Goal: Contribute content: Contribute content

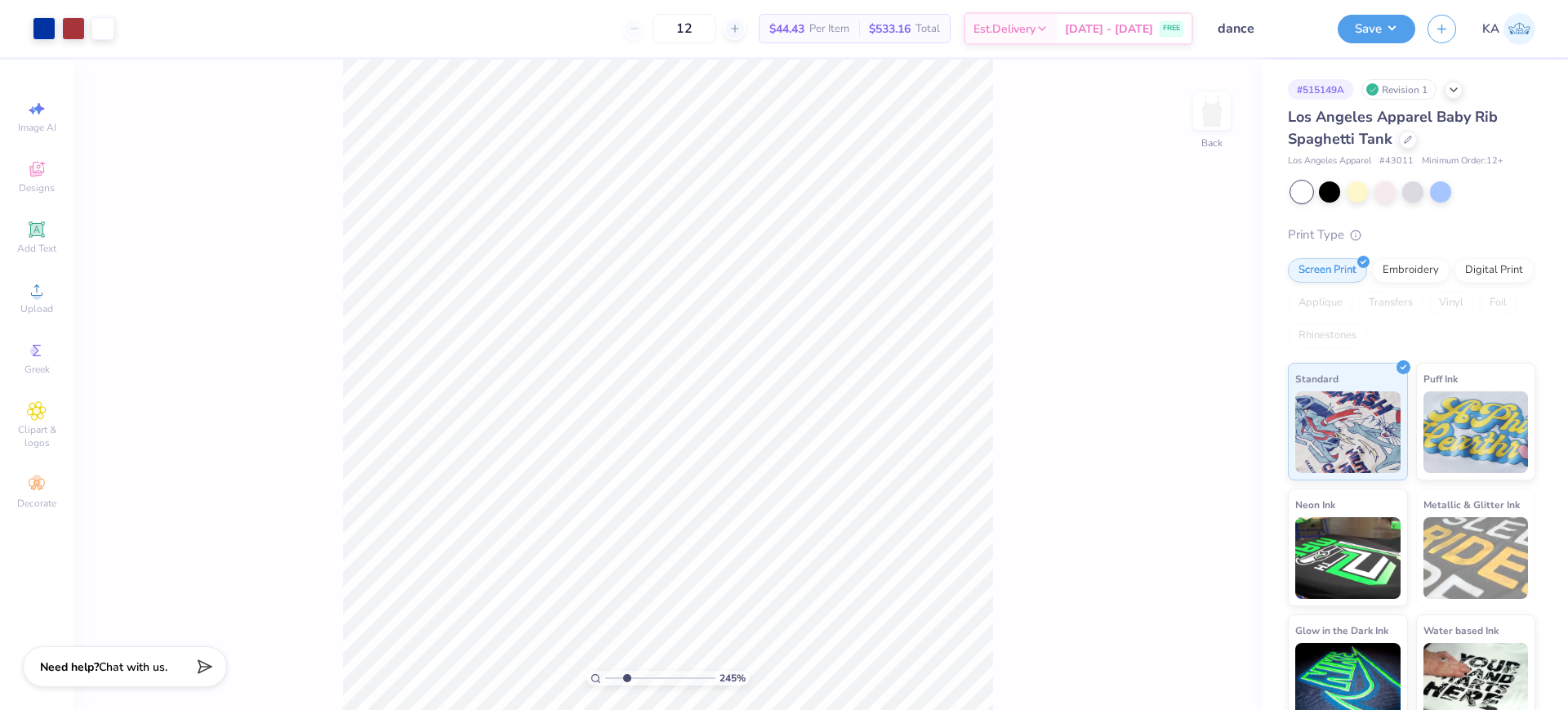
drag, startPoint x: 610, startPoint y: 677, endPoint x: 626, endPoint y: 681, distance: 16.5
type input "2.6"
click at [626, 681] on input "range" at bounding box center [660, 678] width 110 height 15
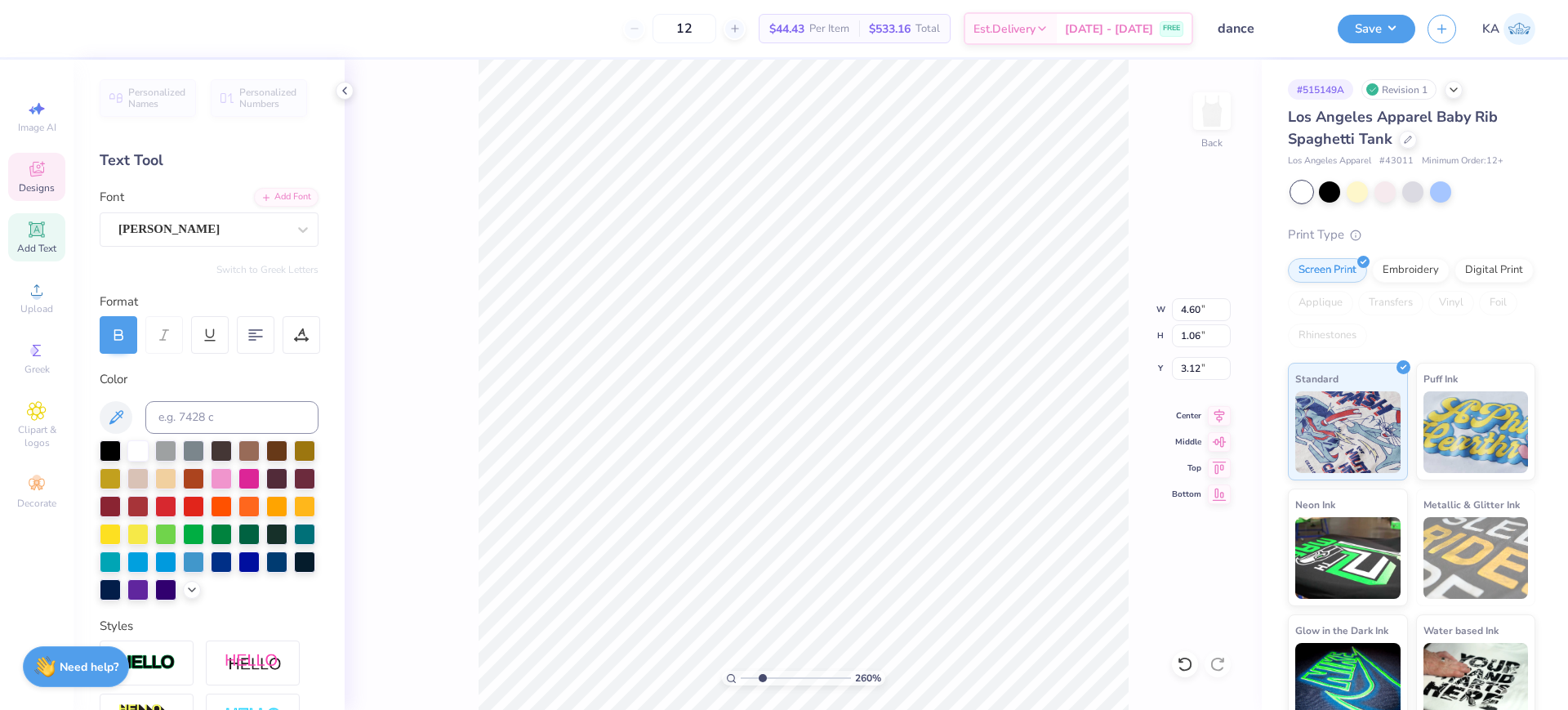
type input "1.00"
type input "0.41"
type input "3.45"
type input "4.60"
type input "1.06"
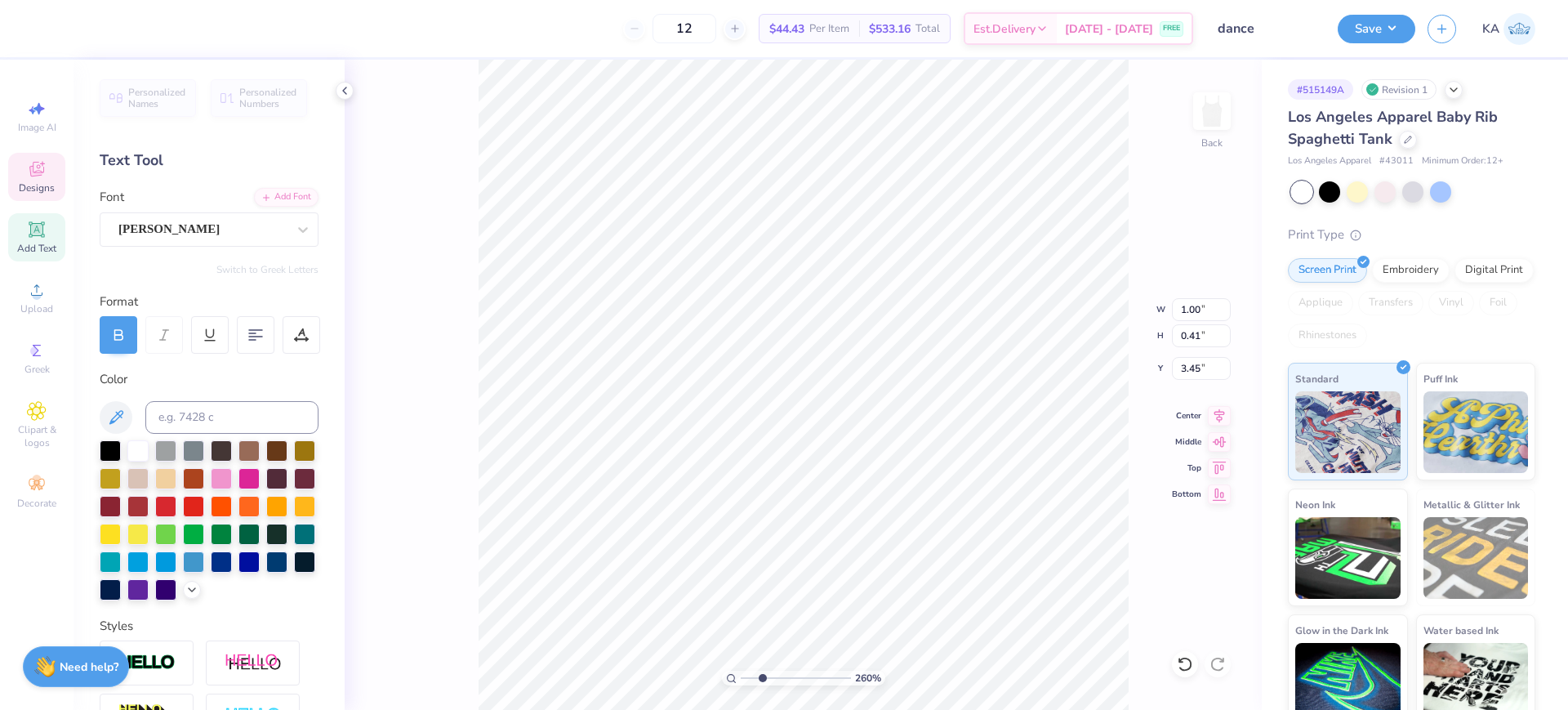
type input "3.12"
type textarea "C of C™ Dan"
type textarea "C of C Dan"
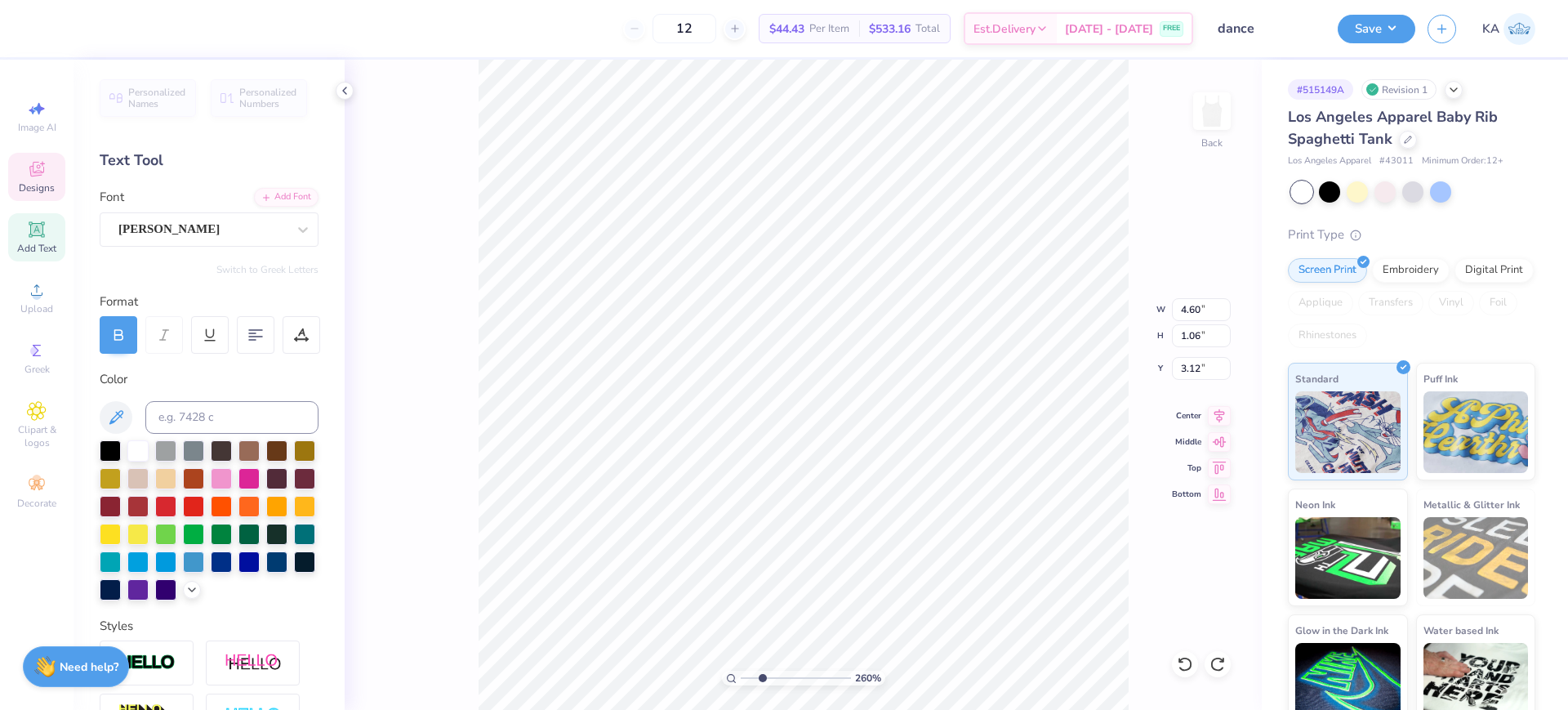
scroll to position [17, 4]
click at [37, 247] on span "Add Text" at bounding box center [37, 248] width 40 height 13
type textarea "™"
click at [162, 234] on div "Super Dream" at bounding box center [202, 229] width 172 height 26
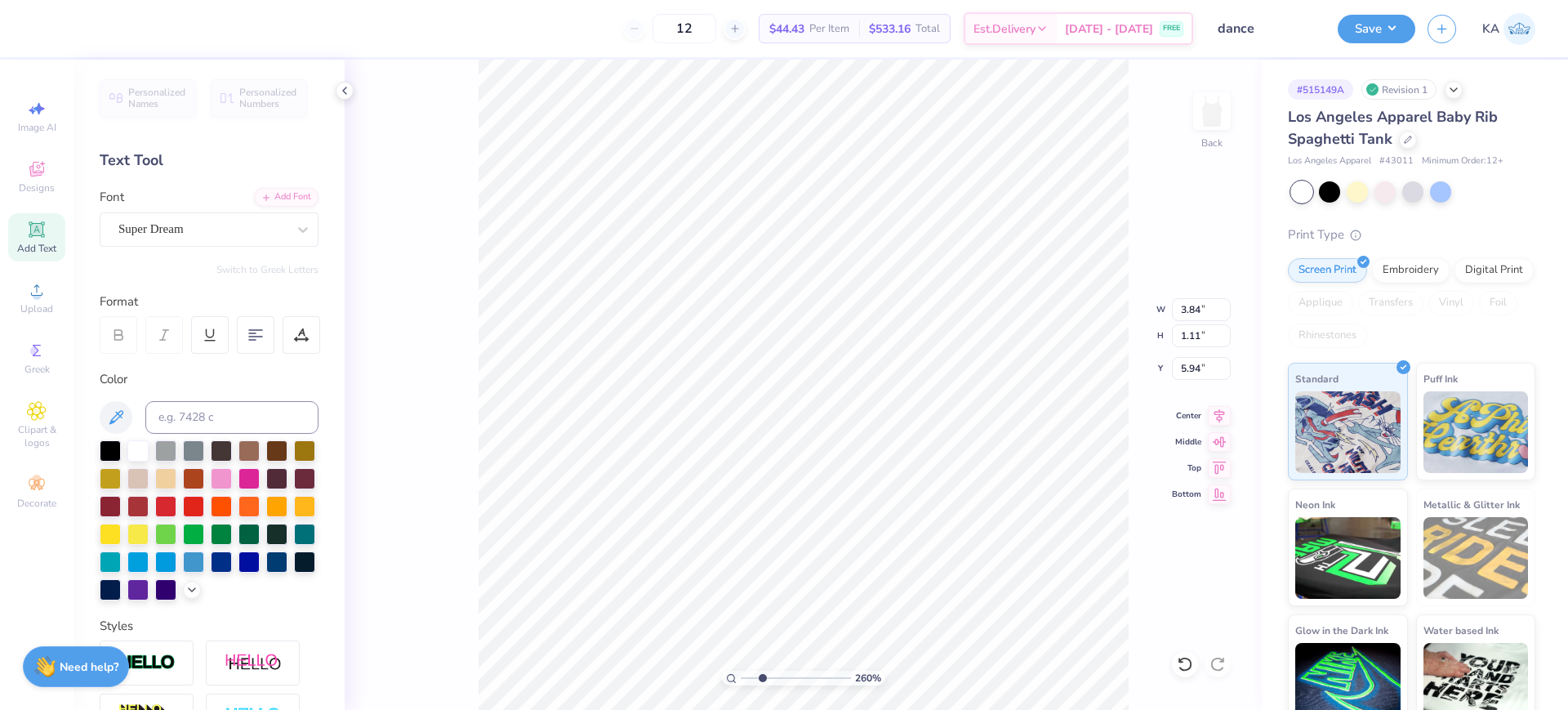
scroll to position [17, 1]
click at [253, 239] on div "Super Dream" at bounding box center [202, 229] width 172 height 26
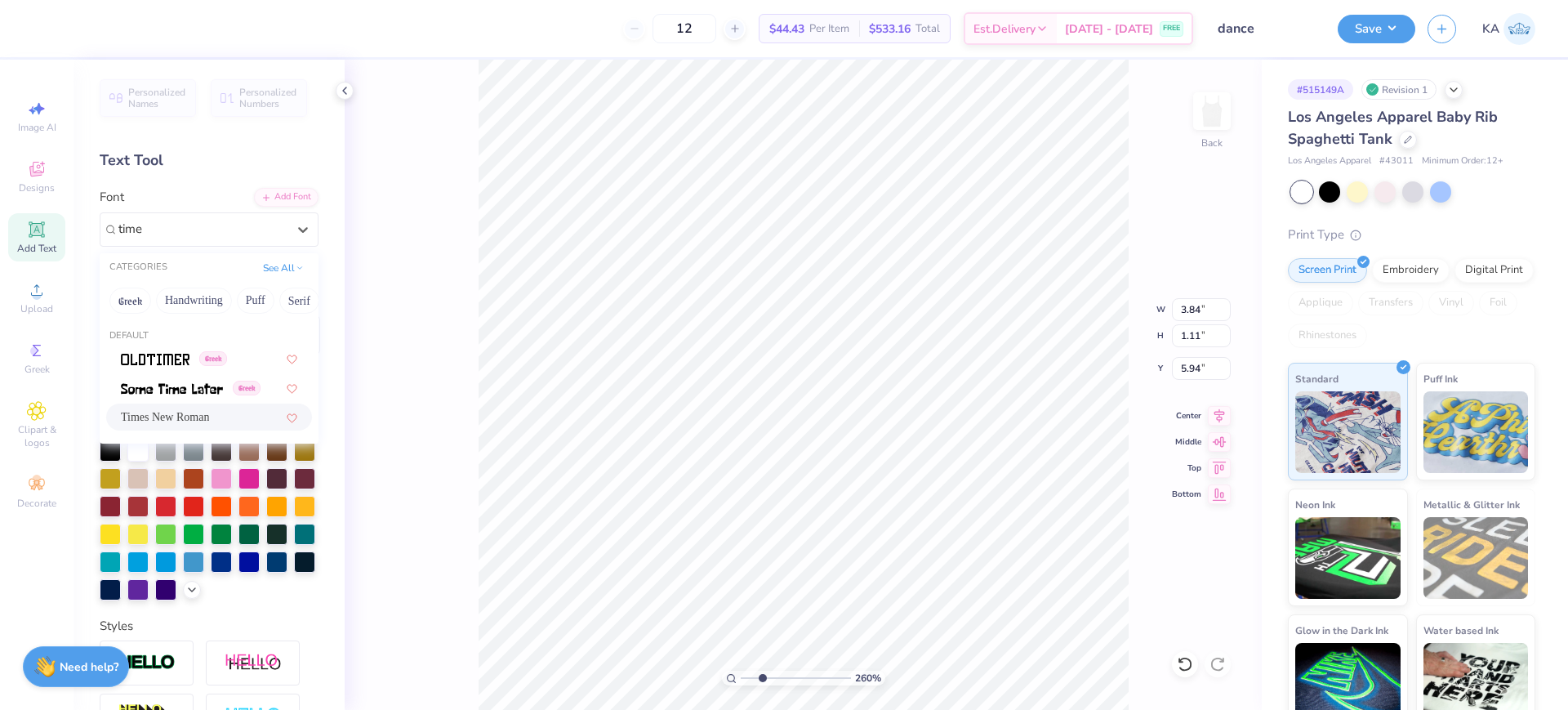
click at [201, 412] on span "Times New Roman" at bounding box center [165, 417] width 88 height 17
type input "time"
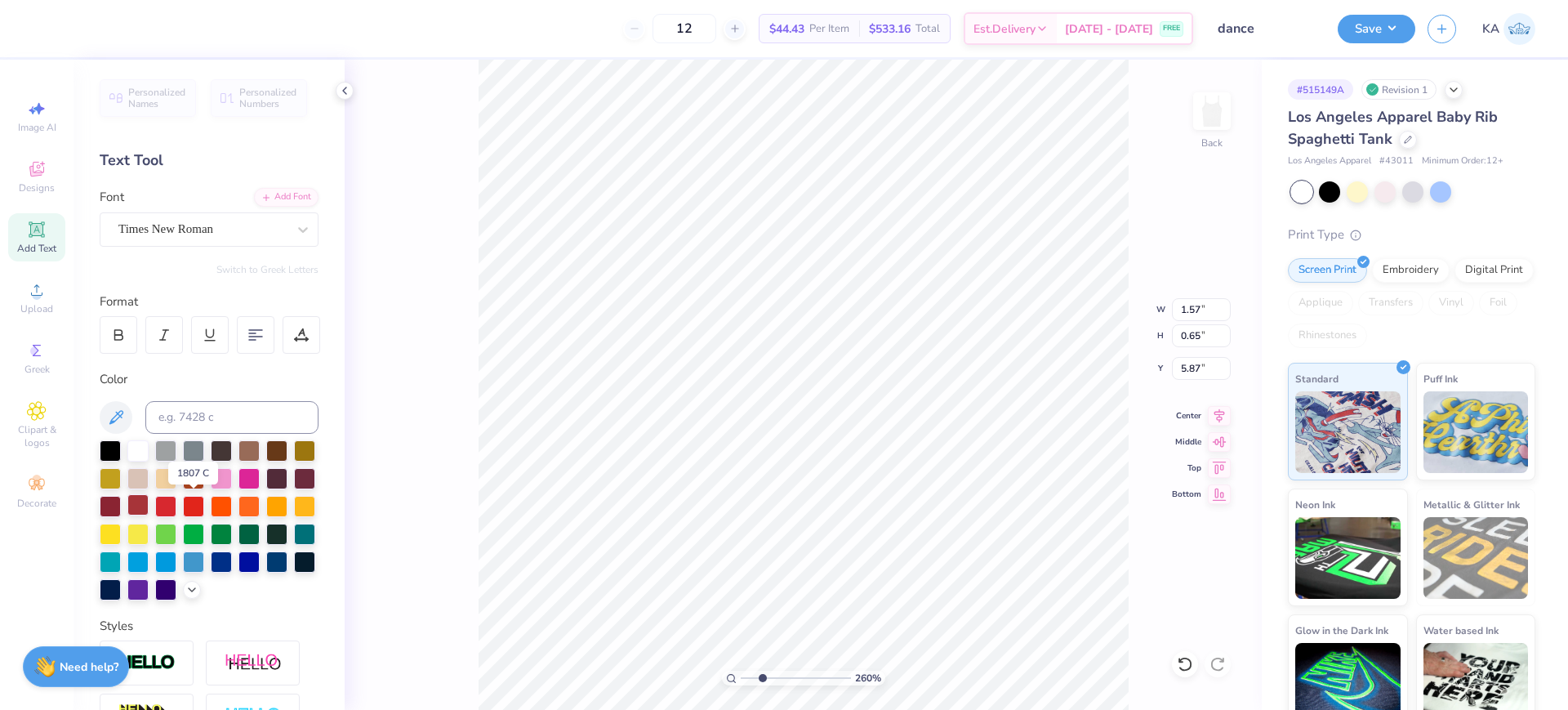
click at [149, 502] on div at bounding box center [137, 504] width 21 height 21
type input "0.45"
type input "0.19"
type input "3.12"
type input "3.06"
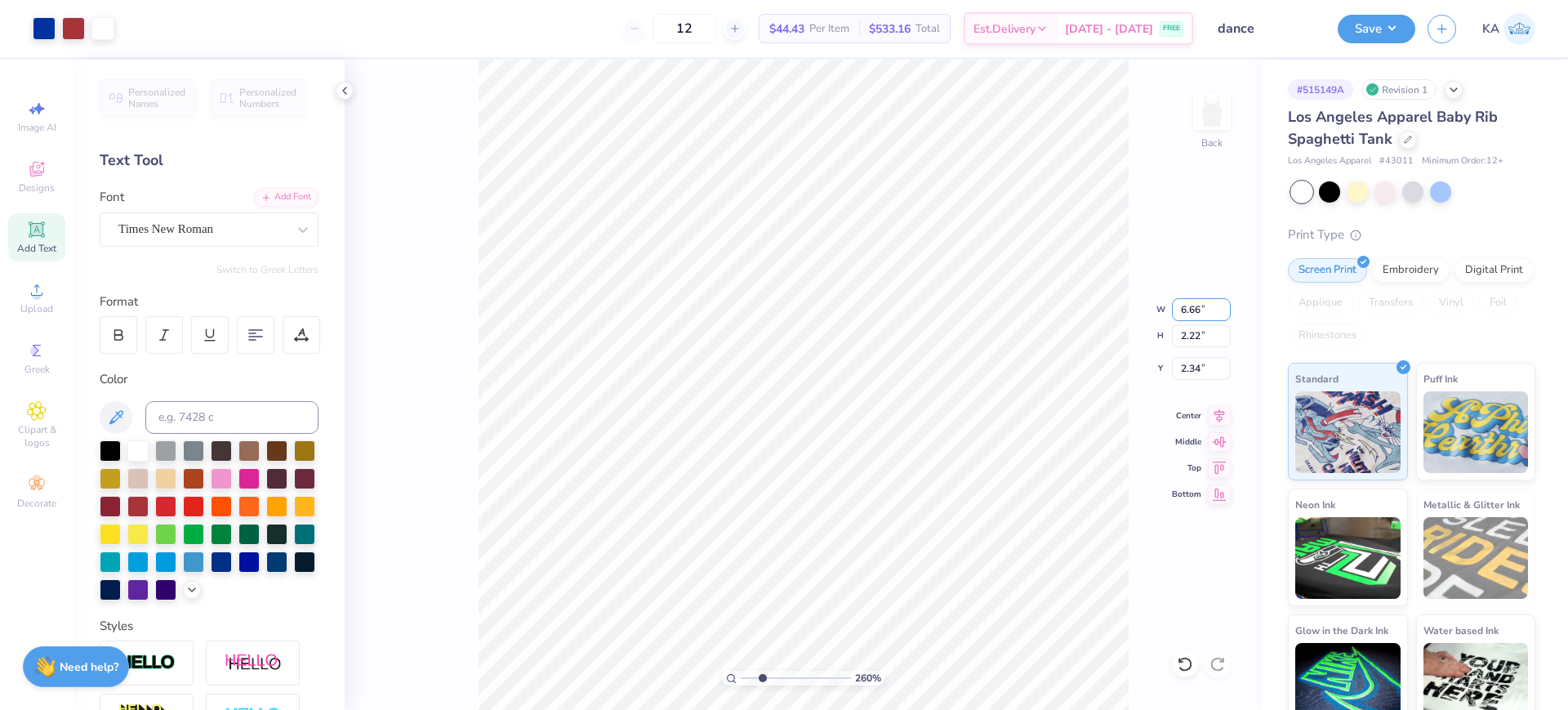
drag, startPoint x: 1202, startPoint y: 309, endPoint x: 1135, endPoint y: 309, distance: 67.0
click at [1137, 309] on div "260 % Back W 6.66 6.66 " H 2.22 2.22 " Y 2.34 2.34 " Center Middle Top Bottom" at bounding box center [803, 384] width 917 height 650
drag, startPoint x: 1209, startPoint y: 308, endPoint x: 1175, endPoint y: 310, distance: 34.1
click at [1175, 310] on input "6.66" at bounding box center [1201, 309] width 59 height 23
type input "7.00"
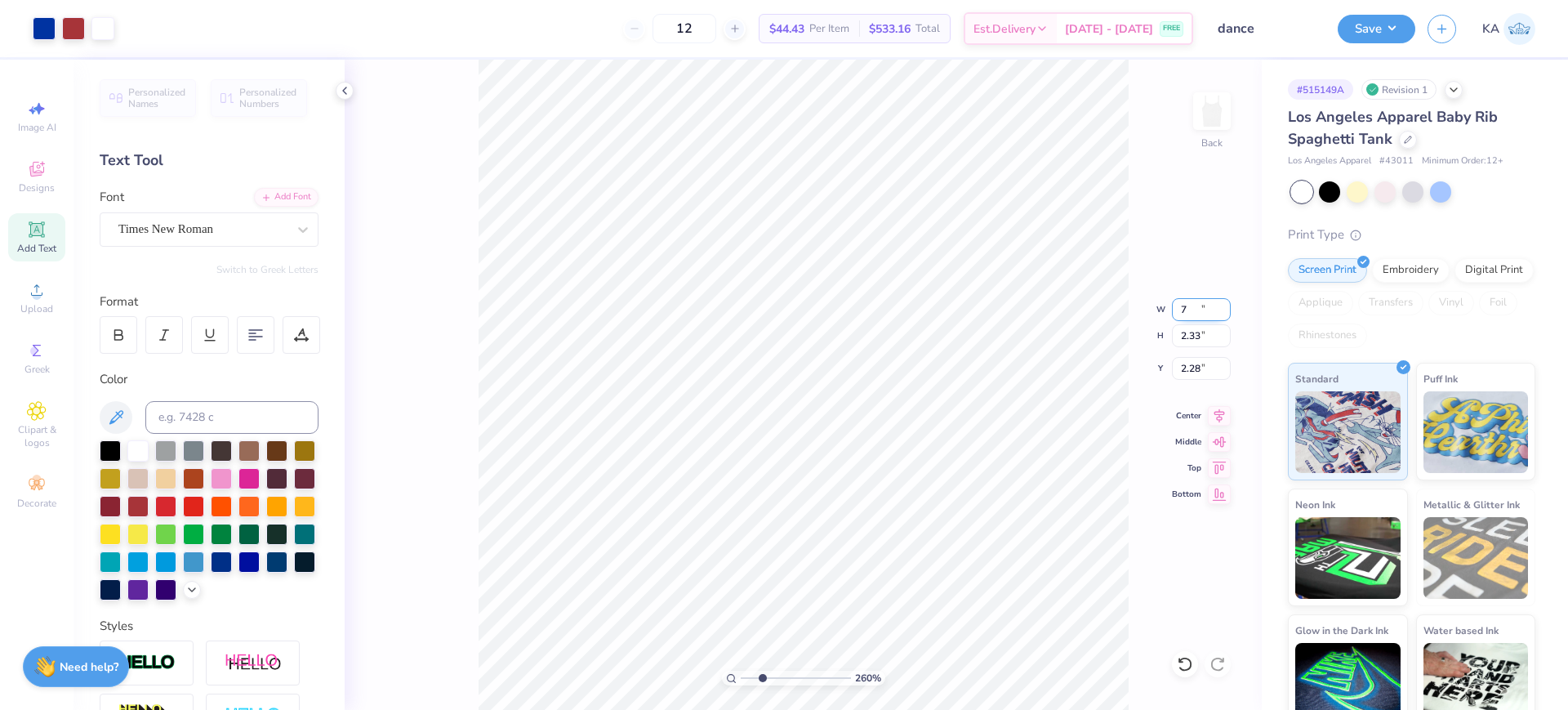
type input "2.33"
type input "2.28"
drag, startPoint x: 1208, startPoint y: 311, endPoint x: 1141, endPoint y: 312, distance: 67.0
click at [1146, 316] on div "260 % Back W 7.00 7.00 " H 2.33 2.33 " Y 2.28 2.28 " Center Middle Top Bottom" at bounding box center [803, 384] width 917 height 650
drag, startPoint x: 1206, startPoint y: 310, endPoint x: 1183, endPoint y: 309, distance: 23.0
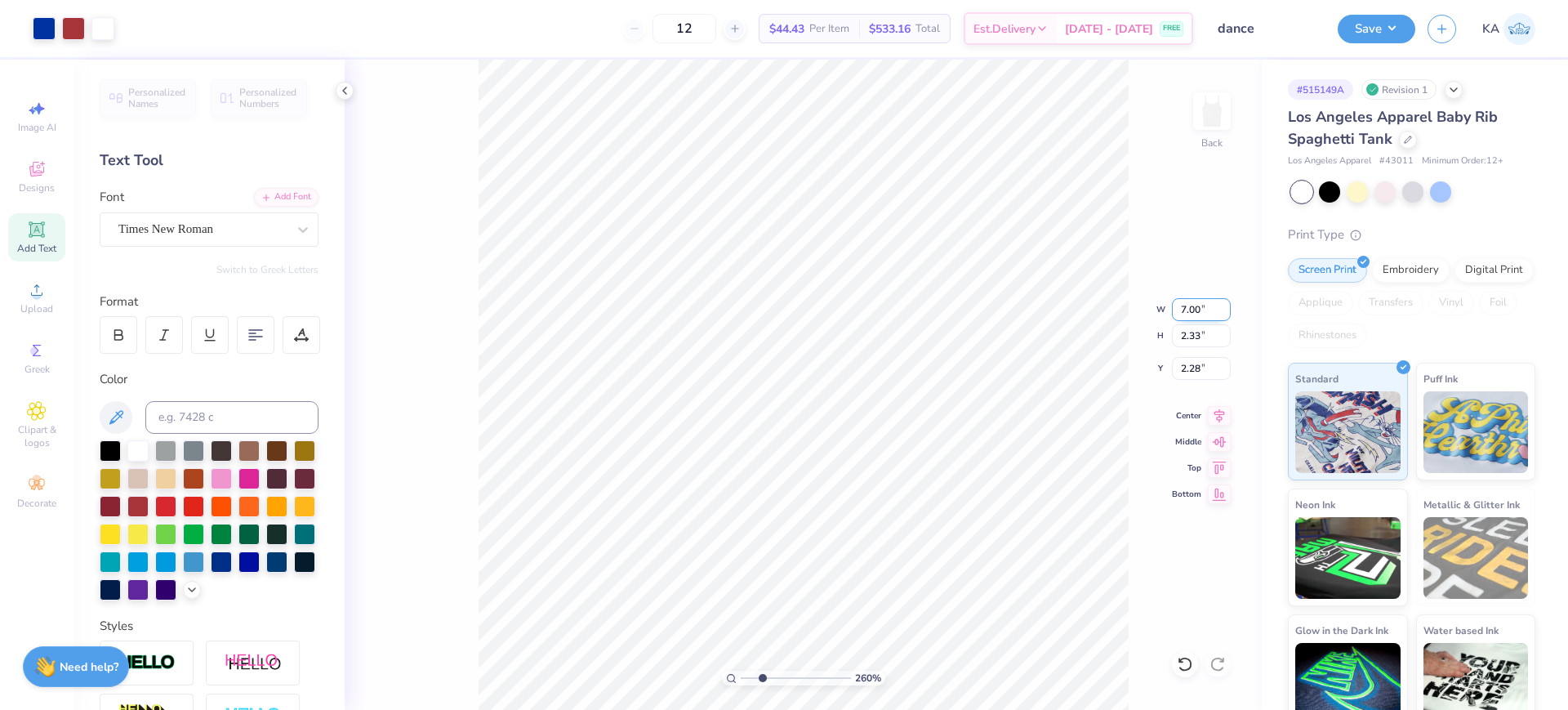
click at [1183, 309] on input "7.00" at bounding box center [1201, 309] width 59 height 23
type input "6.00"
type input "2.00"
drag, startPoint x: 1201, startPoint y: 367, endPoint x: 1173, endPoint y: 367, distance: 28.0
click at [1173, 367] on input "2.45" at bounding box center [1201, 368] width 59 height 23
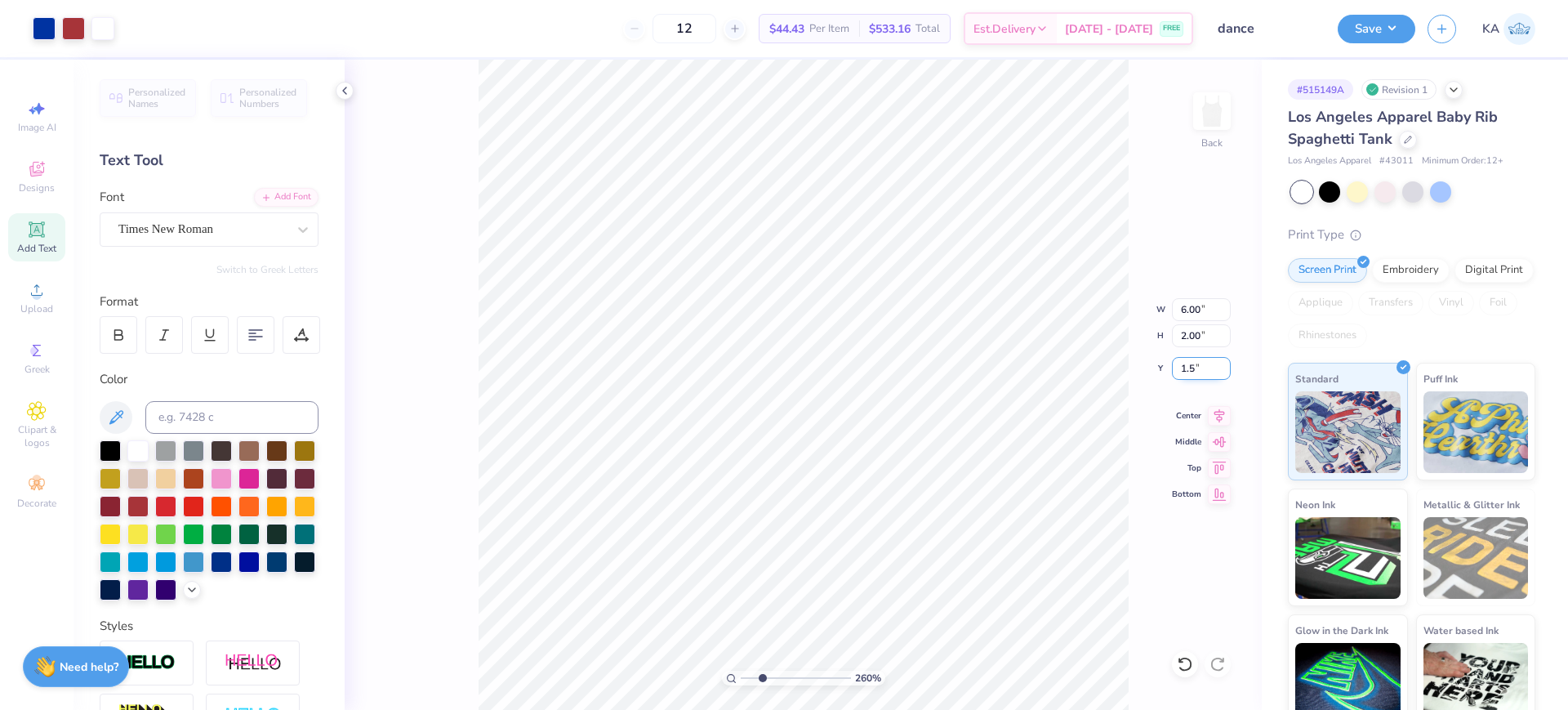
type input "1.50"
click at [1222, 414] on icon at bounding box center [1219, 414] width 23 height 20
drag, startPoint x: 760, startPoint y: 677, endPoint x: 722, endPoint y: 677, distance: 38.0
type input "1"
click at [741, 679] on input "range" at bounding box center [796, 678] width 110 height 15
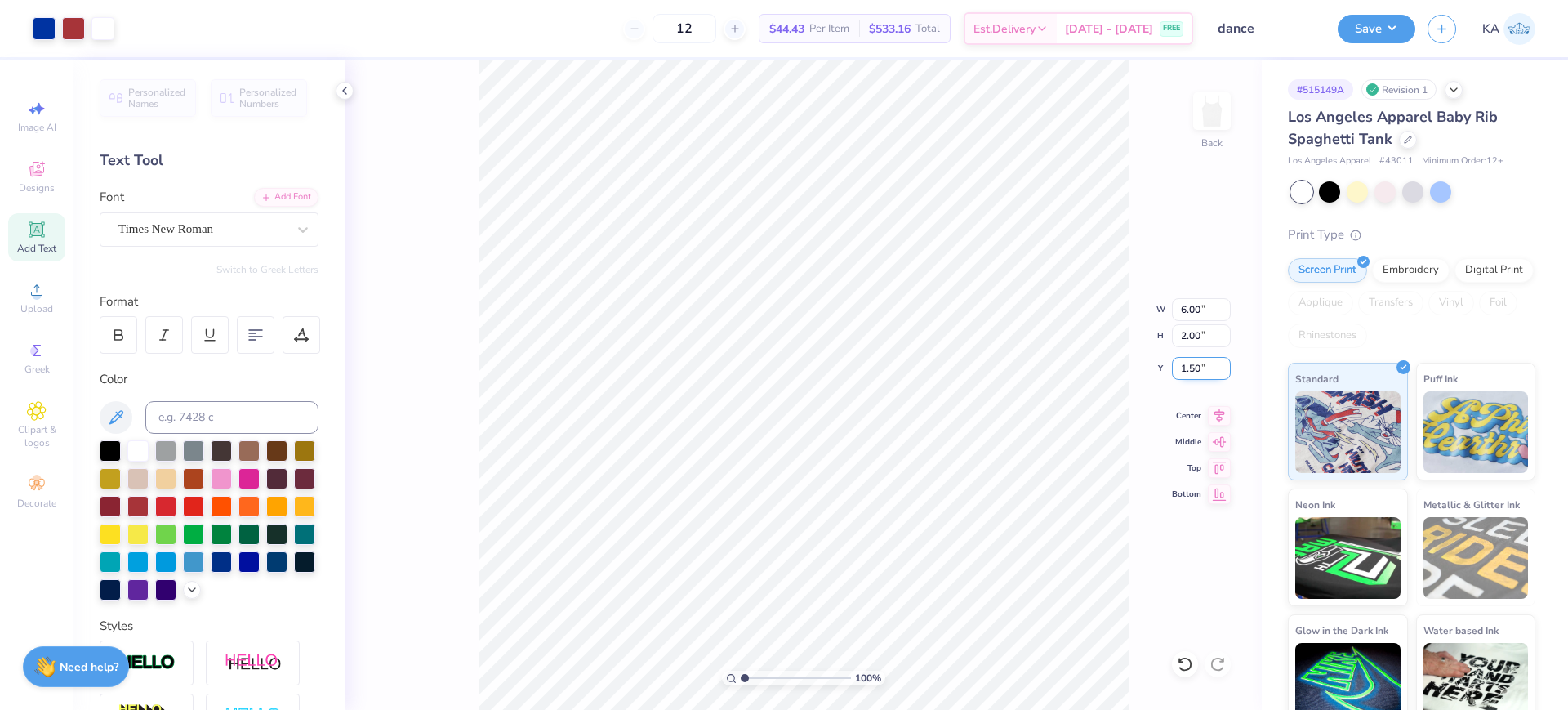
drag, startPoint x: 1204, startPoint y: 367, endPoint x: 1172, endPoint y: 367, distance: 32.0
click at [1172, 367] on input "1.50" at bounding box center [1201, 368] width 59 height 23
type input "2.00"
click at [424, 523] on div "100 % Back" at bounding box center [803, 384] width 917 height 650
click at [1381, 21] on button "Save" at bounding box center [1376, 26] width 77 height 29
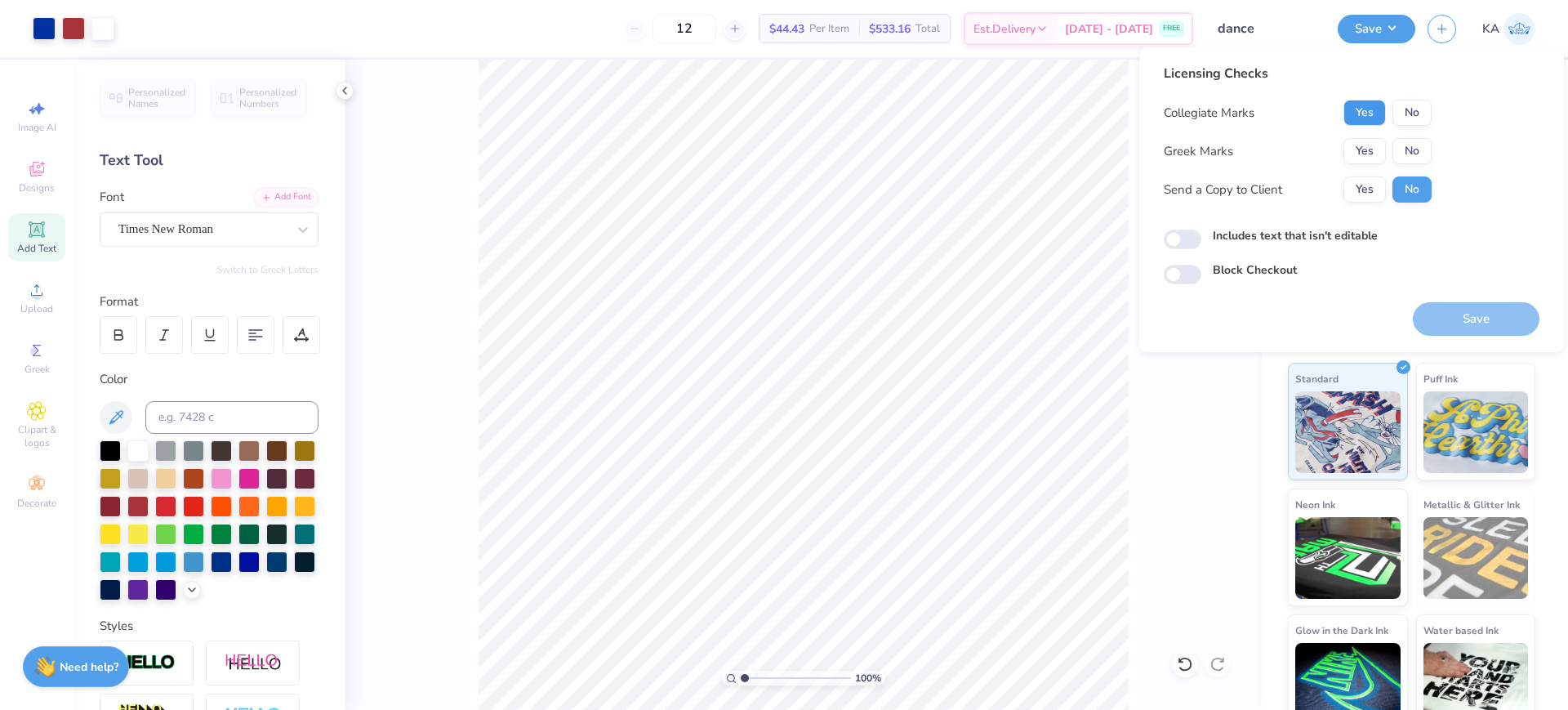
click at [1362, 113] on button "Yes" at bounding box center [1365, 112] width 43 height 26
click at [1405, 144] on button "No" at bounding box center [1413, 151] width 40 height 26
drag, startPoint x: 749, startPoint y: 677, endPoint x: 769, endPoint y: 677, distance: 20.0
type input "3.2"
click at [769, 677] on input "range" at bounding box center [796, 678] width 110 height 15
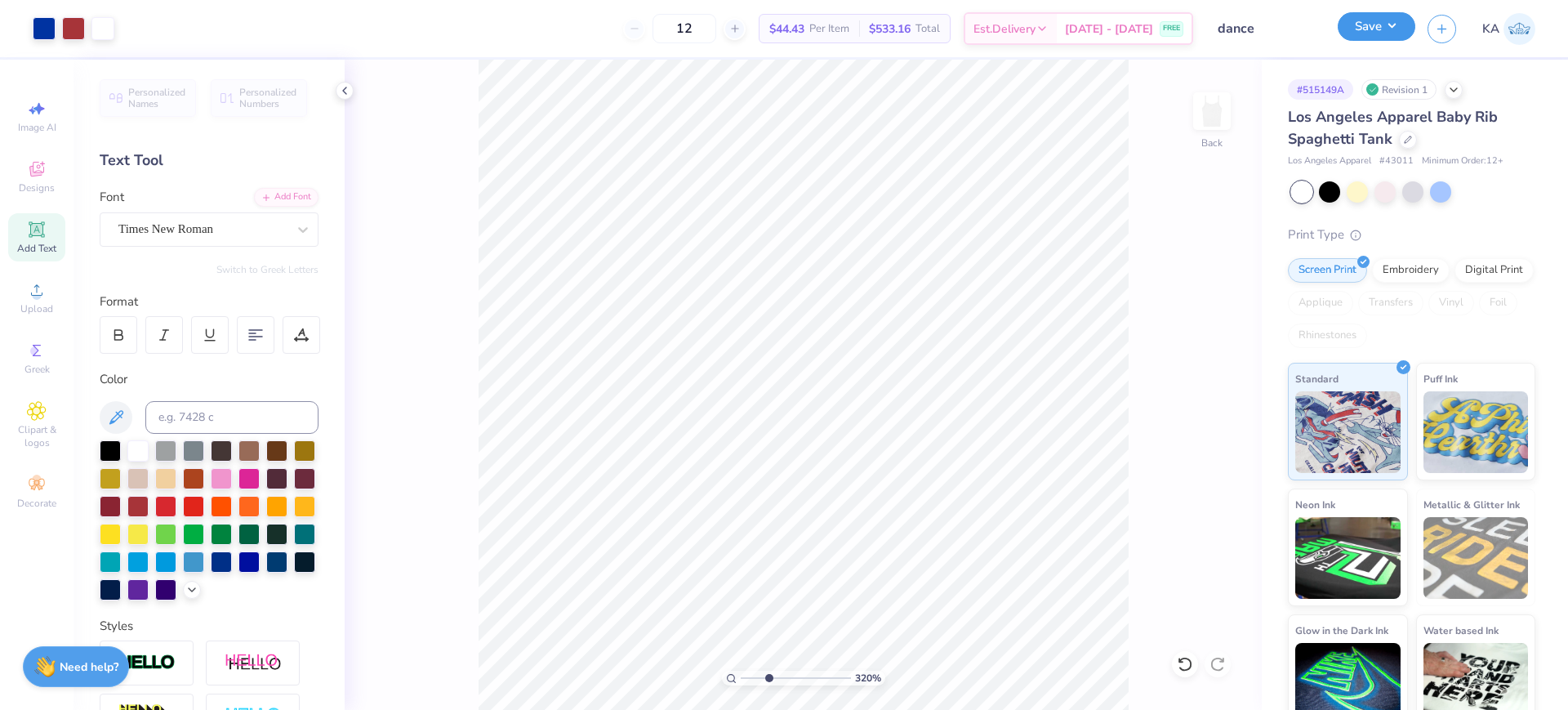
click at [1400, 27] on button "Save" at bounding box center [1376, 26] width 77 height 29
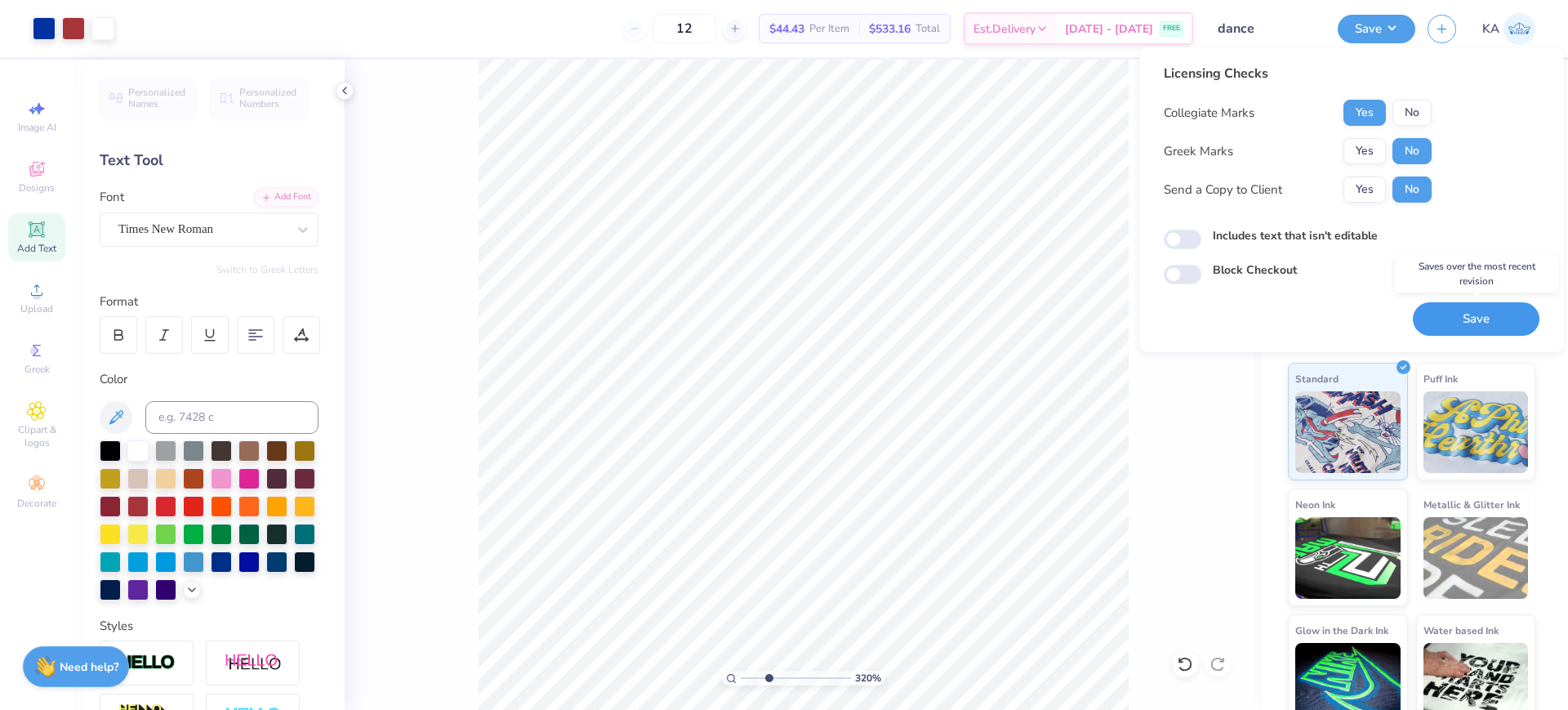
click at [1460, 321] on button "Save" at bounding box center [1477, 320] width 127 height 34
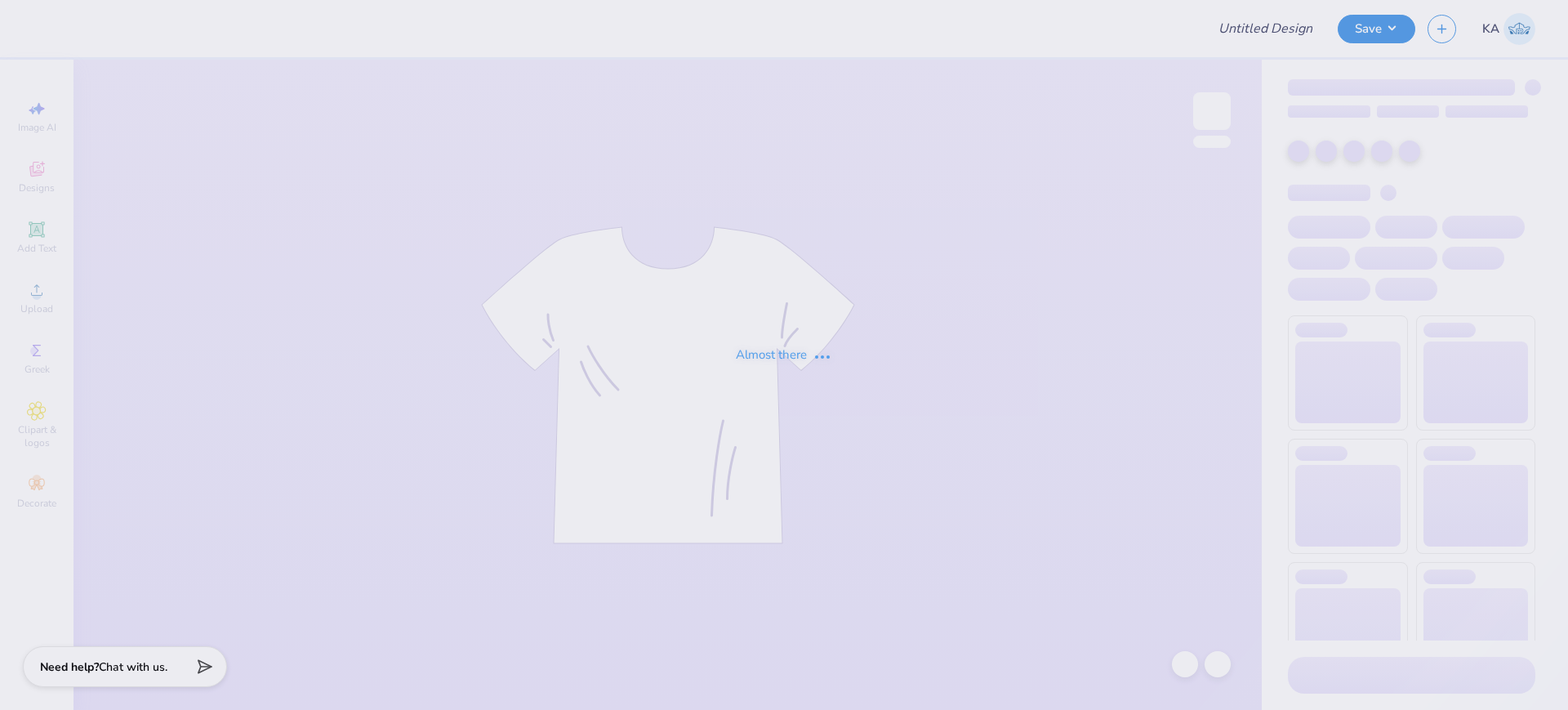
type input "ash"
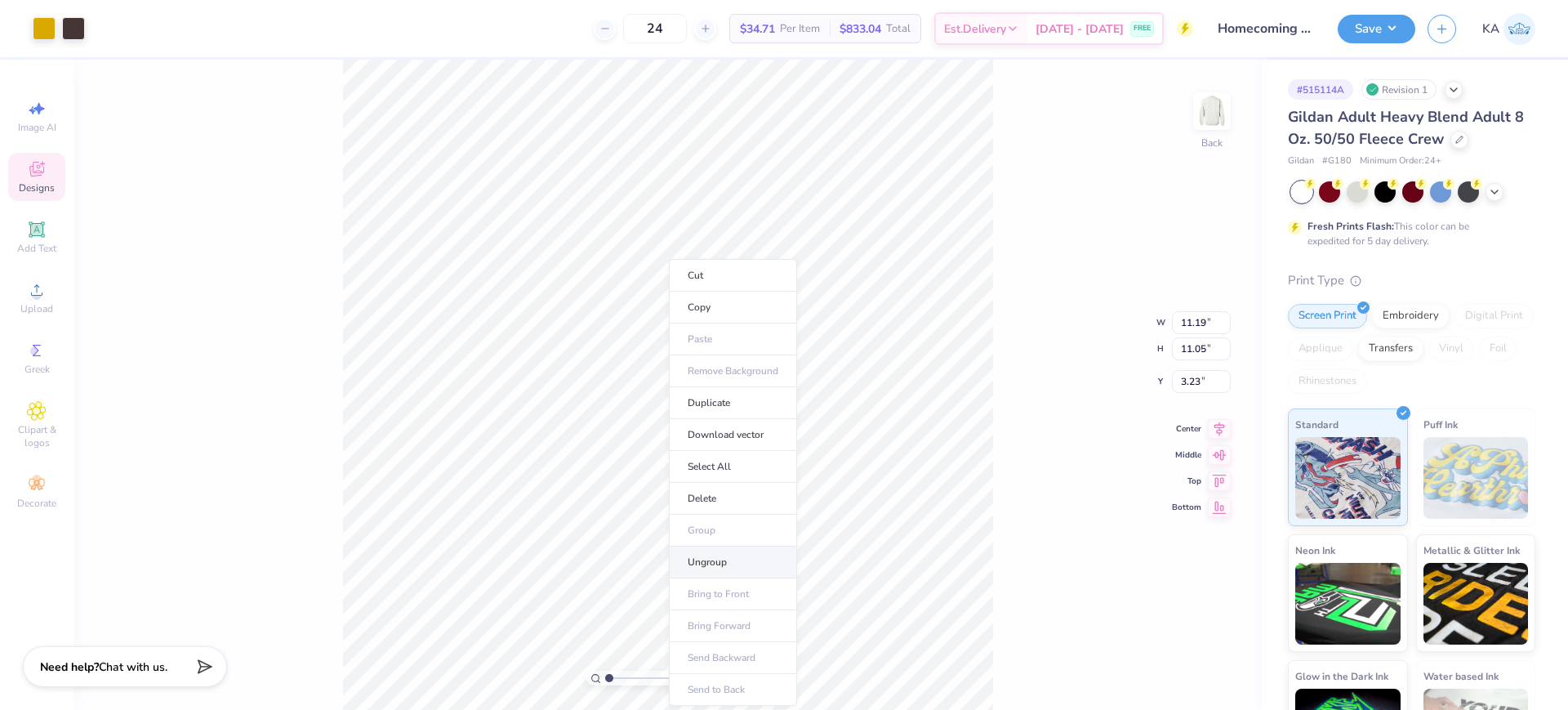
click at [741, 567] on li "Ungroup" at bounding box center [732, 563] width 128 height 32
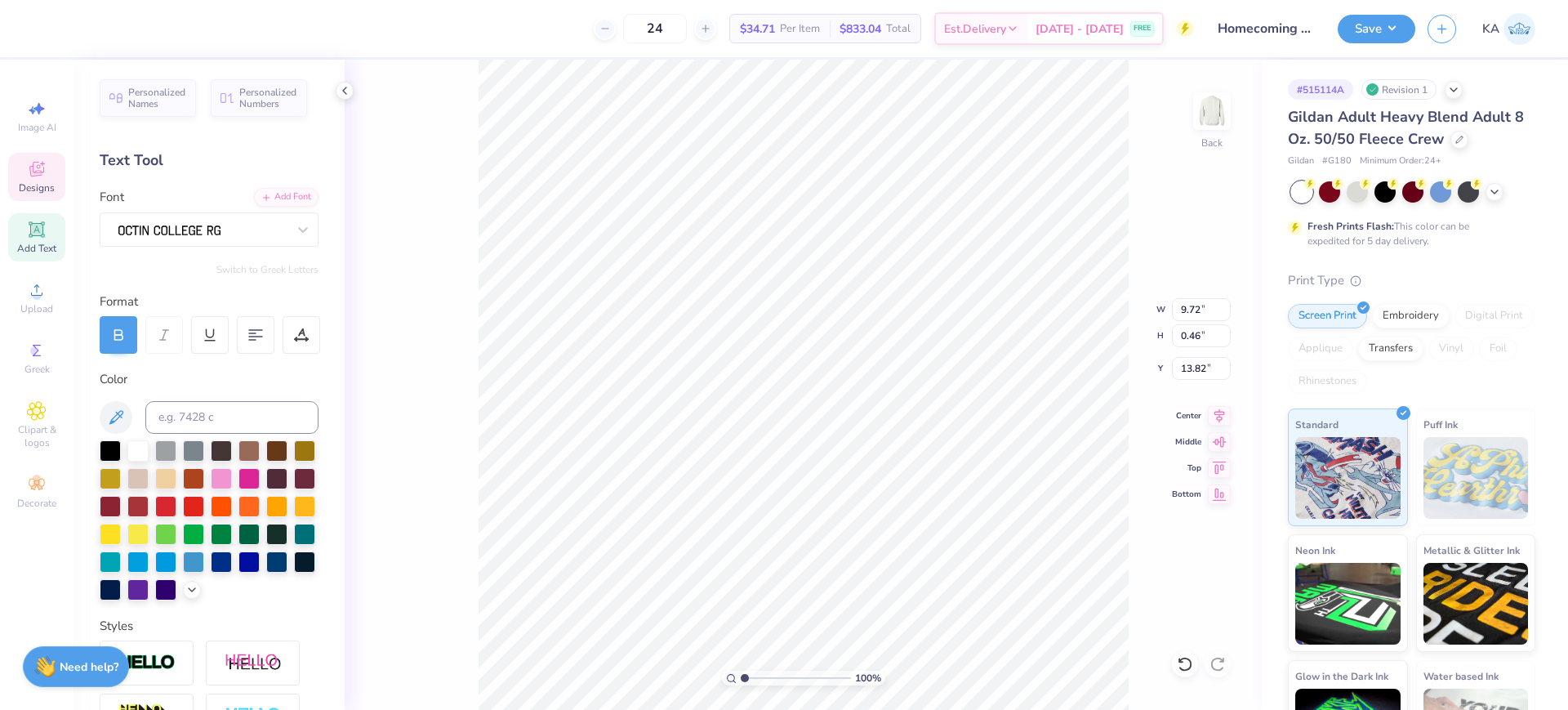
scroll to position [17, 8]
type textarea "university of missouri ®"
type input "2.38"
click at [760, 682] on input "range" at bounding box center [796, 678] width 110 height 15
type input "10.35"
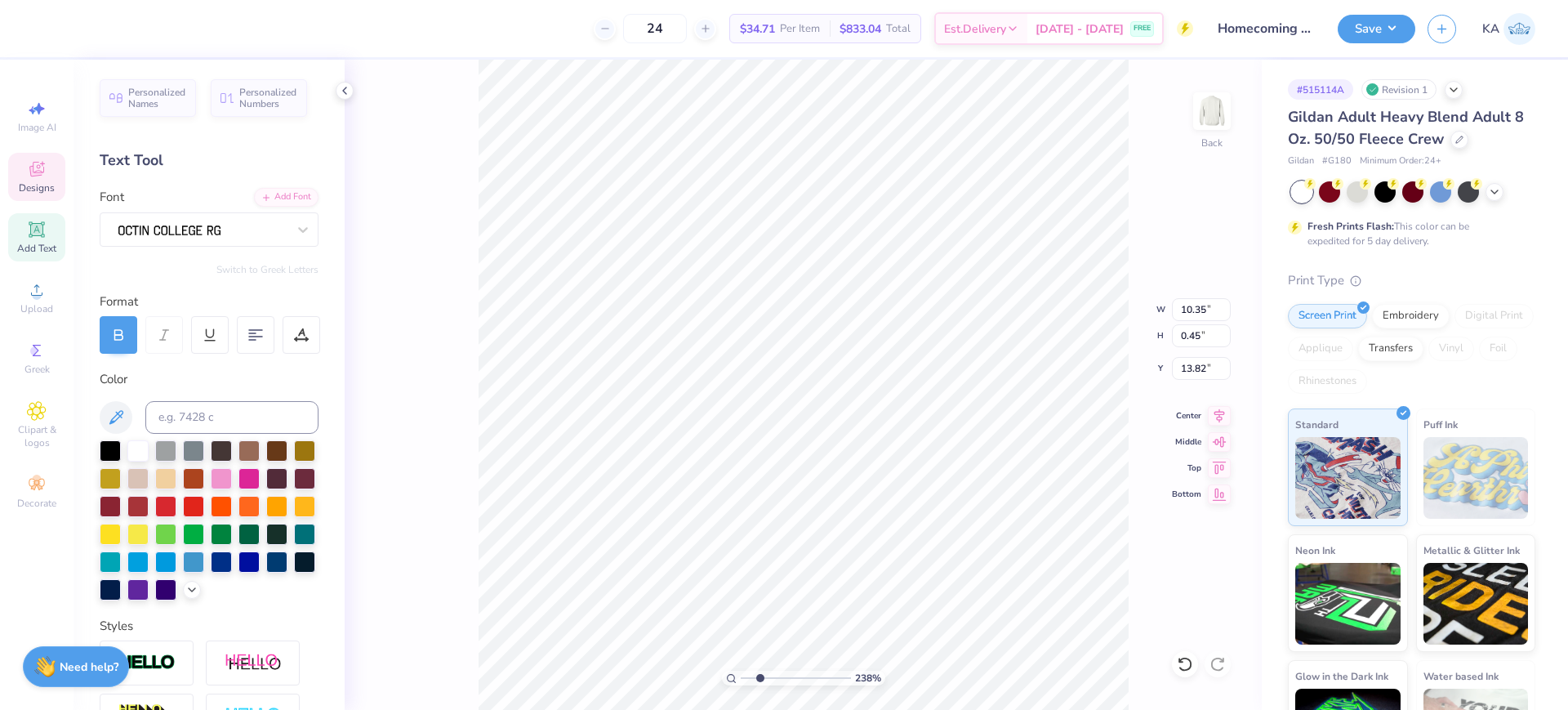
type input "0.45"
type input "10.03"
type input "0.44"
type input "13.82"
type input "0.45"
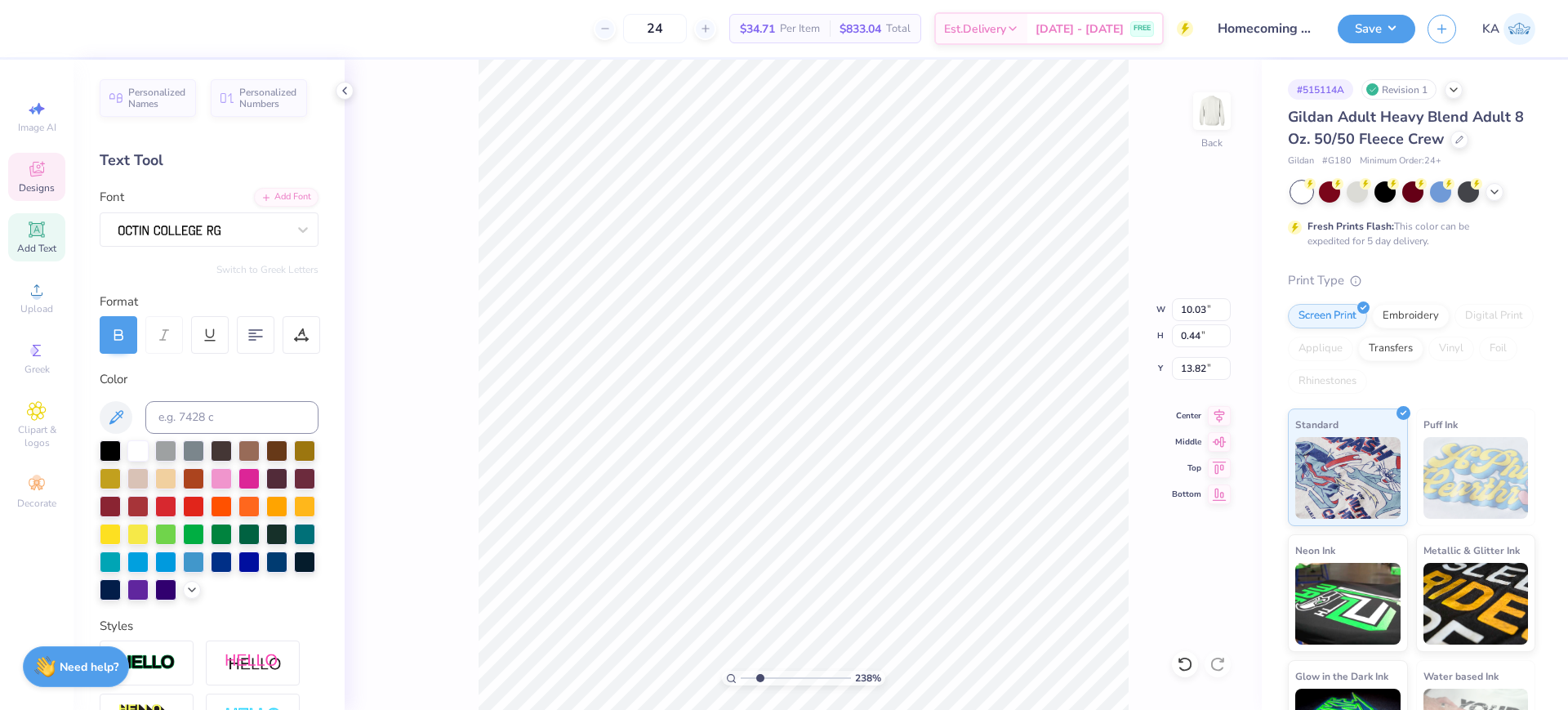
type input "0.42"
type input "11.11"
type textarea "university of missouri®"
drag, startPoint x: 758, startPoint y: 675, endPoint x: 733, endPoint y: 676, distance: 25.0
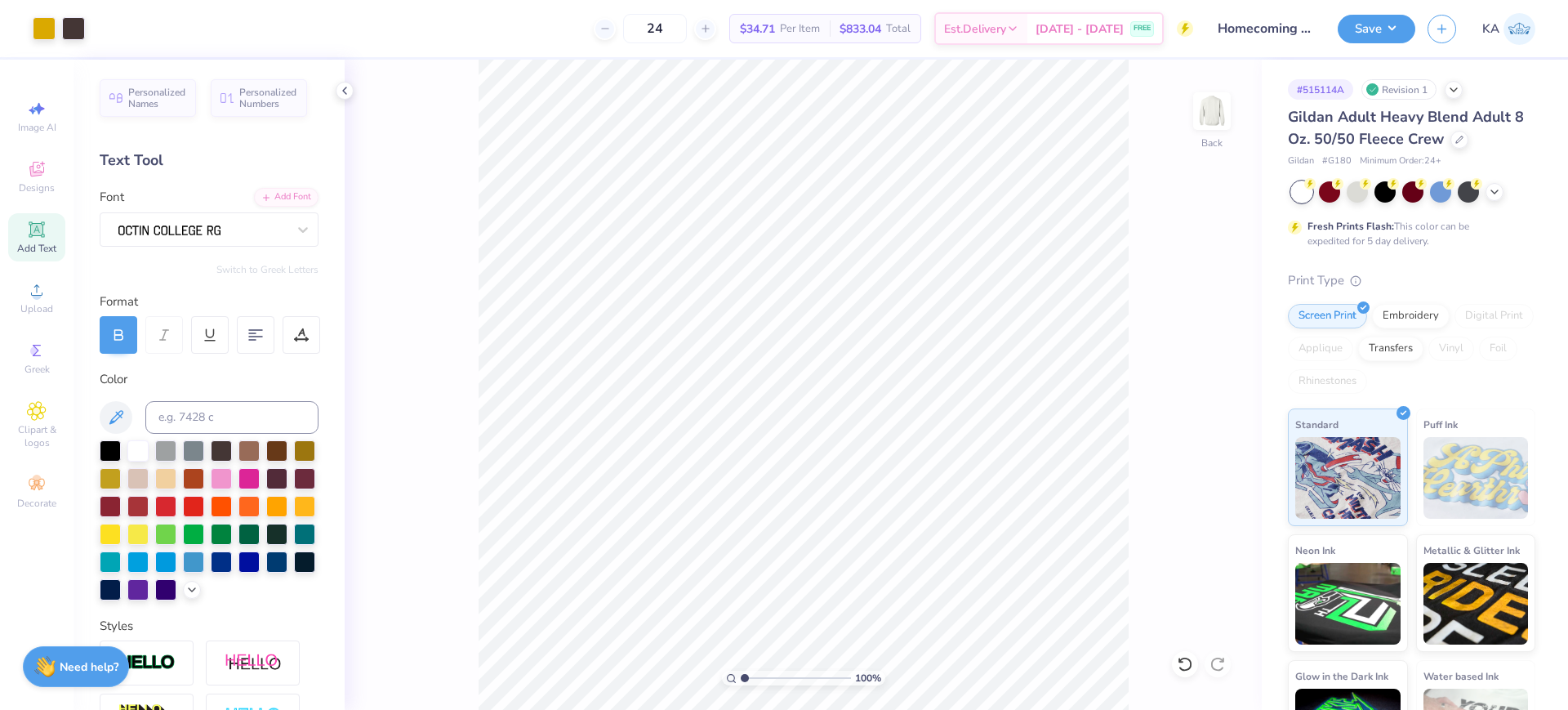
type input "1"
click at [741, 676] on input "range" at bounding box center [796, 678] width 110 height 15
click at [1219, 414] on icon at bounding box center [1220, 413] width 11 height 14
click at [866, 532] on li "Group" at bounding box center [879, 531] width 128 height 32
click at [1203, 306] on input "11.19" at bounding box center [1201, 309] width 59 height 23
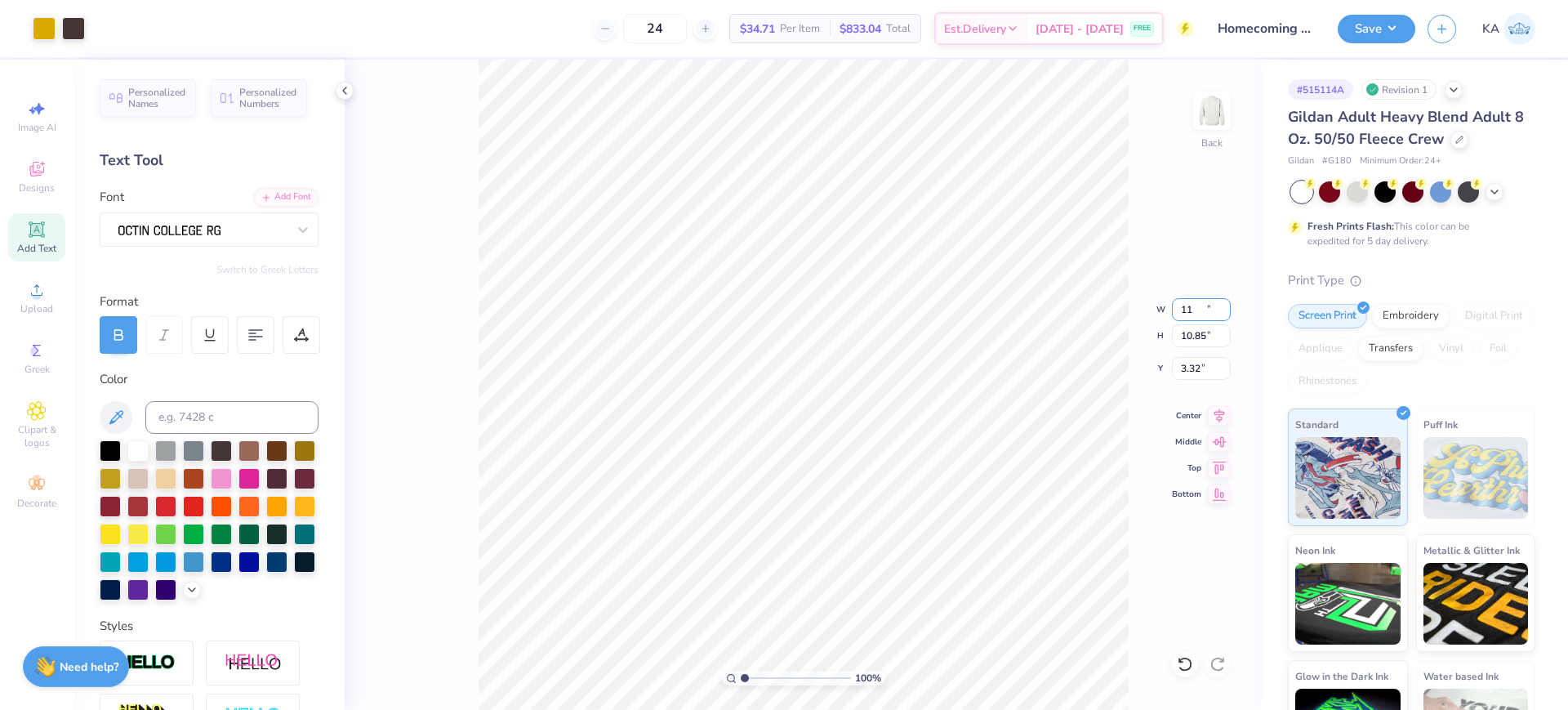
type input "11.00"
type input "10.85"
type input "3.32"
drag, startPoint x: 1204, startPoint y: 366, endPoint x: 1162, endPoint y: 366, distance: 42.0
click at [1162, 366] on div "100 % Back W 11.00 11.00 " H 10.85 10.85 " Y 3.32 3.32 " Center Middle Top Bott…" at bounding box center [803, 384] width 917 height 650
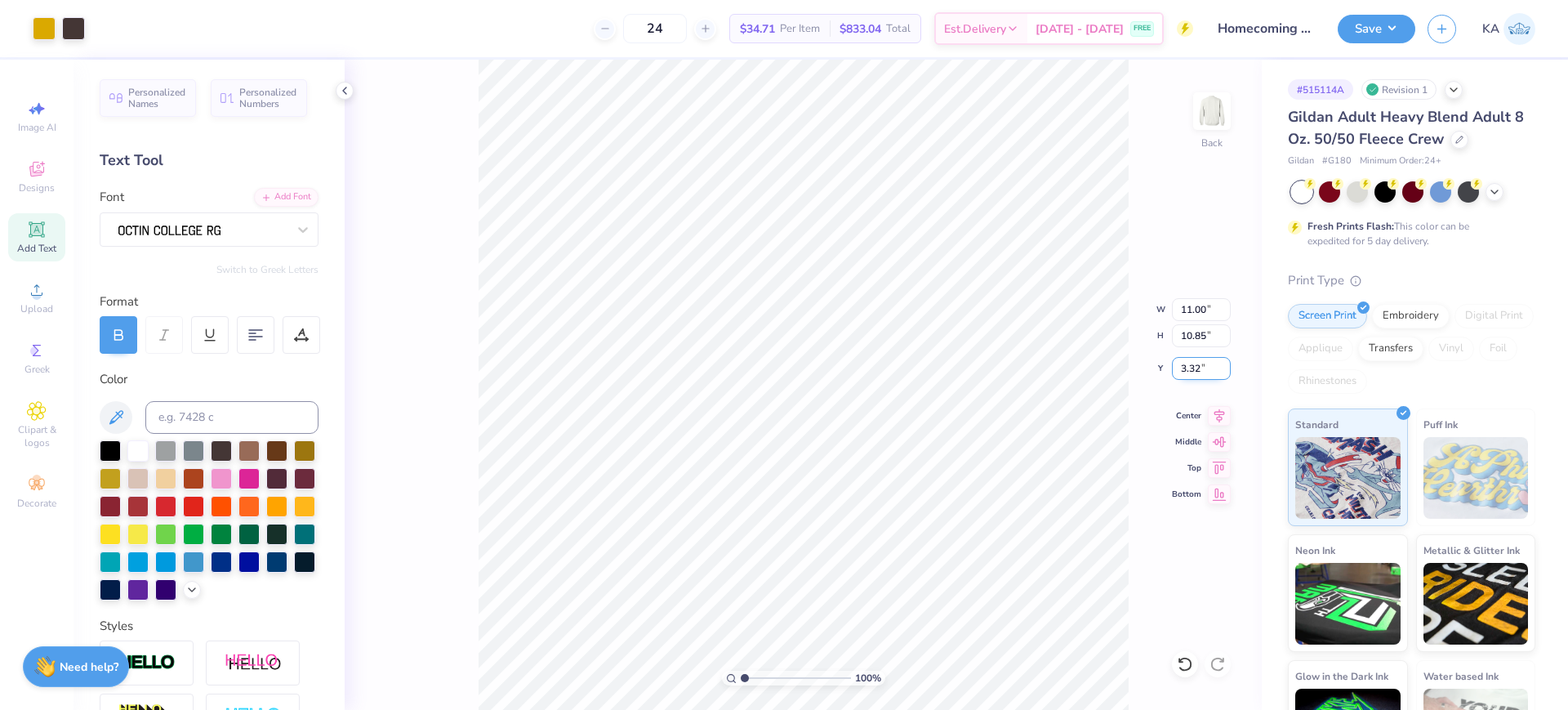
drag, startPoint x: 1208, startPoint y: 371, endPoint x: 1187, endPoint y: 368, distance: 21.2
click at [1187, 368] on input "3.32" at bounding box center [1201, 368] width 59 height 23
drag, startPoint x: 1176, startPoint y: 367, endPoint x: 1212, endPoint y: 367, distance: 36.0
click at [1212, 367] on input "3.32" at bounding box center [1201, 368] width 59 height 23
type input "3.00"
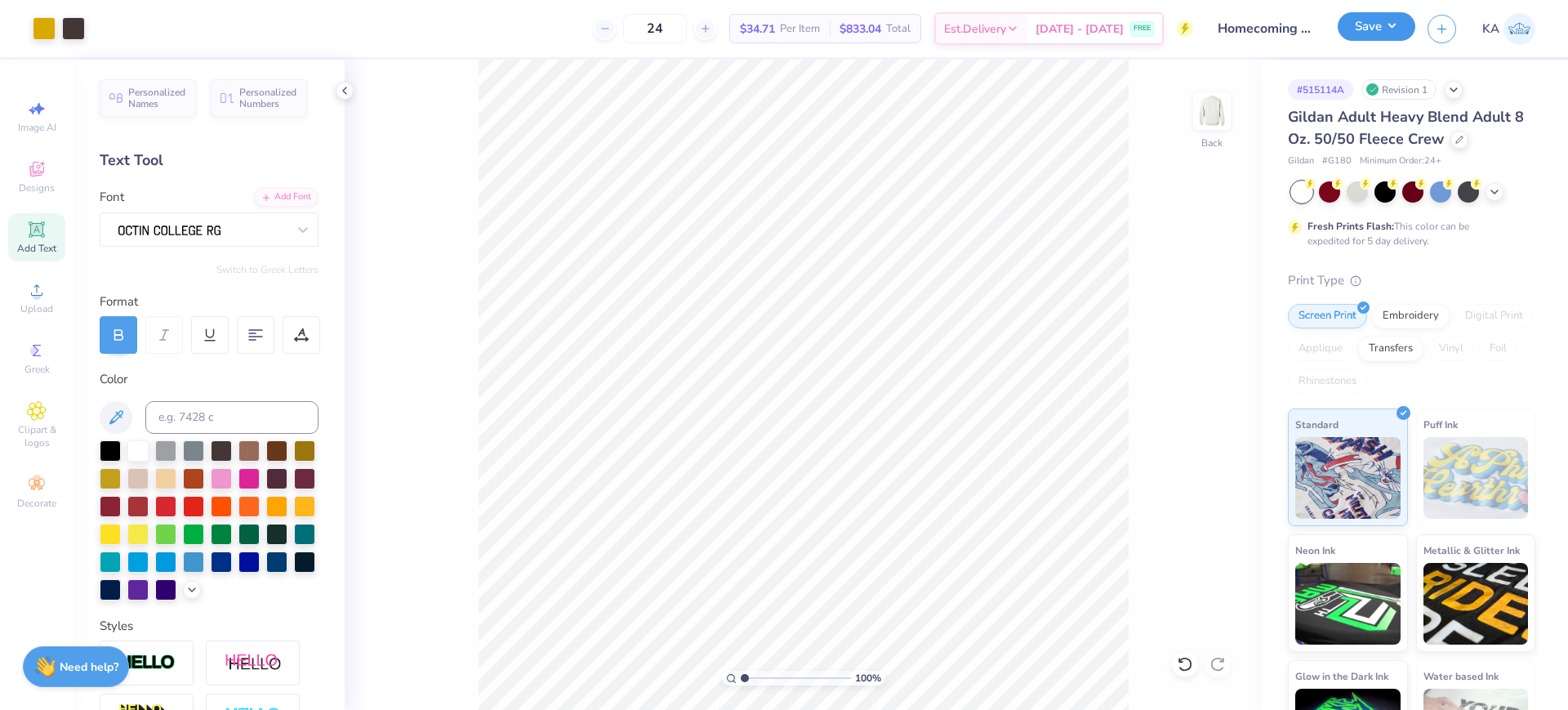
click at [1391, 29] on button "Save" at bounding box center [1376, 26] width 77 height 29
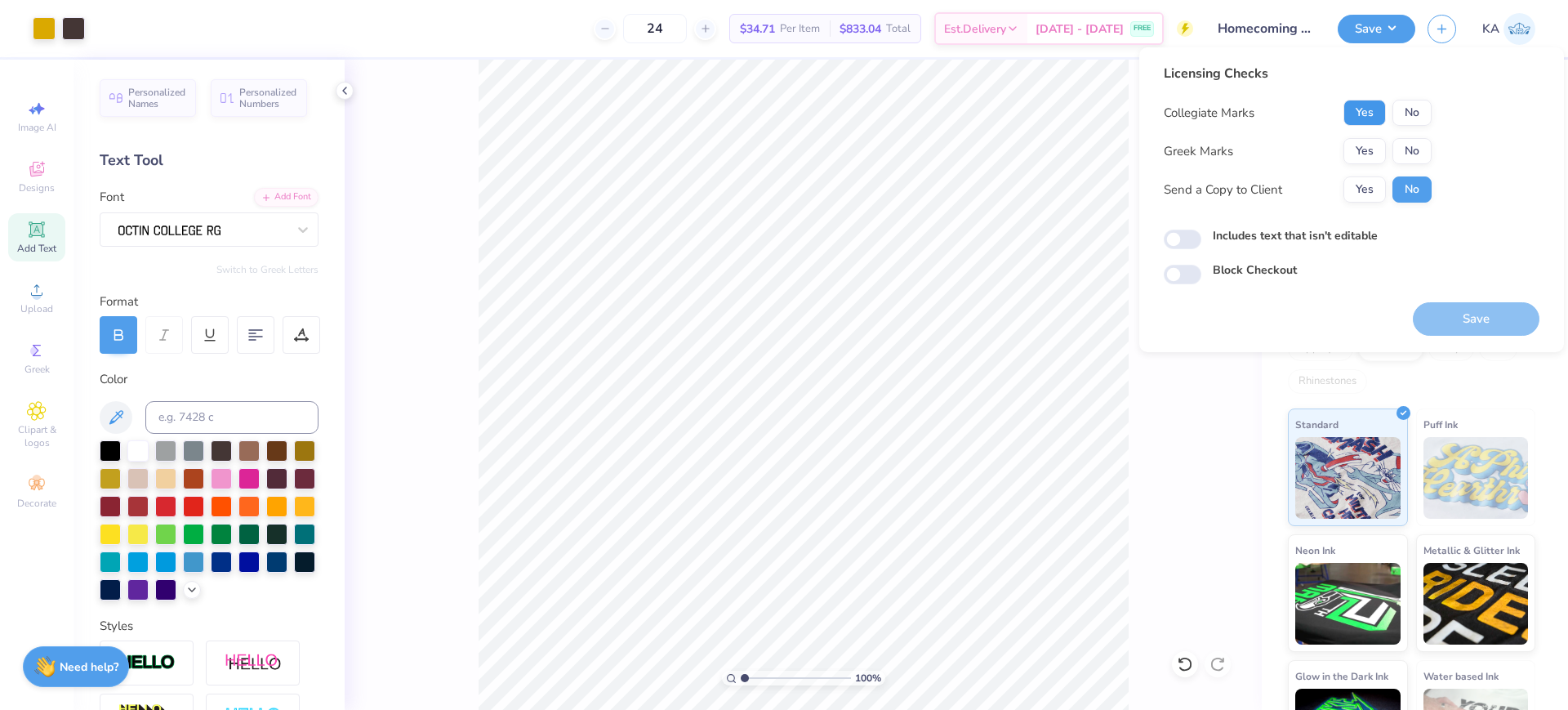
click at [1375, 113] on button "Yes" at bounding box center [1365, 112] width 43 height 26
click at [1370, 157] on button "Yes" at bounding box center [1365, 151] width 43 height 26
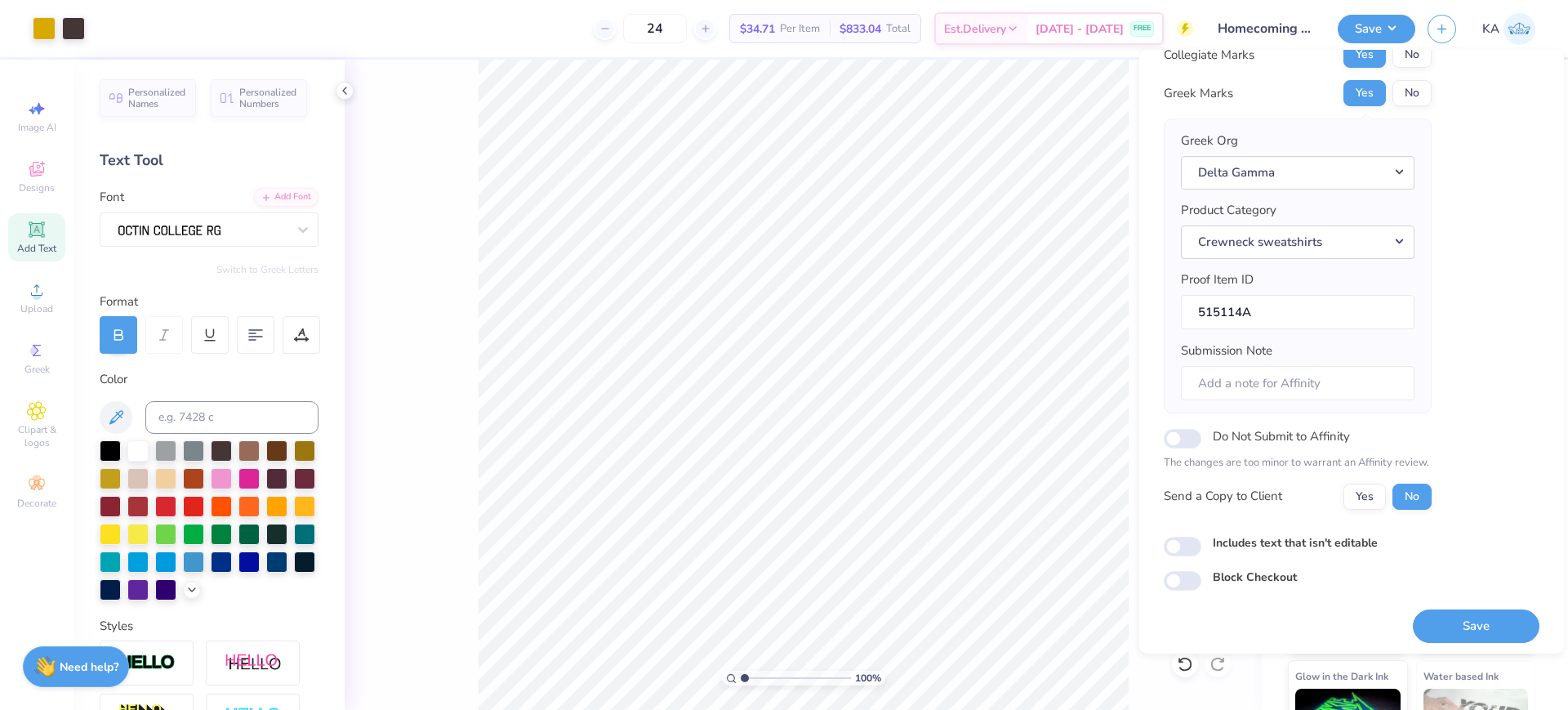
scroll to position [66, 0]
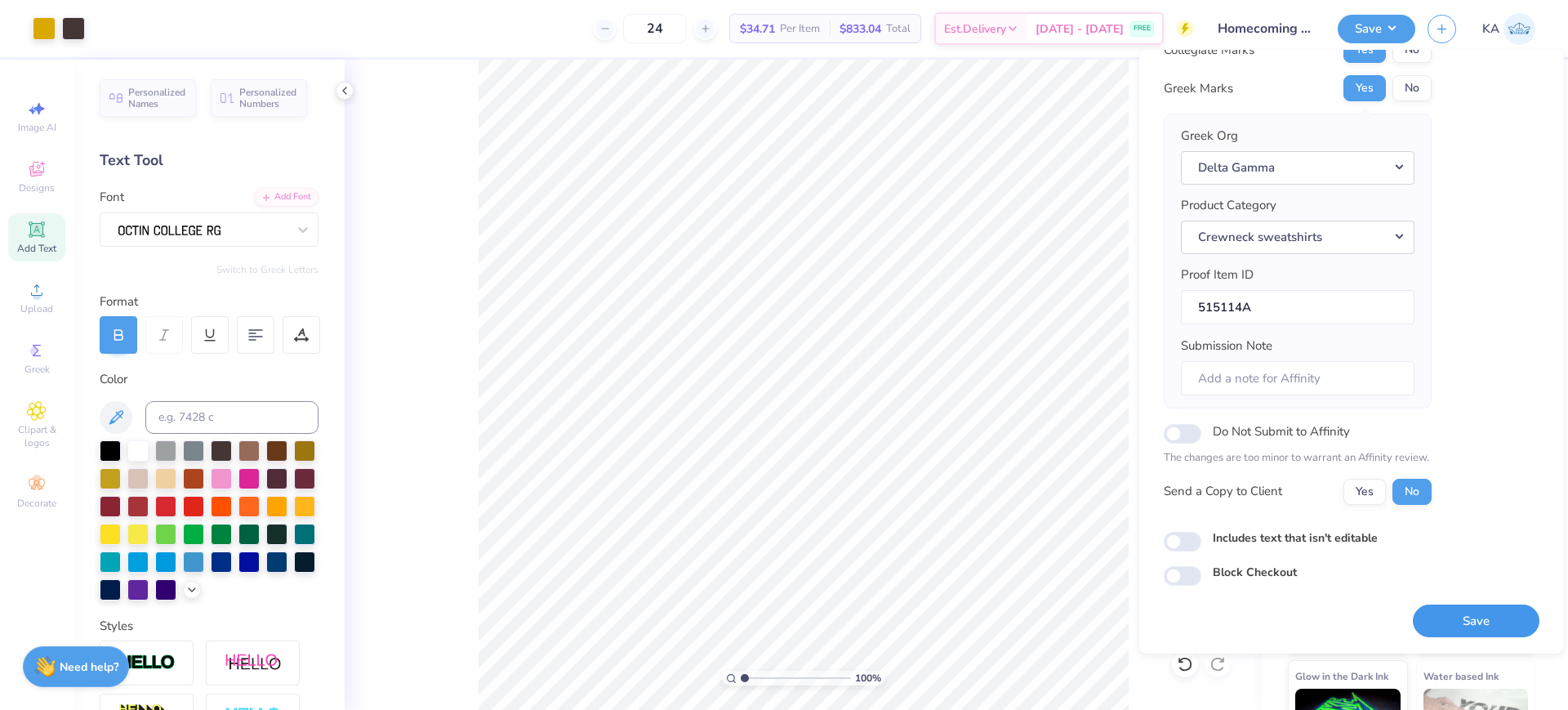
click at [1492, 617] on button "Save" at bounding box center [1477, 622] width 127 height 34
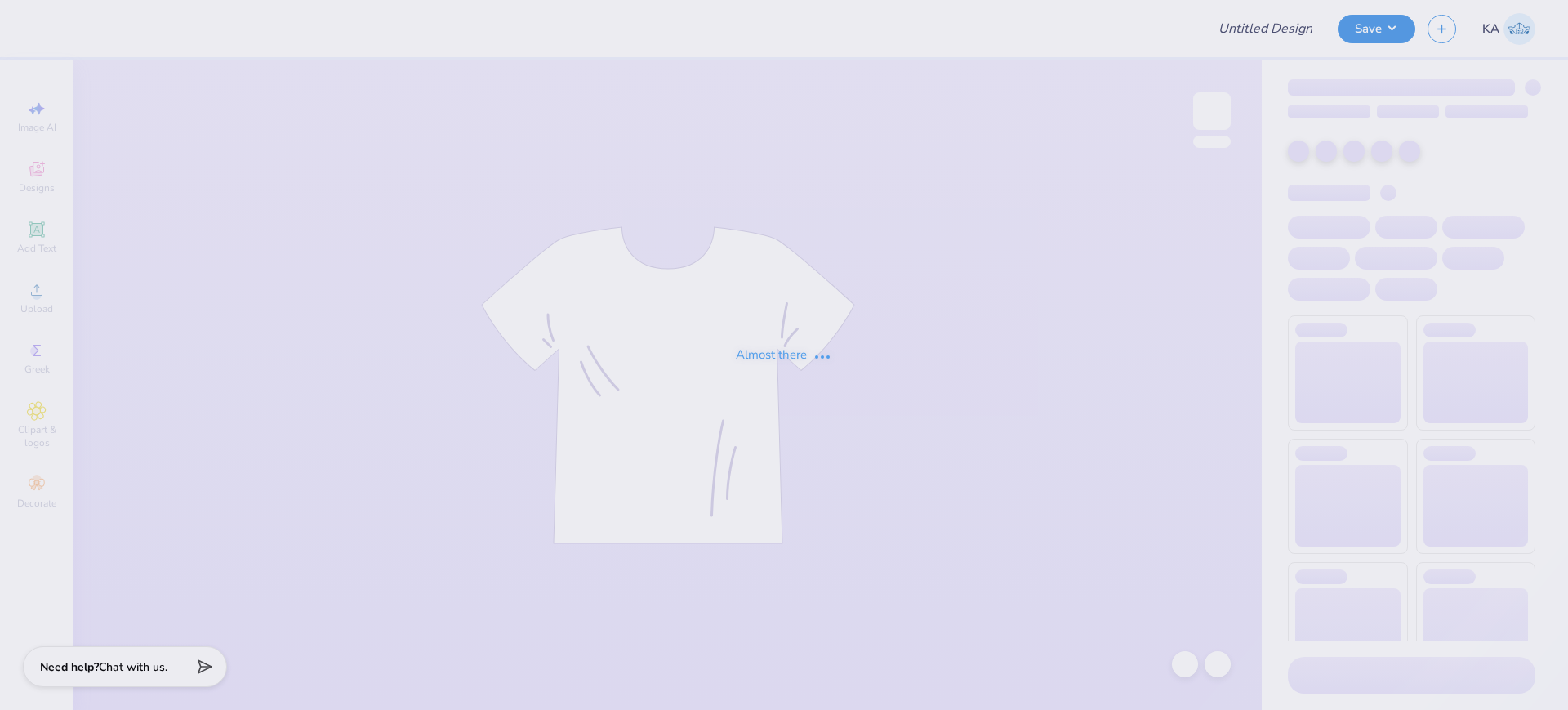
type input "Leah Pratt : Baylor University"
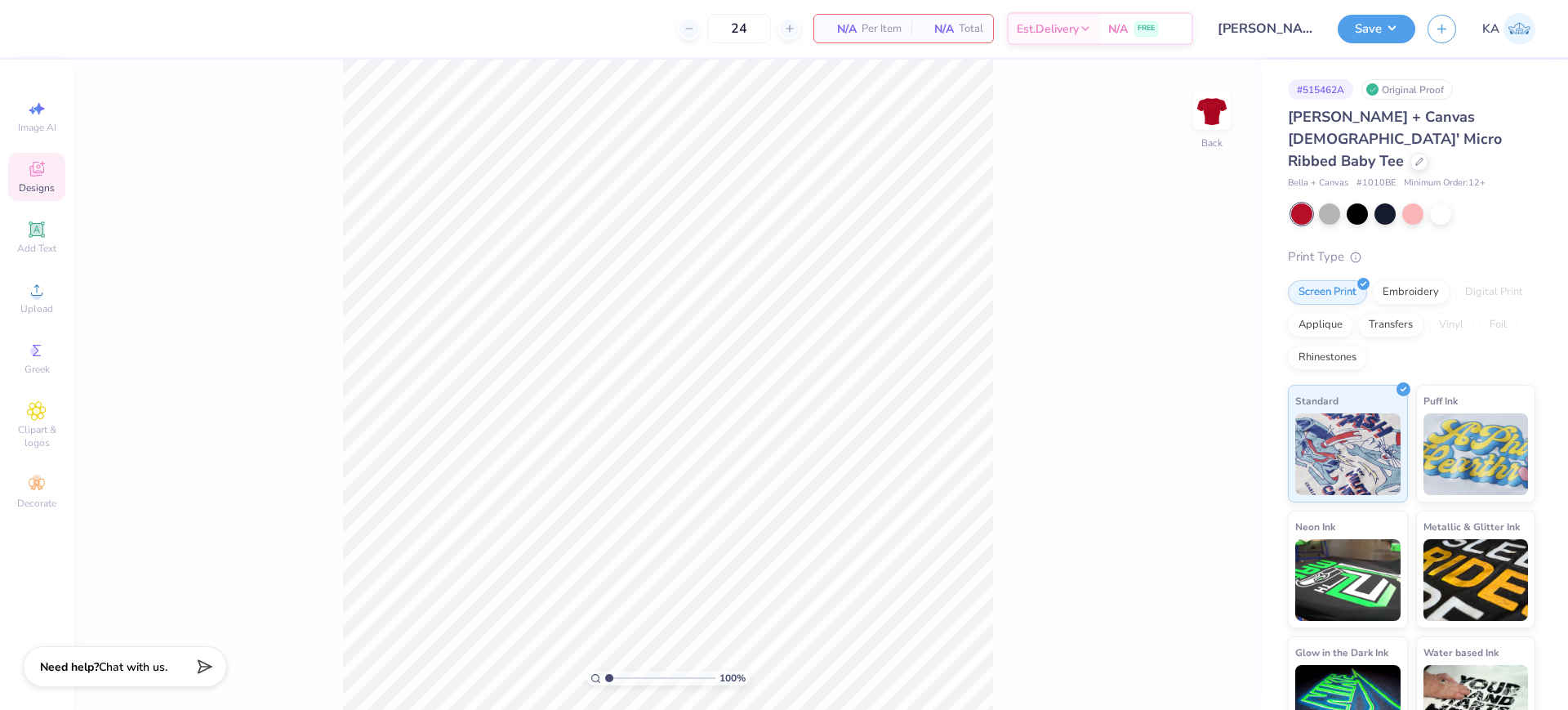
click at [32, 182] on span "Designs" at bounding box center [37, 188] width 36 height 13
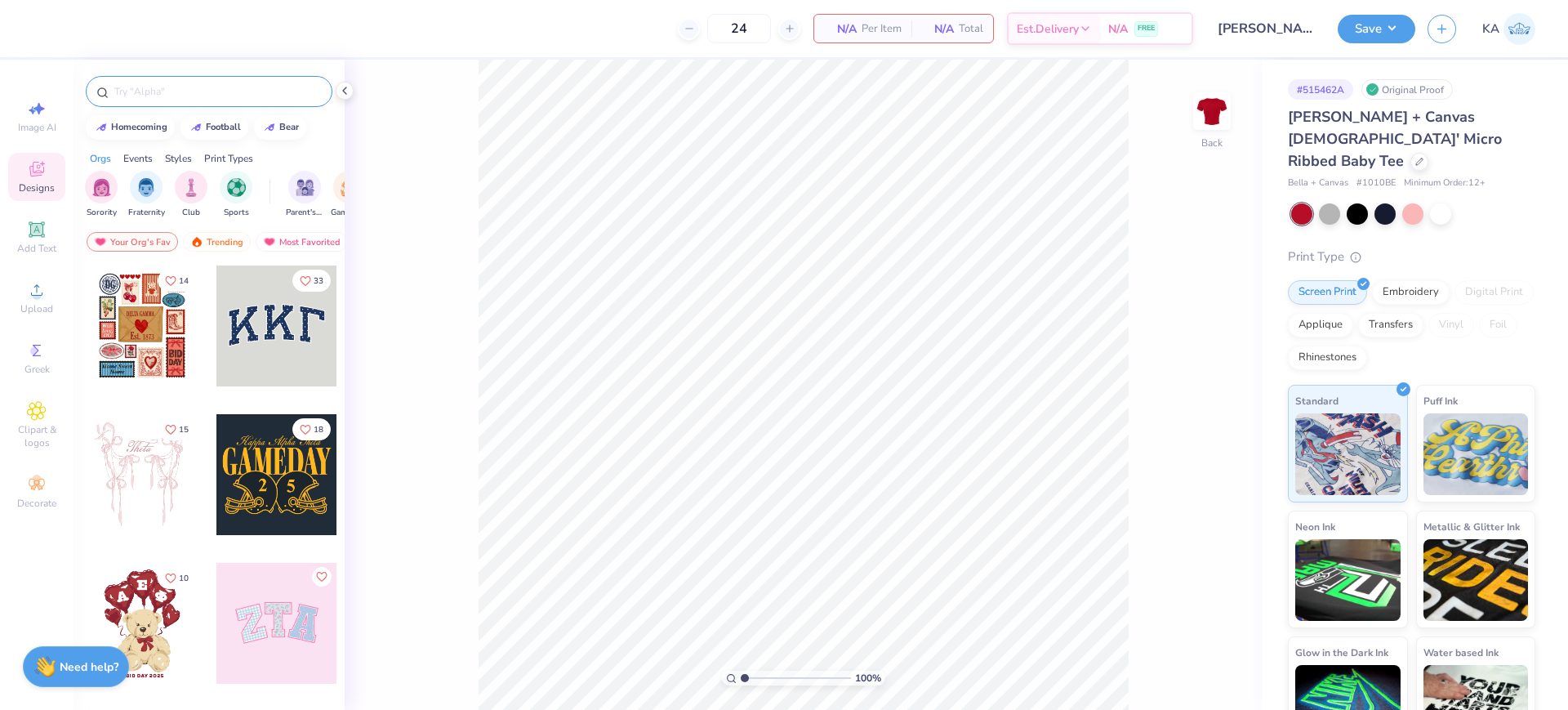
click at [152, 92] on input "text" at bounding box center [217, 91] width 209 height 16
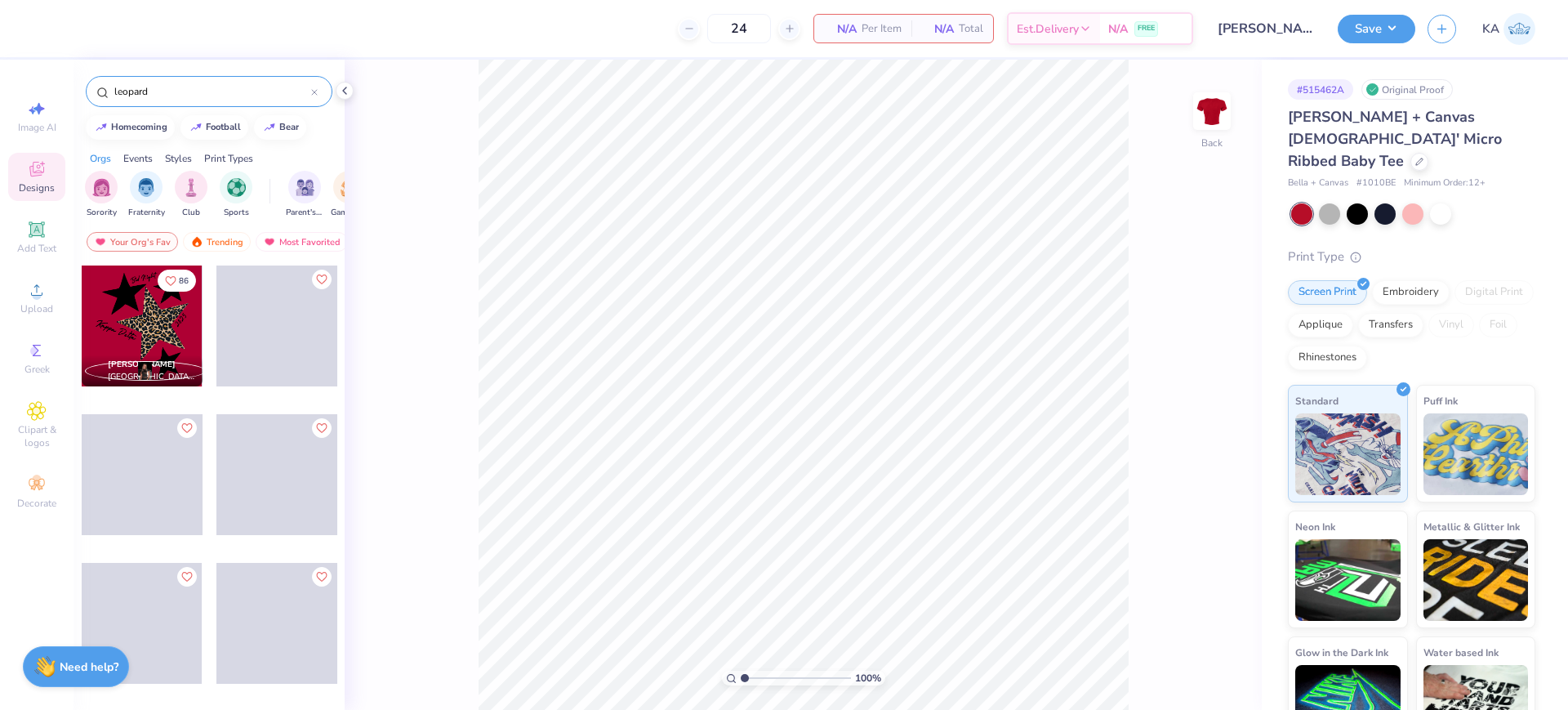
type input "leopard"
click at [168, 335] on div at bounding box center [142, 327] width 121 height 121
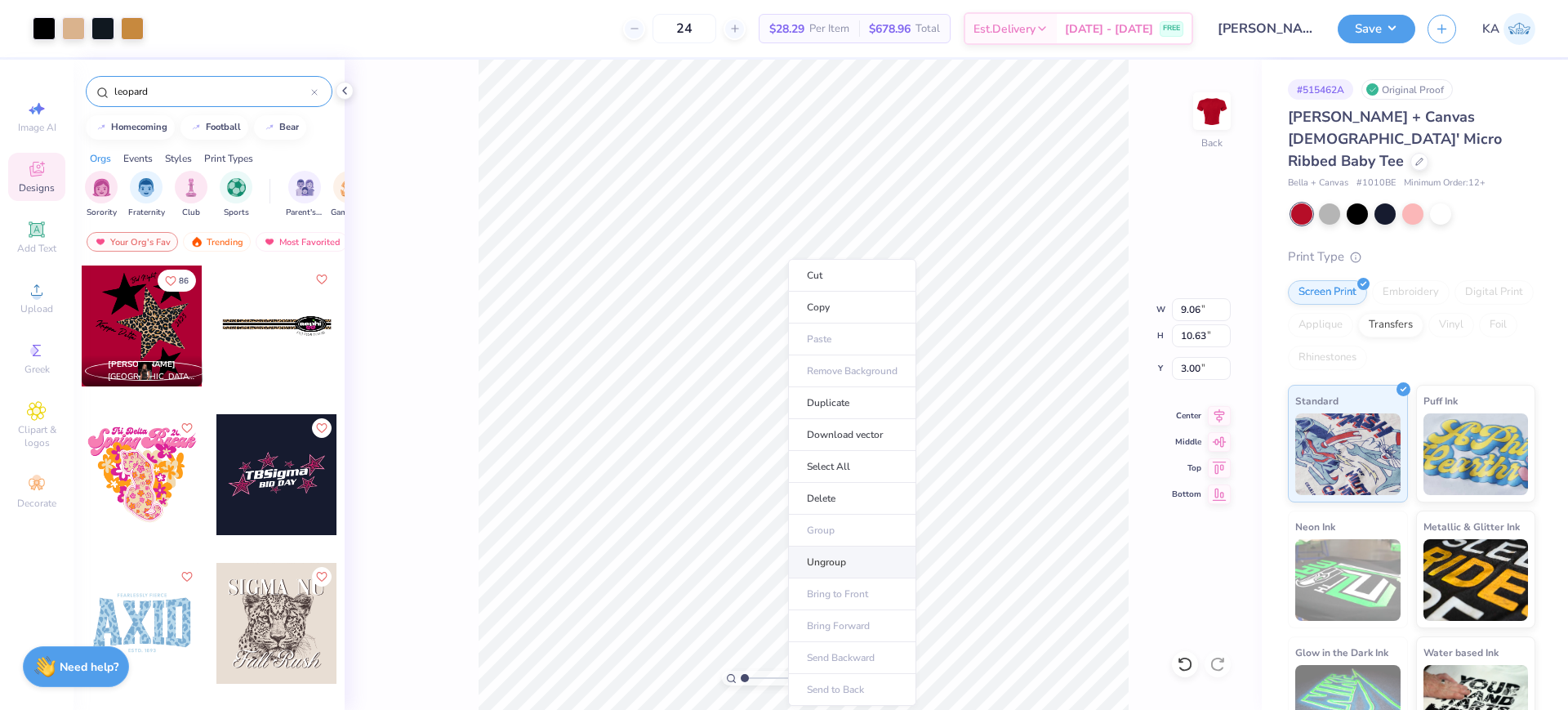
click at [839, 562] on li "Ungroup" at bounding box center [851, 563] width 128 height 32
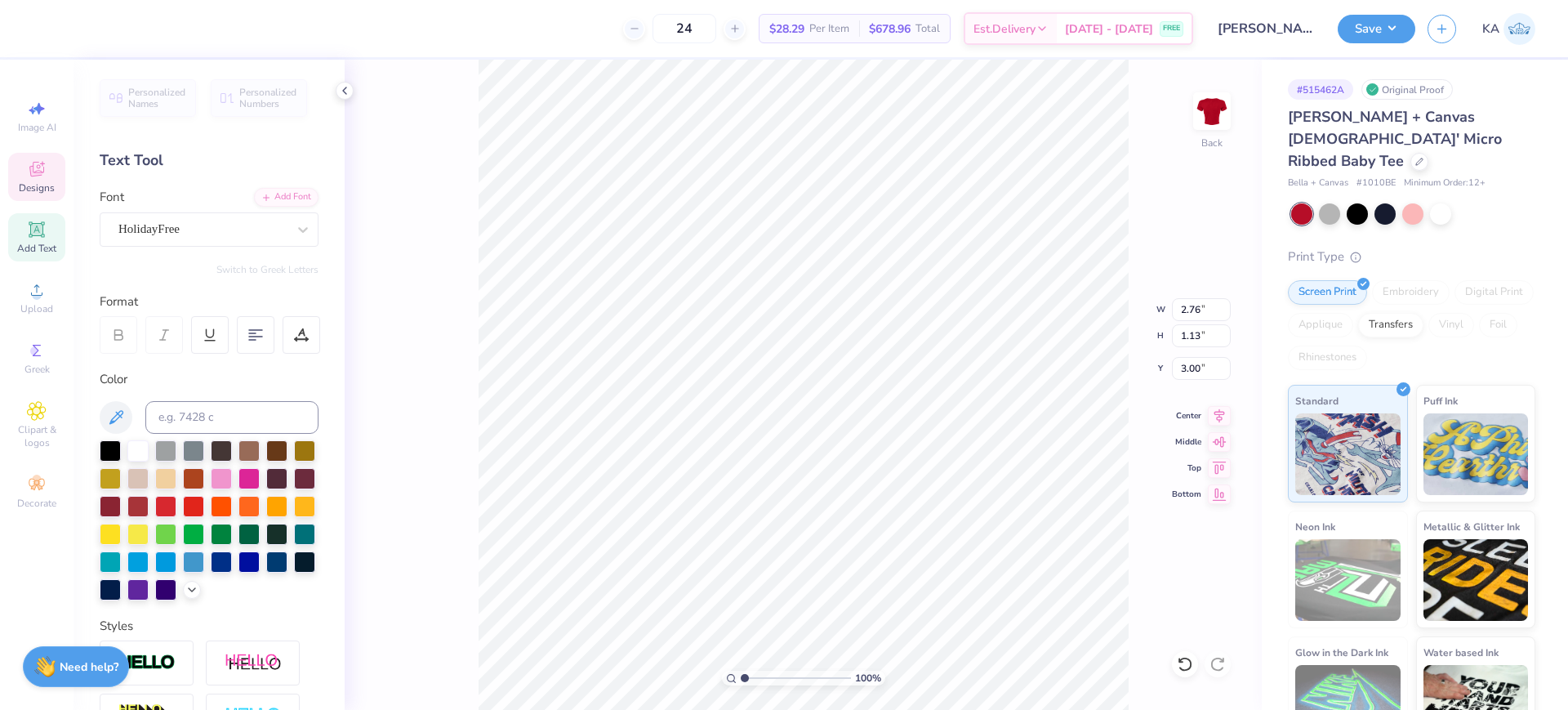
scroll to position [17, 3]
type textarea "Alpha Phi"
type input "3.97"
type input "1.95"
type input "7.74"
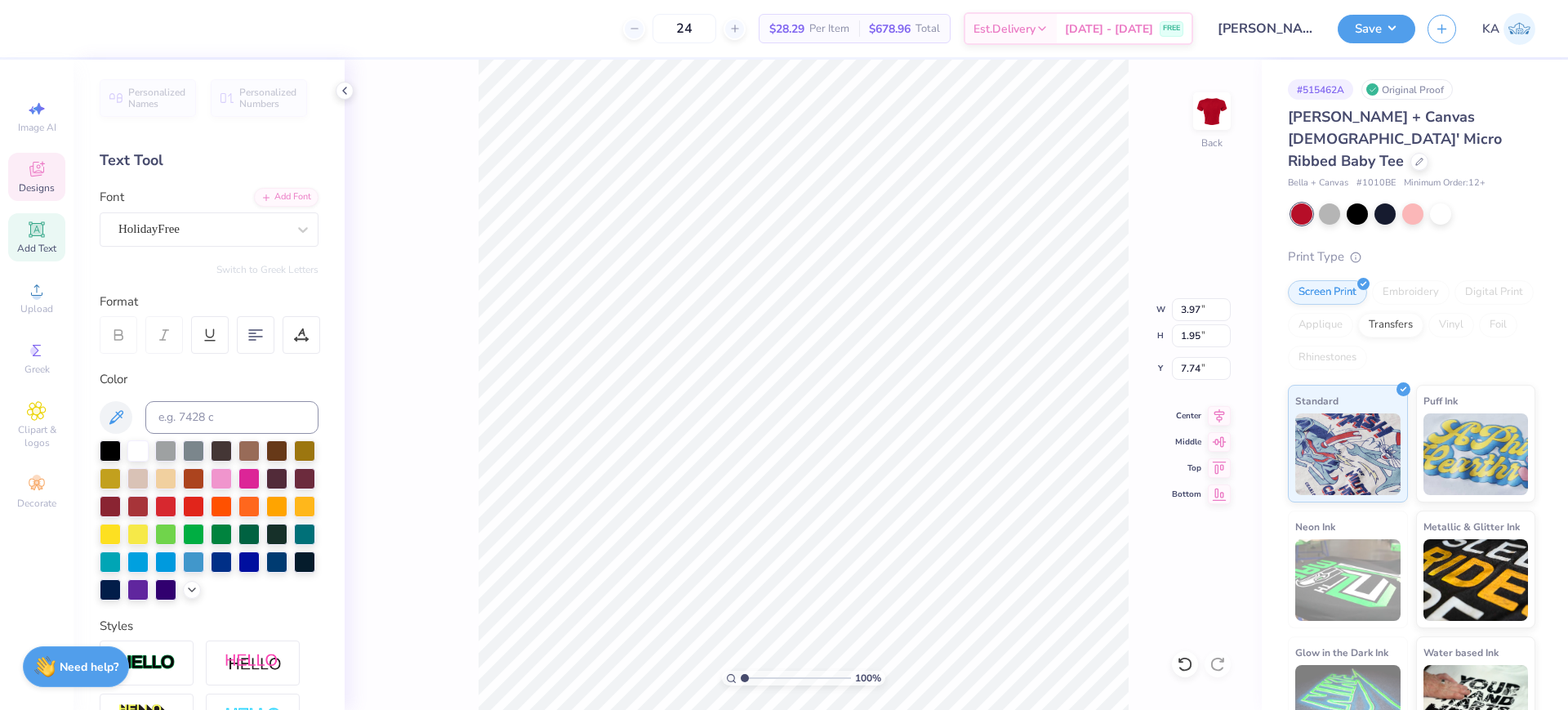
scroll to position [17, 4]
type textarea "Sigma Chi"
click at [44, 289] on icon at bounding box center [37, 290] width 20 height 20
type input "3.51"
type input "1.78"
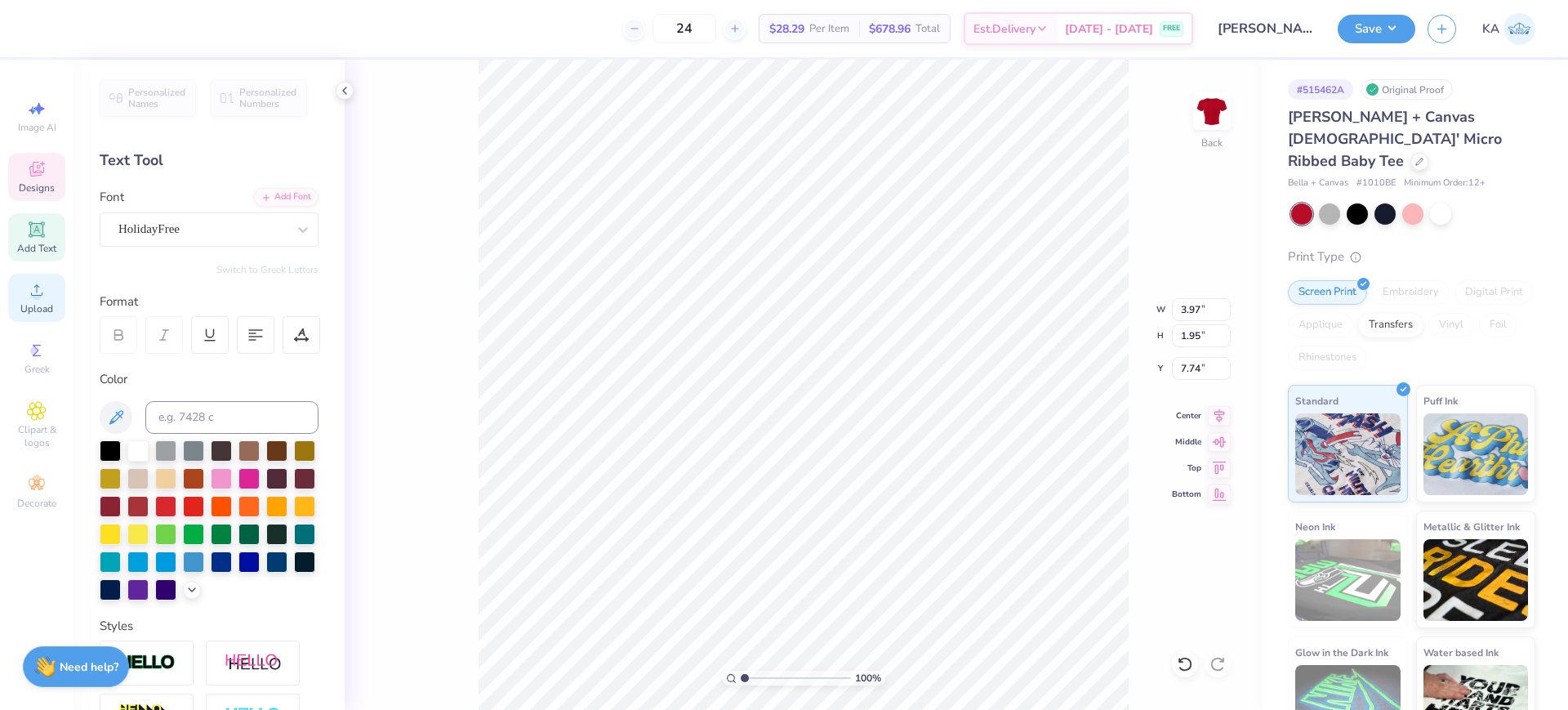
type input "7.70"
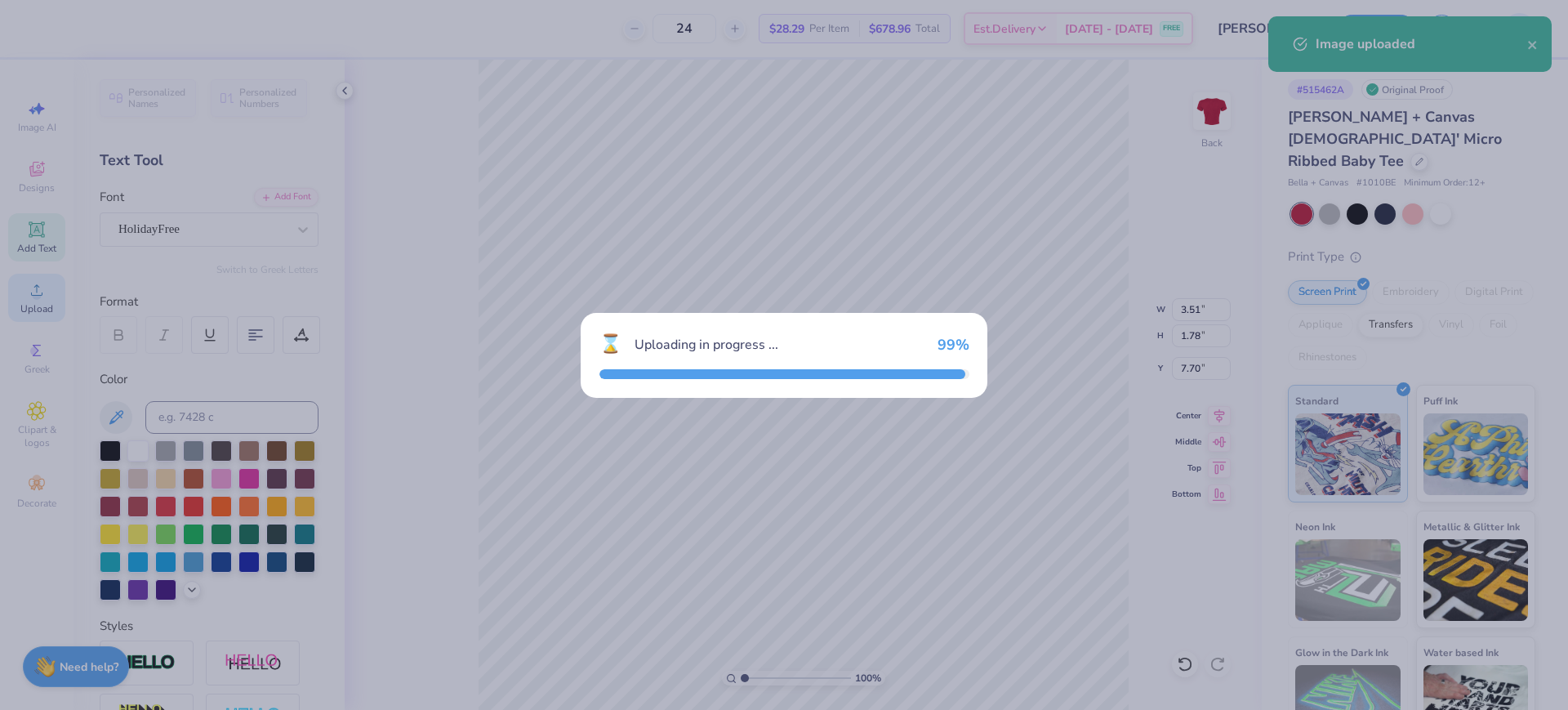
type input "7.10"
type input "1.71"
type input "7.65"
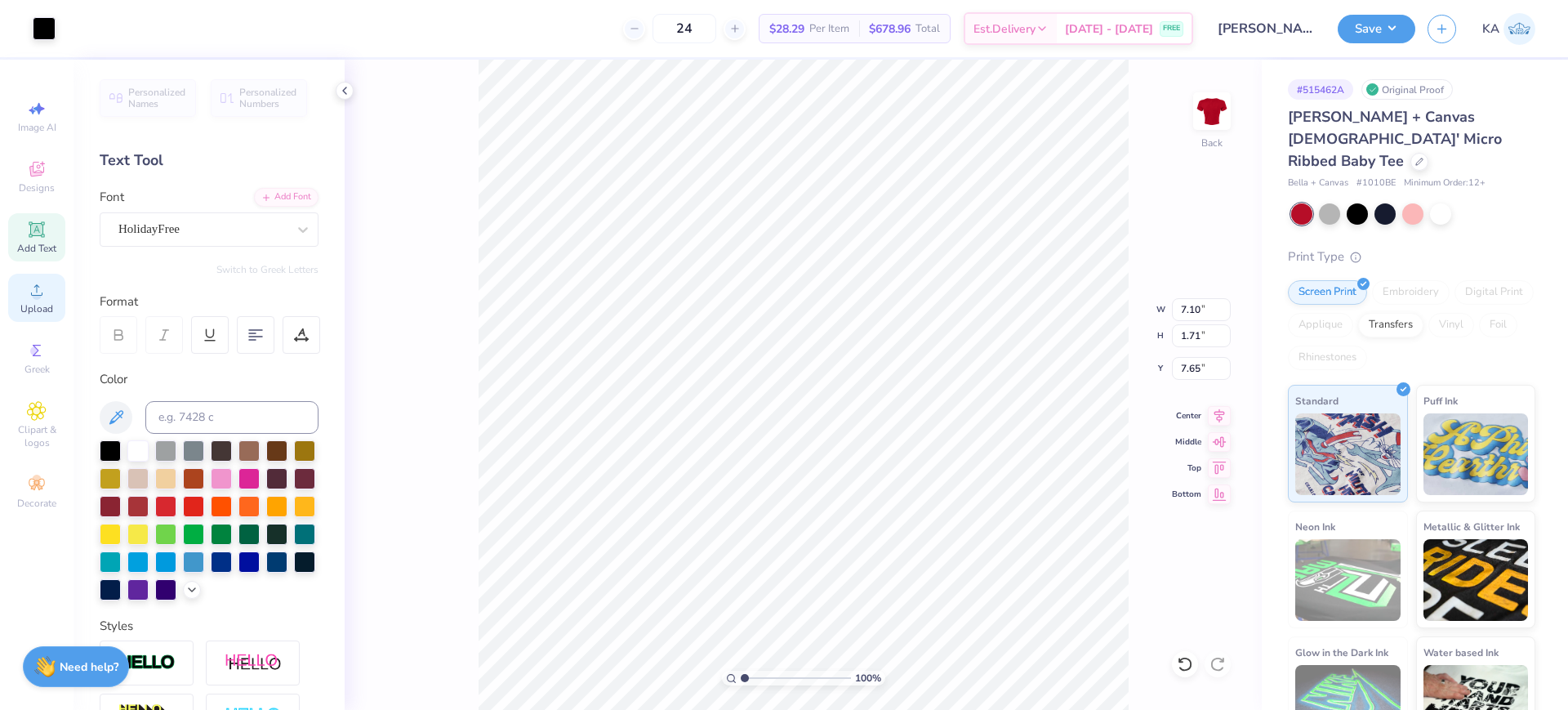
type input "3.98"
type input "0.96"
type input "3.22"
type input "2.79"
type input "6.71"
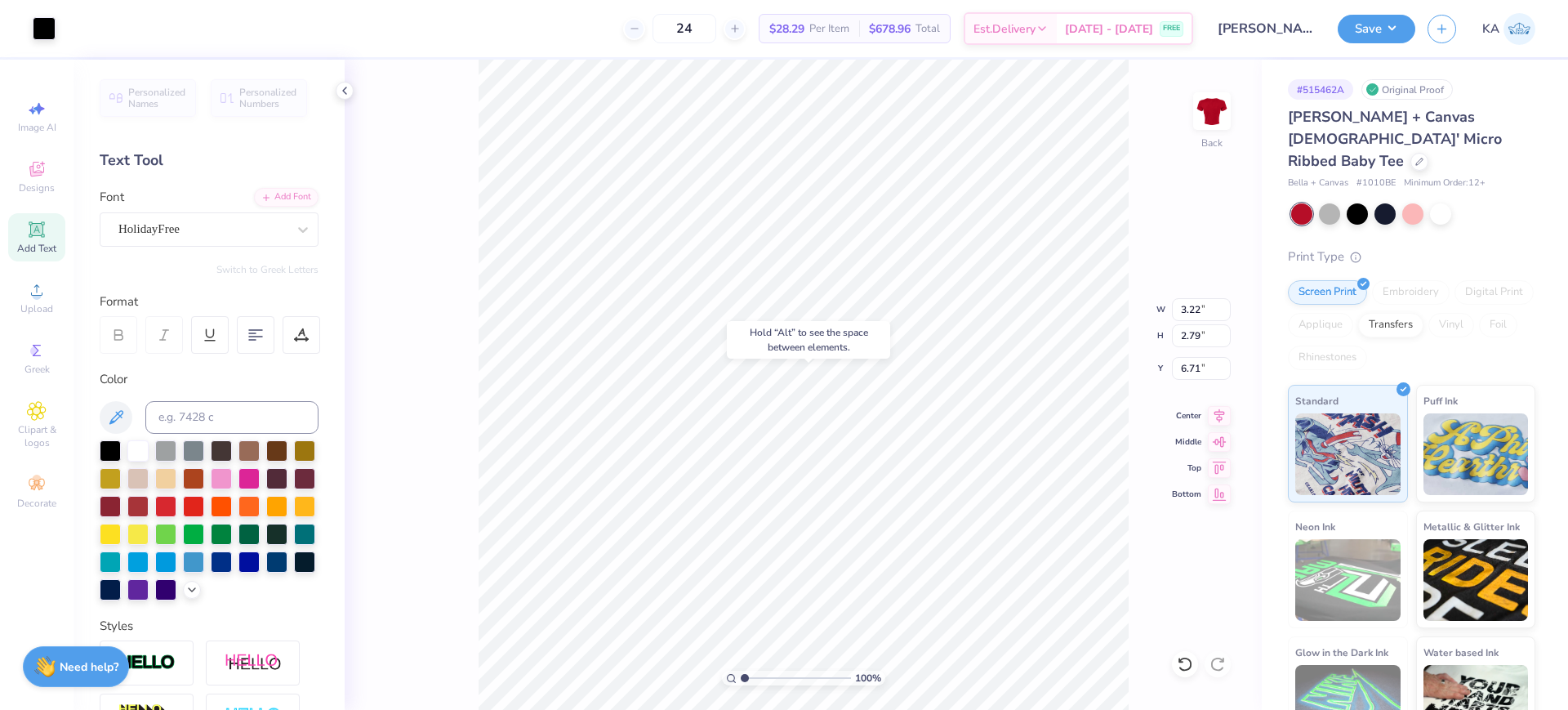
click at [747, 675] on div "100 %" at bounding box center [804, 678] width 164 height 15
drag, startPoint x: 746, startPoint y: 674, endPoint x: 760, endPoint y: 674, distance: 14.0
type input "2.38"
click at [760, 674] on input "range" at bounding box center [796, 678] width 110 height 15
type input "1.49"
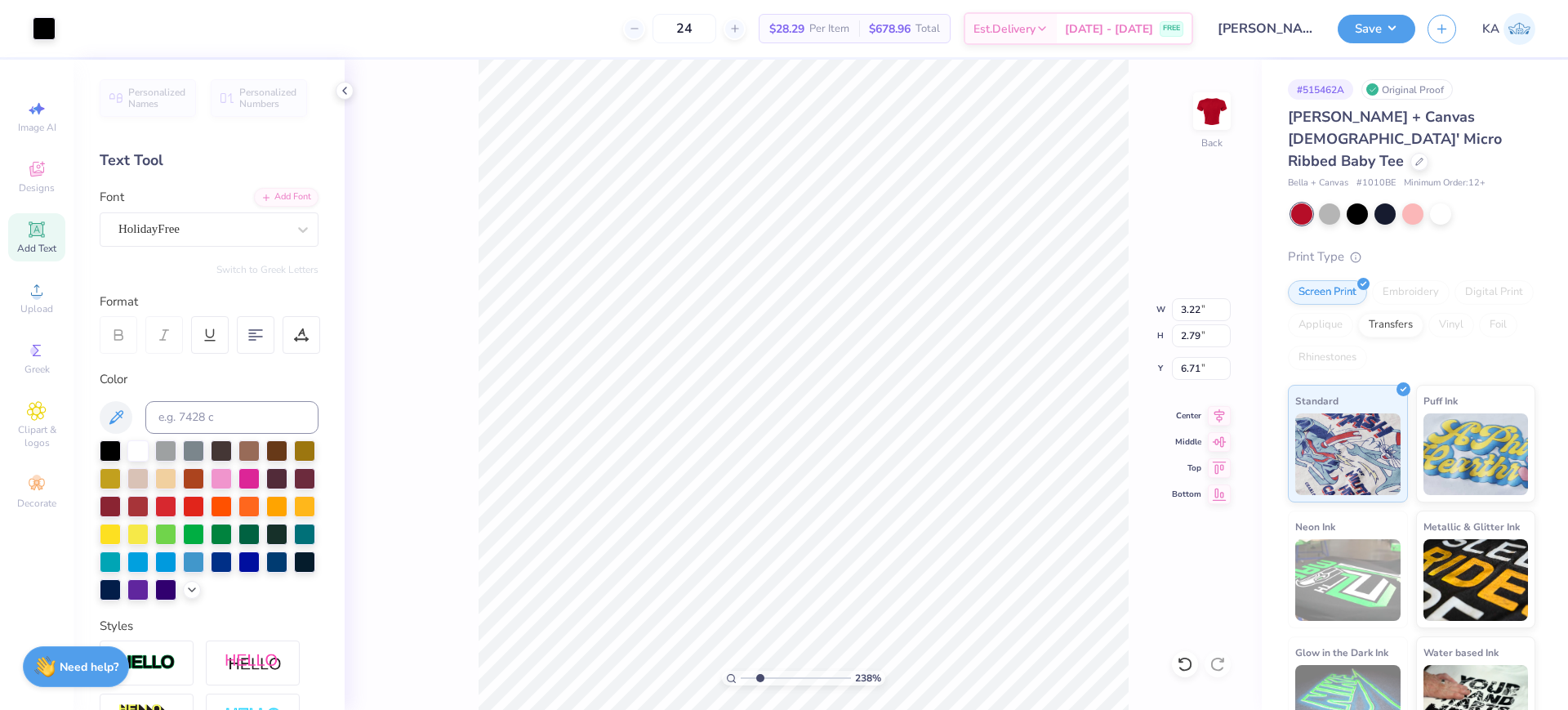
type input "1.28"
type input "7.59"
type input "1.71"
click at [752, 677] on input "range" at bounding box center [796, 678] width 110 height 15
type input "1.05"
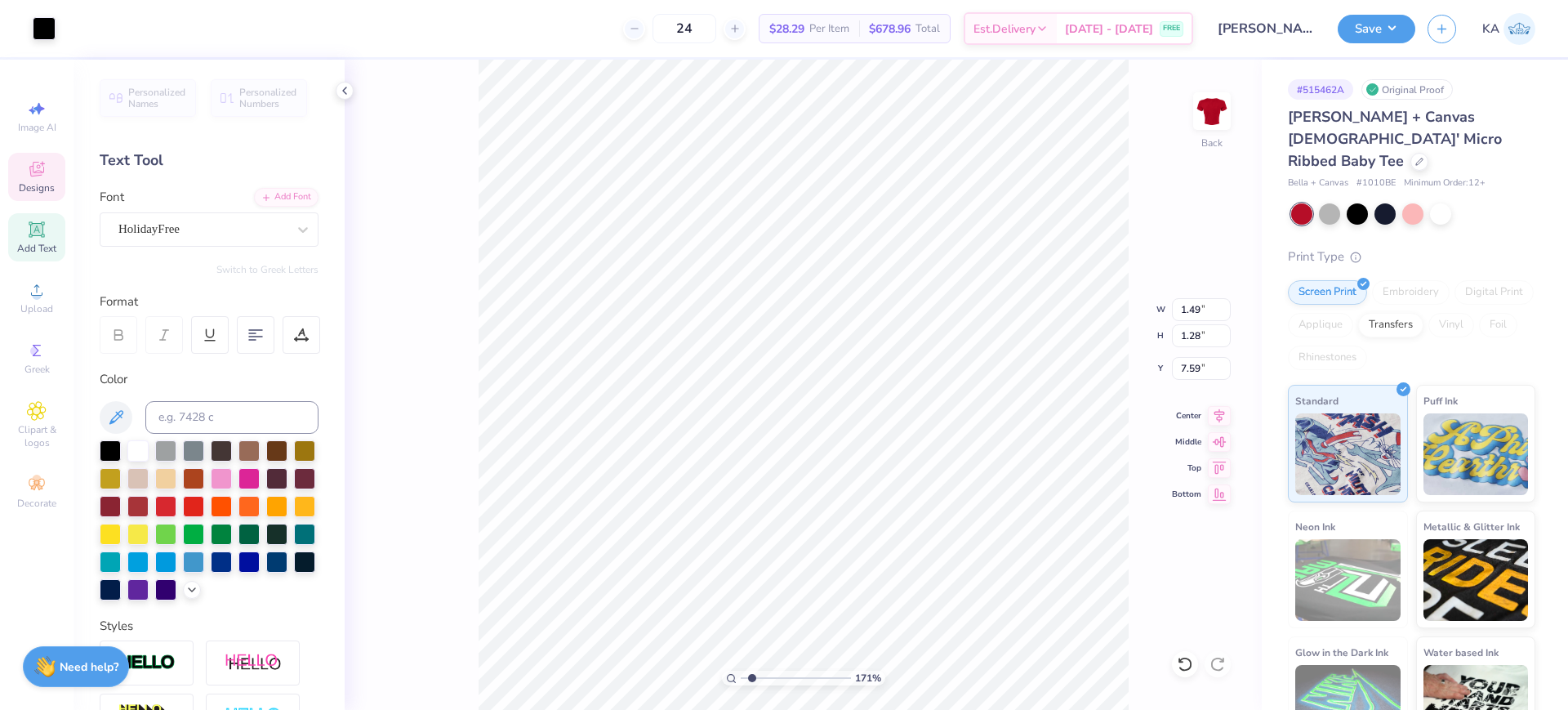
type input "1.39"
type input "7.02"
type input "1.26"
type input "1.53"
type input "7.45"
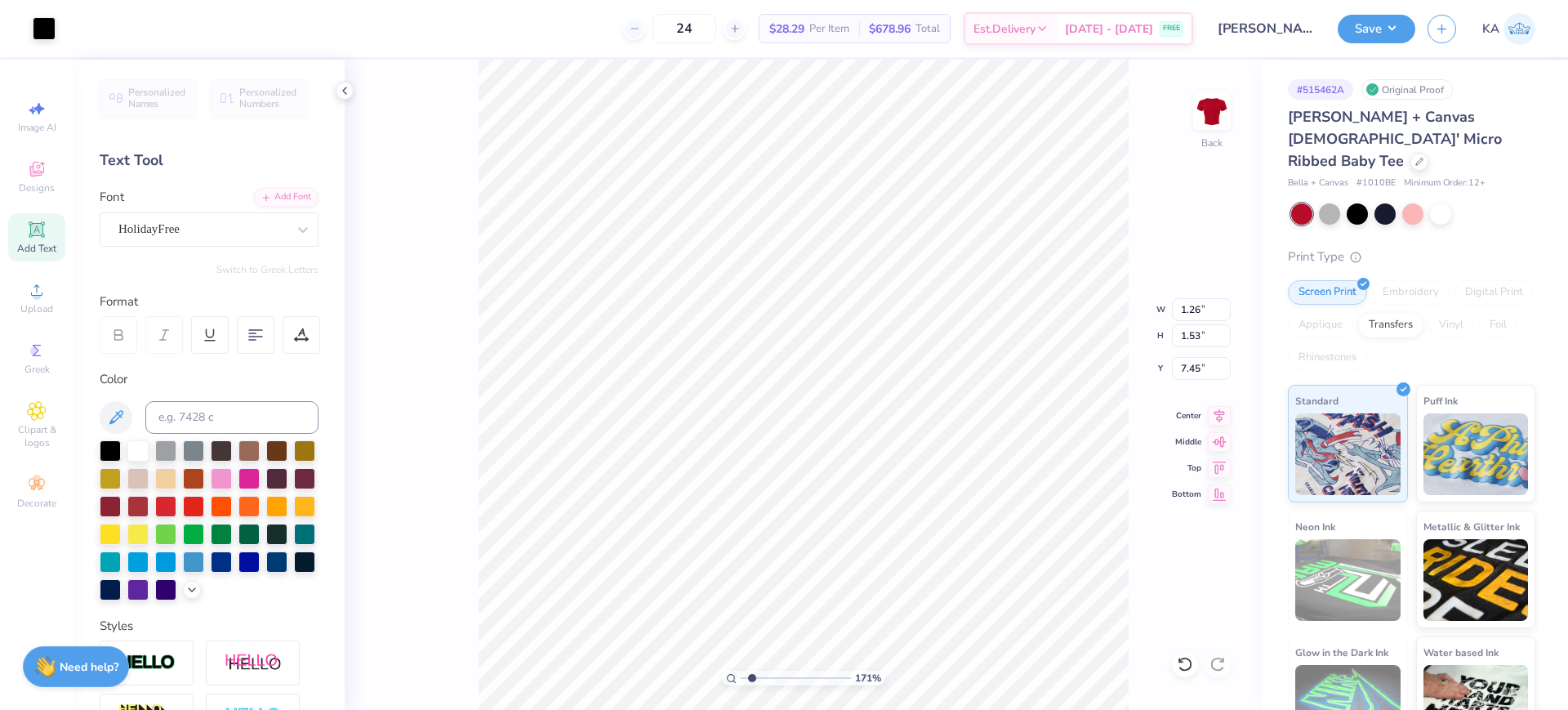
type input "1.63"
type input "1.98"
type input "6.52"
type input "1.43"
type input "2.12"
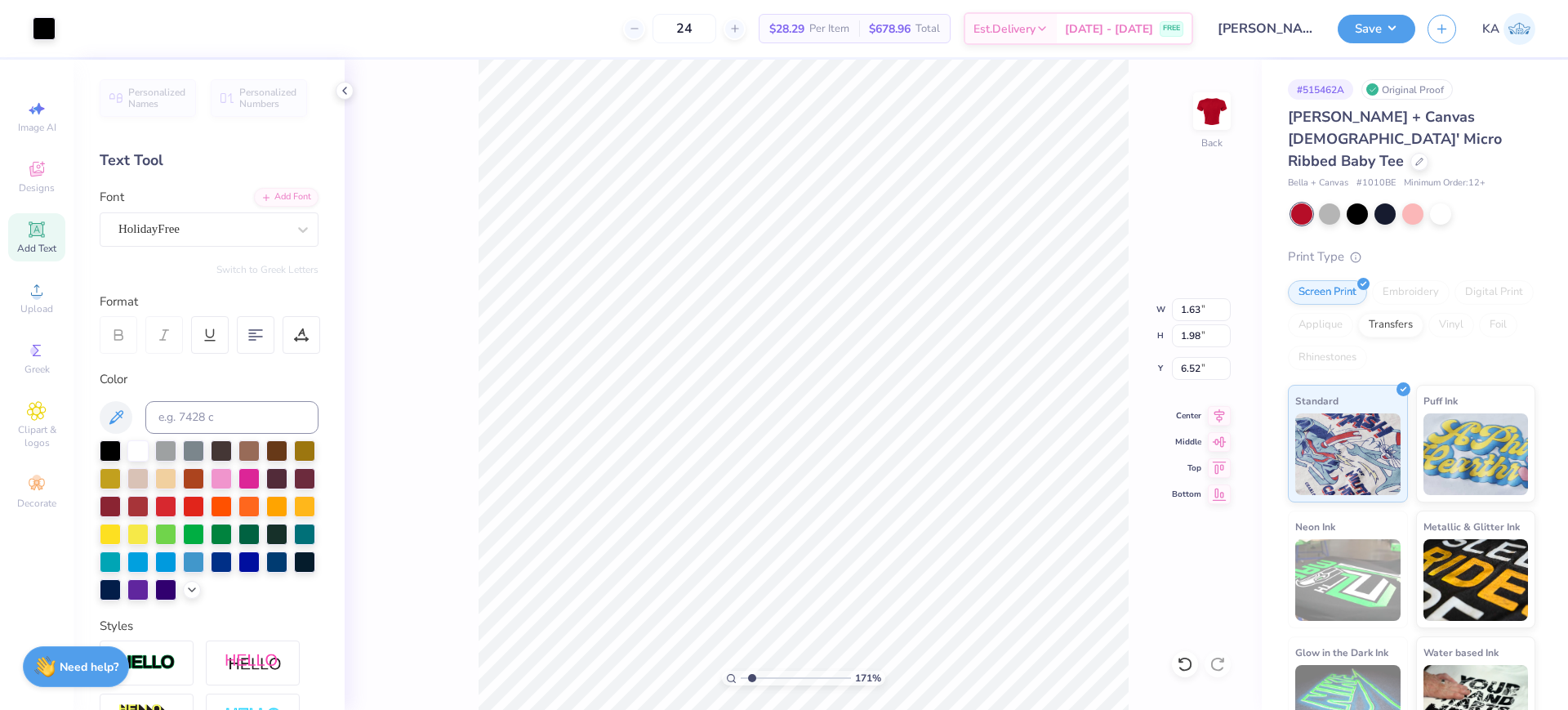
type input "6.44"
type input "1.64"
type input "2.43"
type input "6.27"
type input "1.70"
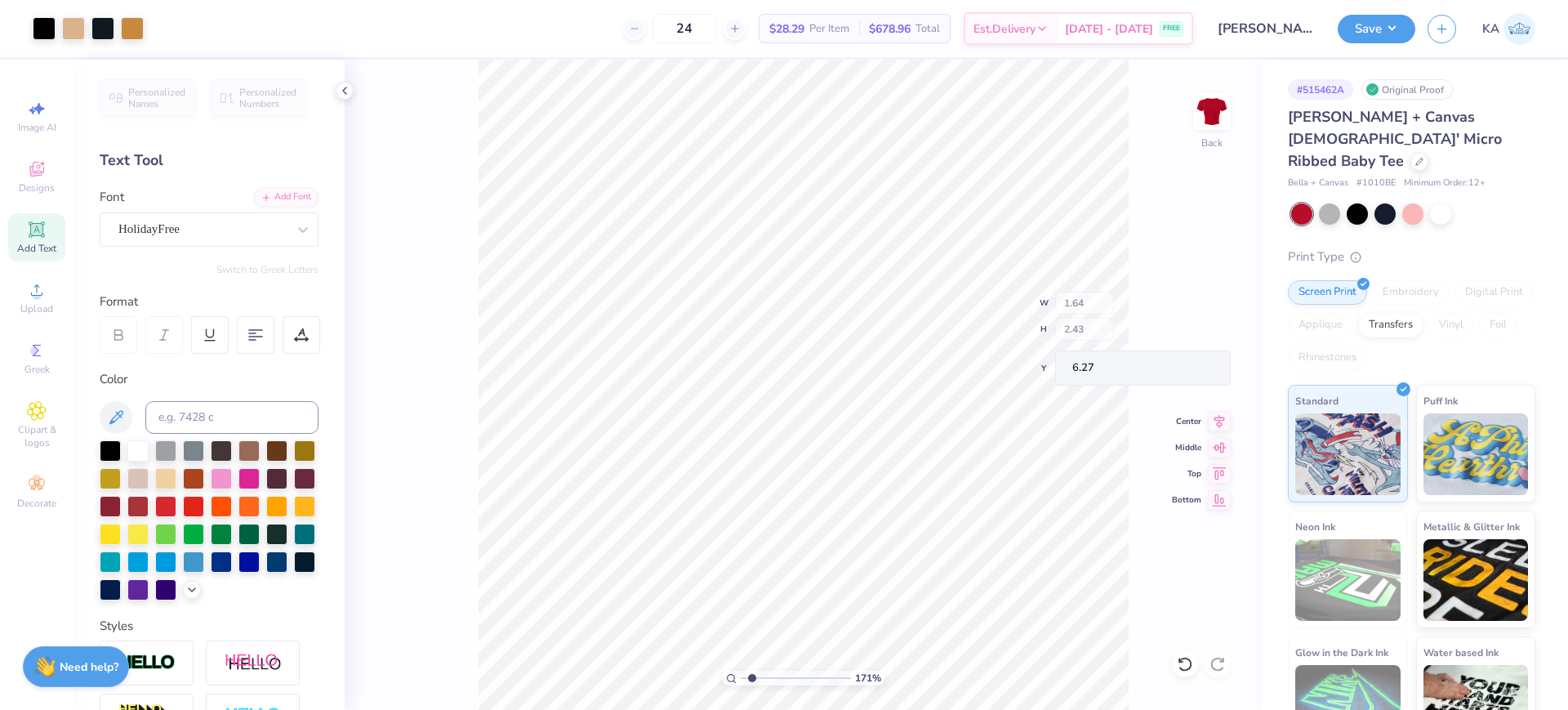
type input "2.39"
type input "6.29"
click at [35, 25] on div at bounding box center [44, 27] width 23 height 23
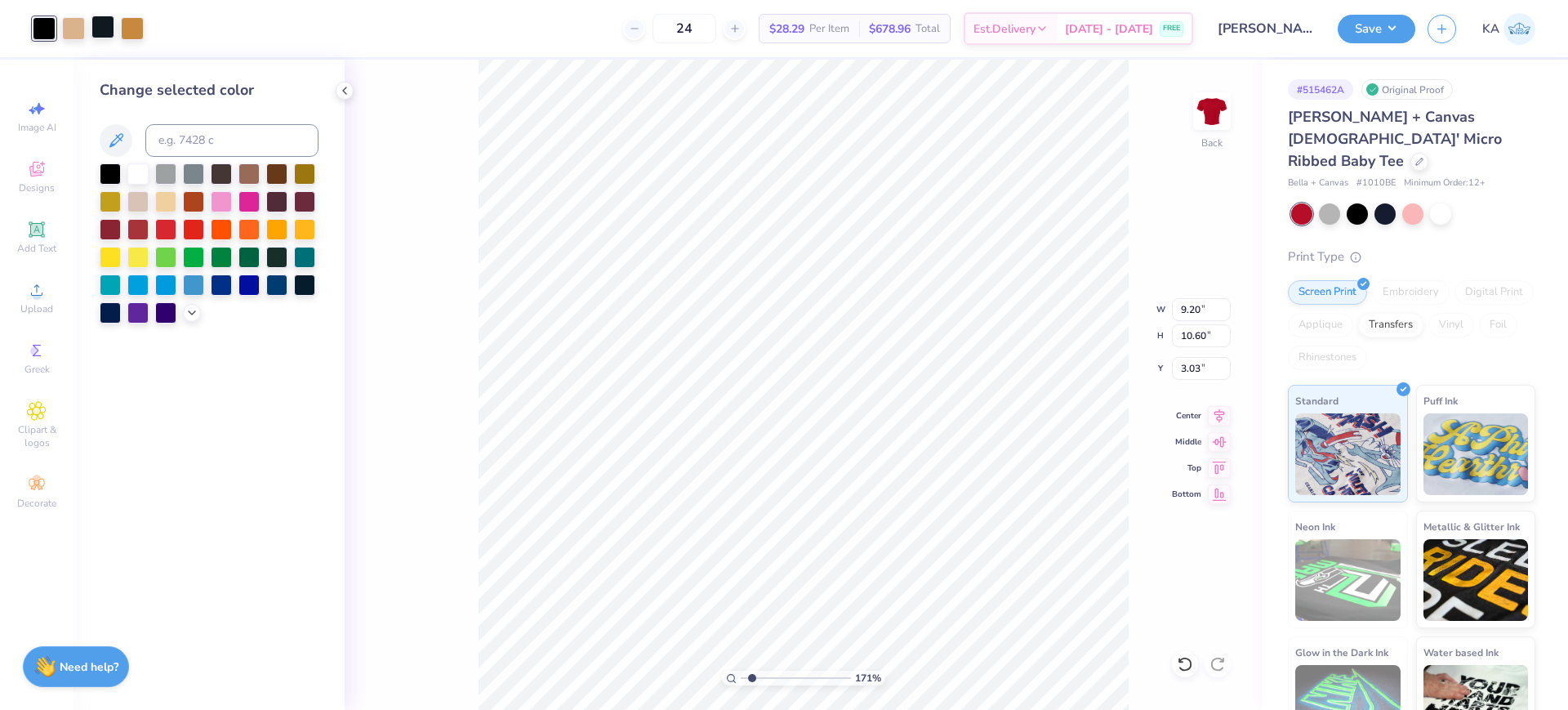
click at [105, 27] on div at bounding box center [102, 27] width 23 height 23
click at [113, 172] on div at bounding box center [109, 172] width 21 height 21
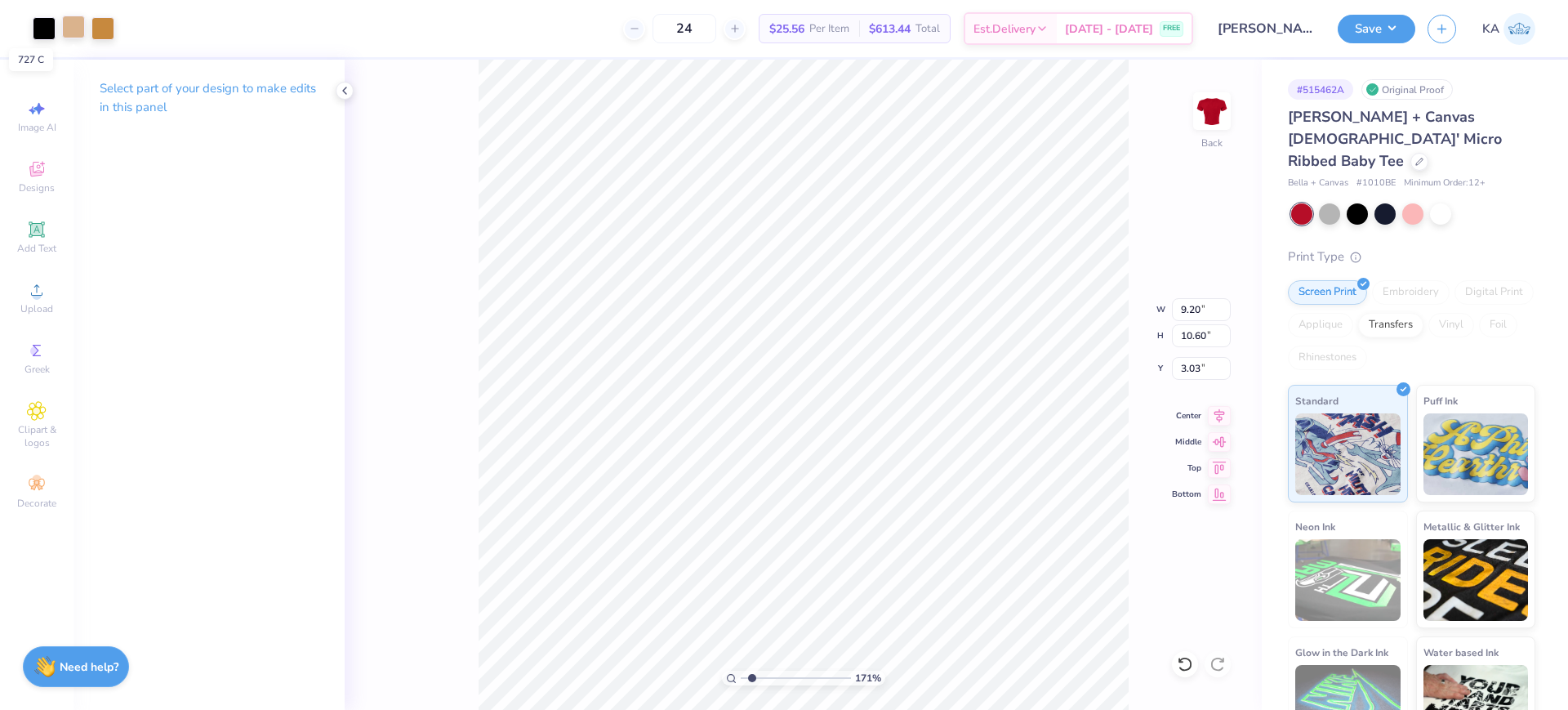
click at [66, 23] on div at bounding box center [73, 27] width 23 height 23
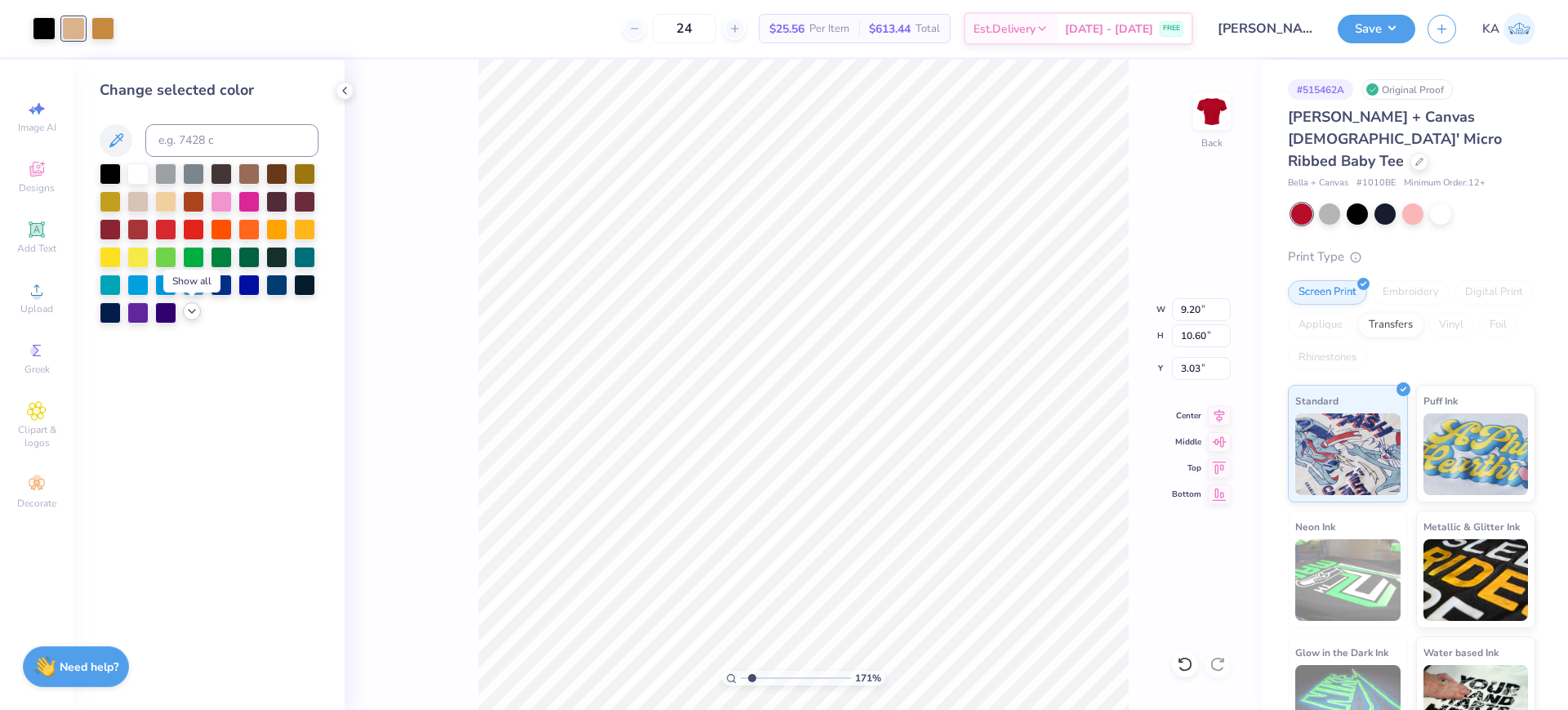
click at [189, 310] on polyline at bounding box center [192, 311] width 7 height 3
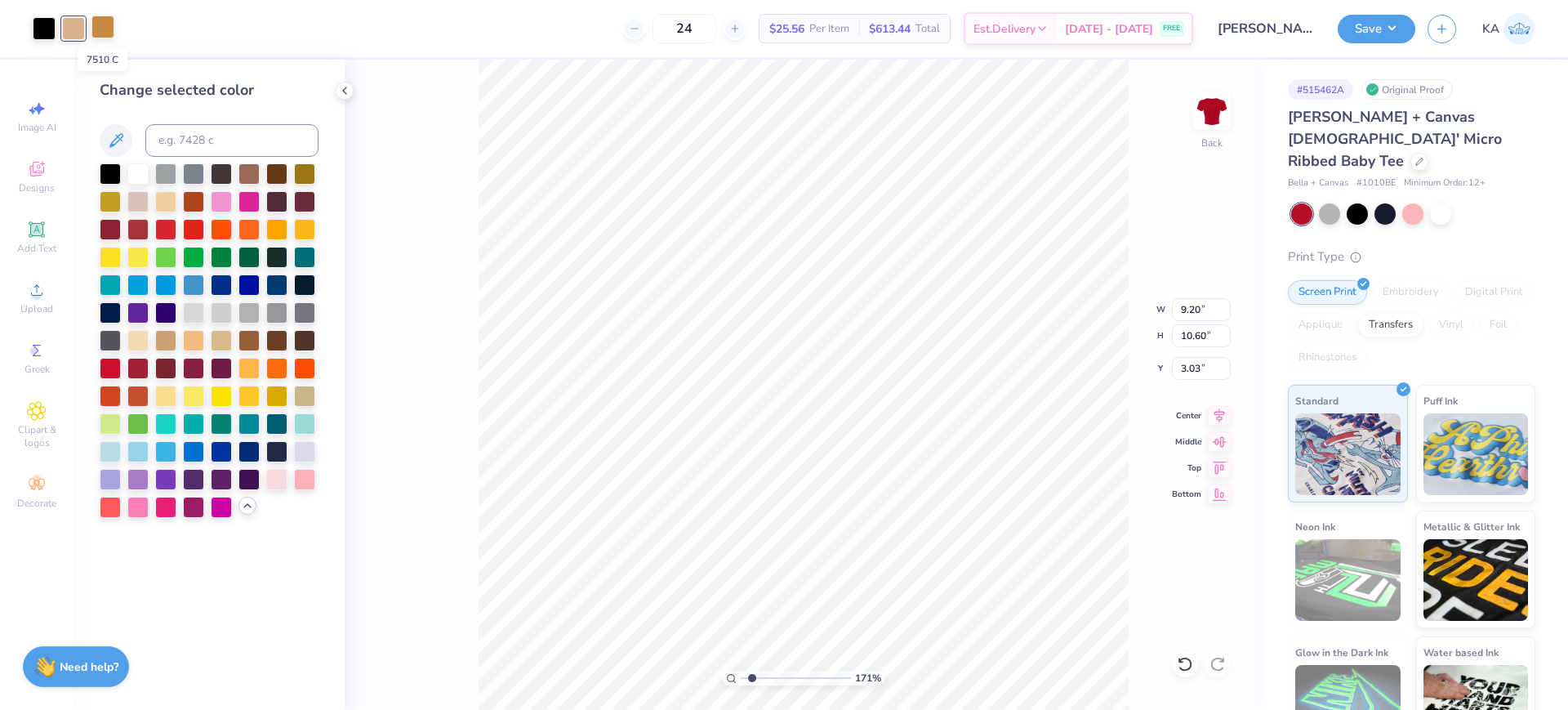
click at [104, 30] on div at bounding box center [102, 27] width 23 height 23
click at [115, 202] on div at bounding box center [109, 200] width 21 height 21
click at [1182, 661] on icon at bounding box center [1181, 659] width 3 height 3
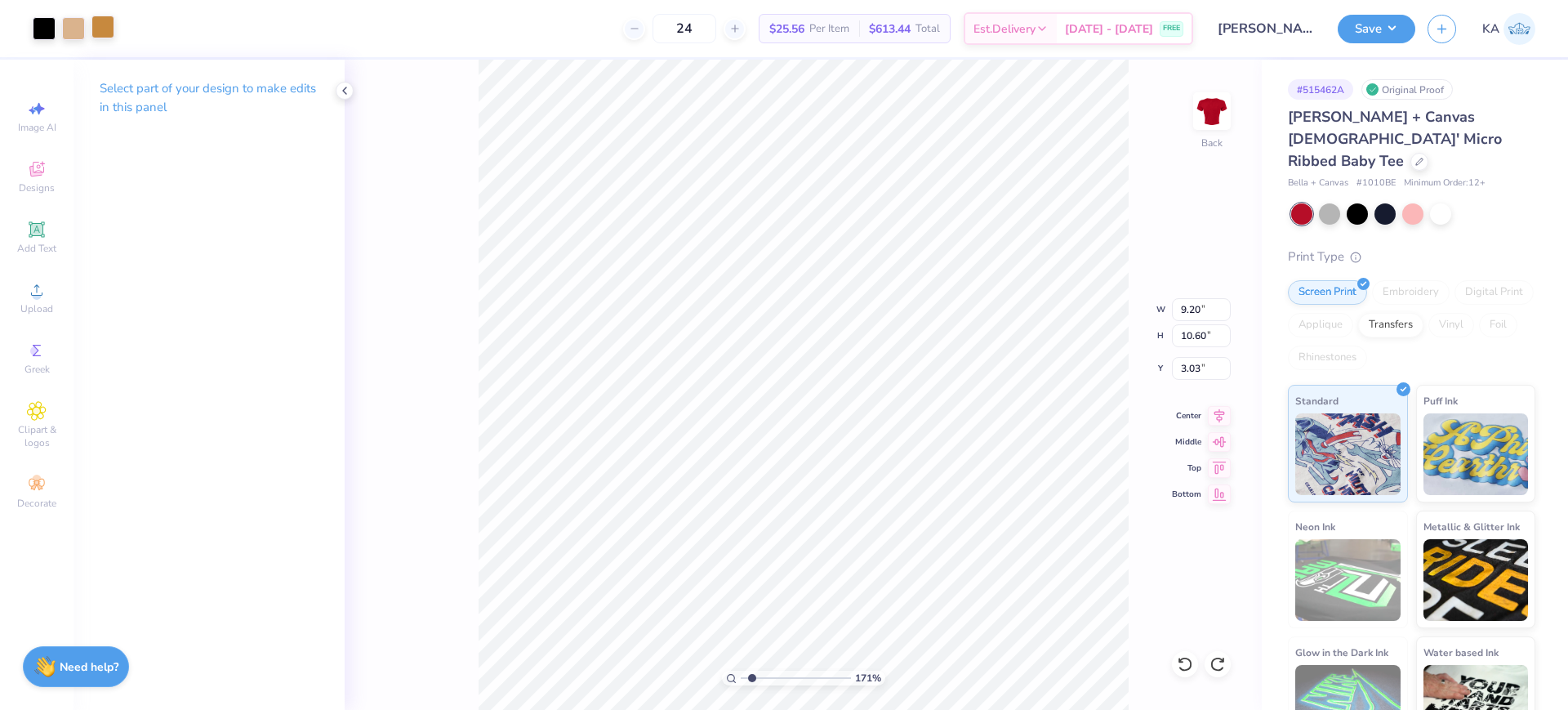
click at [108, 30] on div at bounding box center [102, 27] width 23 height 23
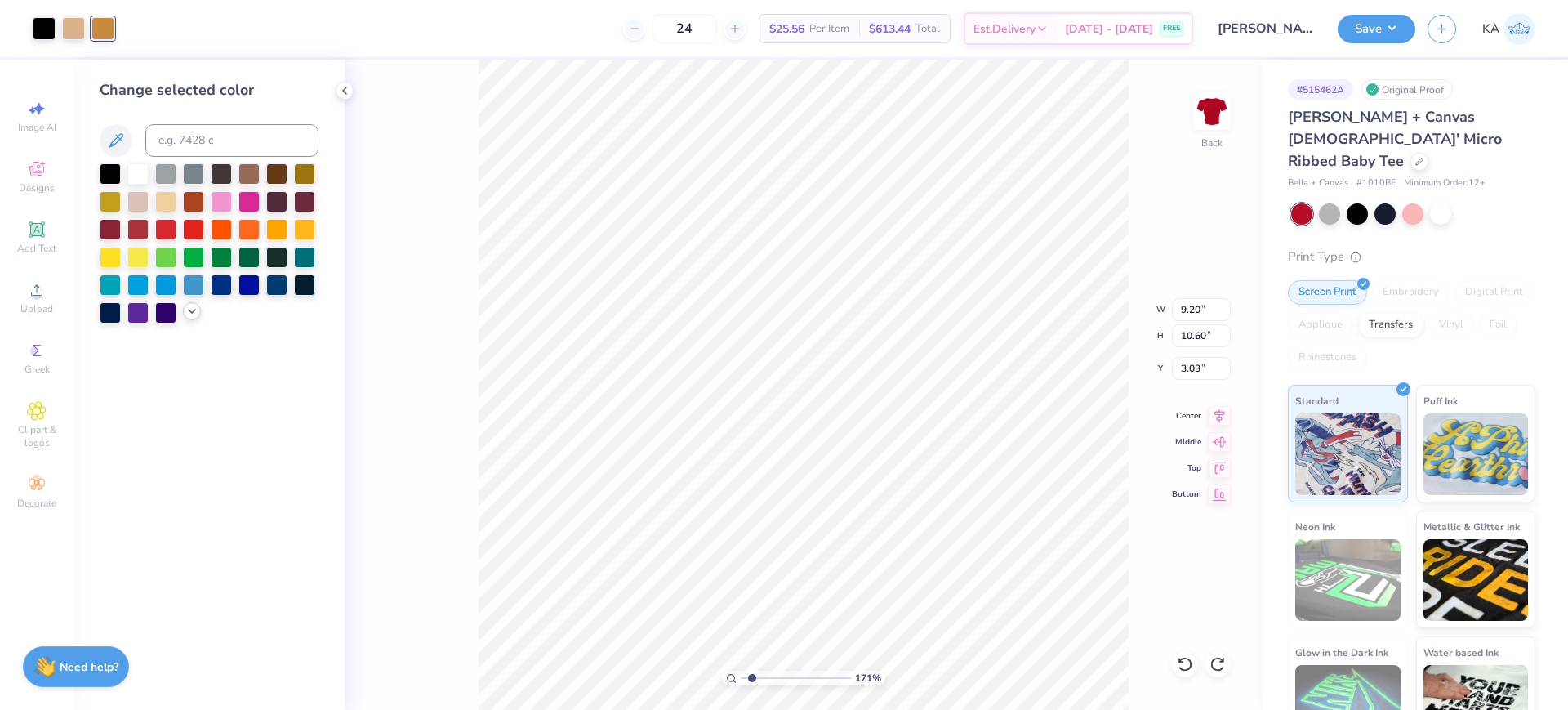
click at [189, 313] on icon at bounding box center [192, 311] width 13 height 13
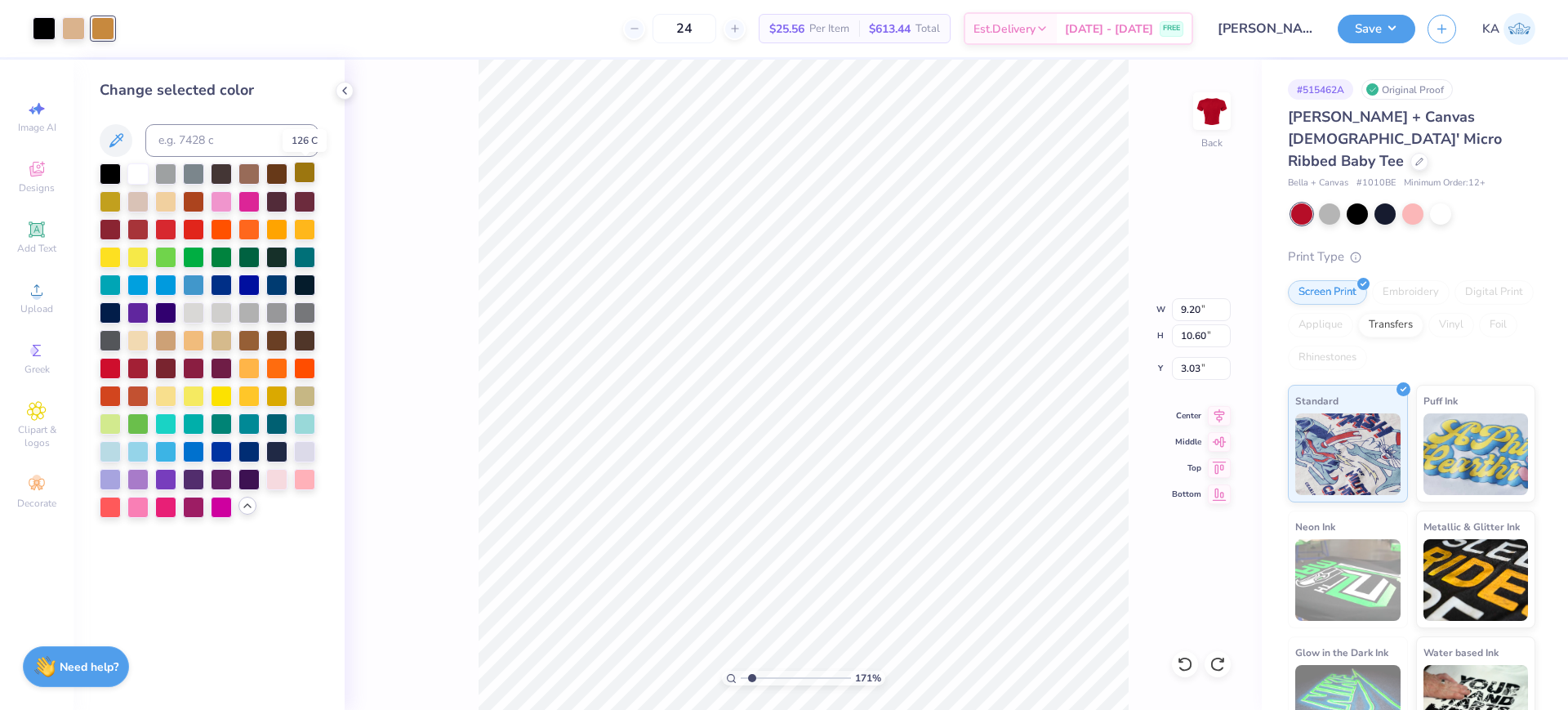
click at [305, 171] on div at bounding box center [304, 172] width 21 height 21
click at [1176, 659] on div at bounding box center [1185, 664] width 26 height 26
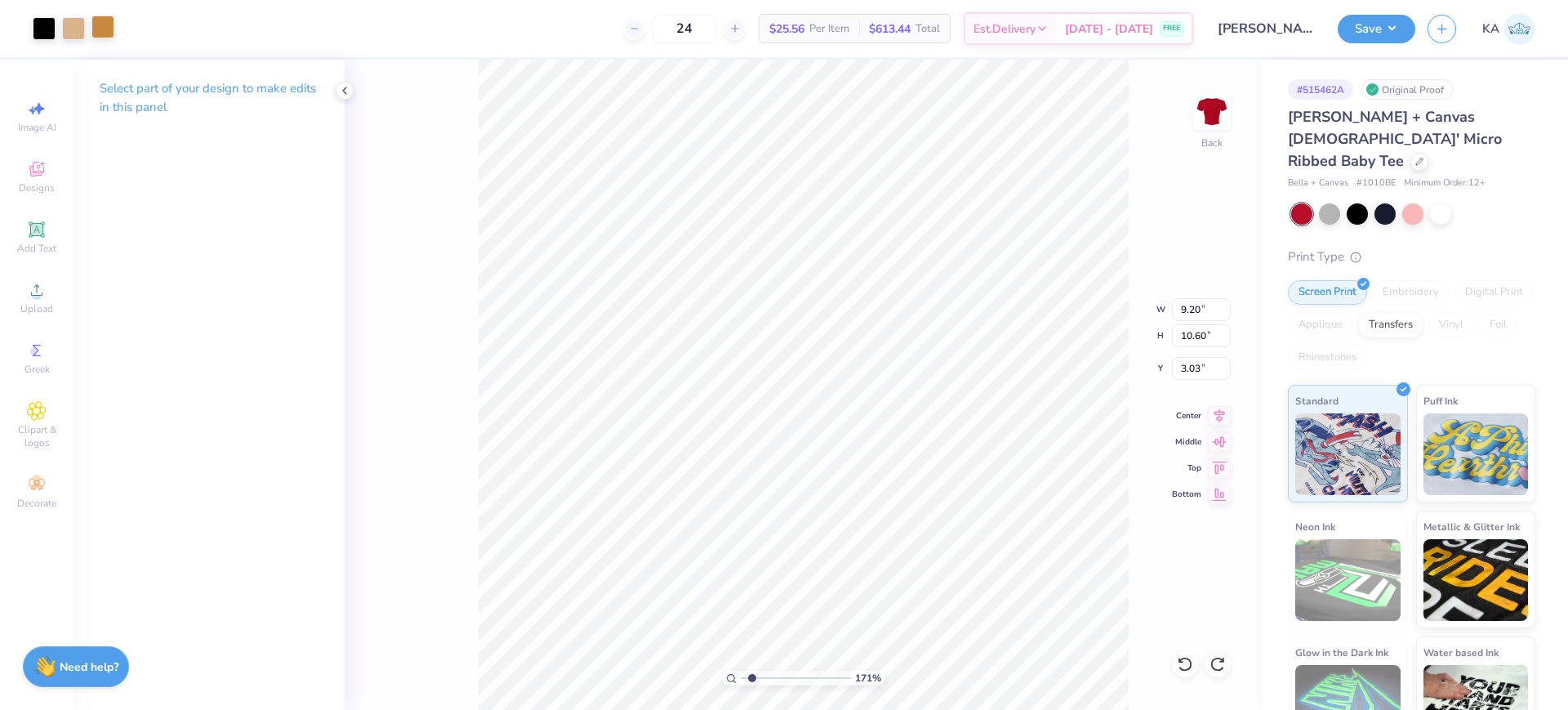
click at [109, 24] on div at bounding box center [102, 27] width 23 height 23
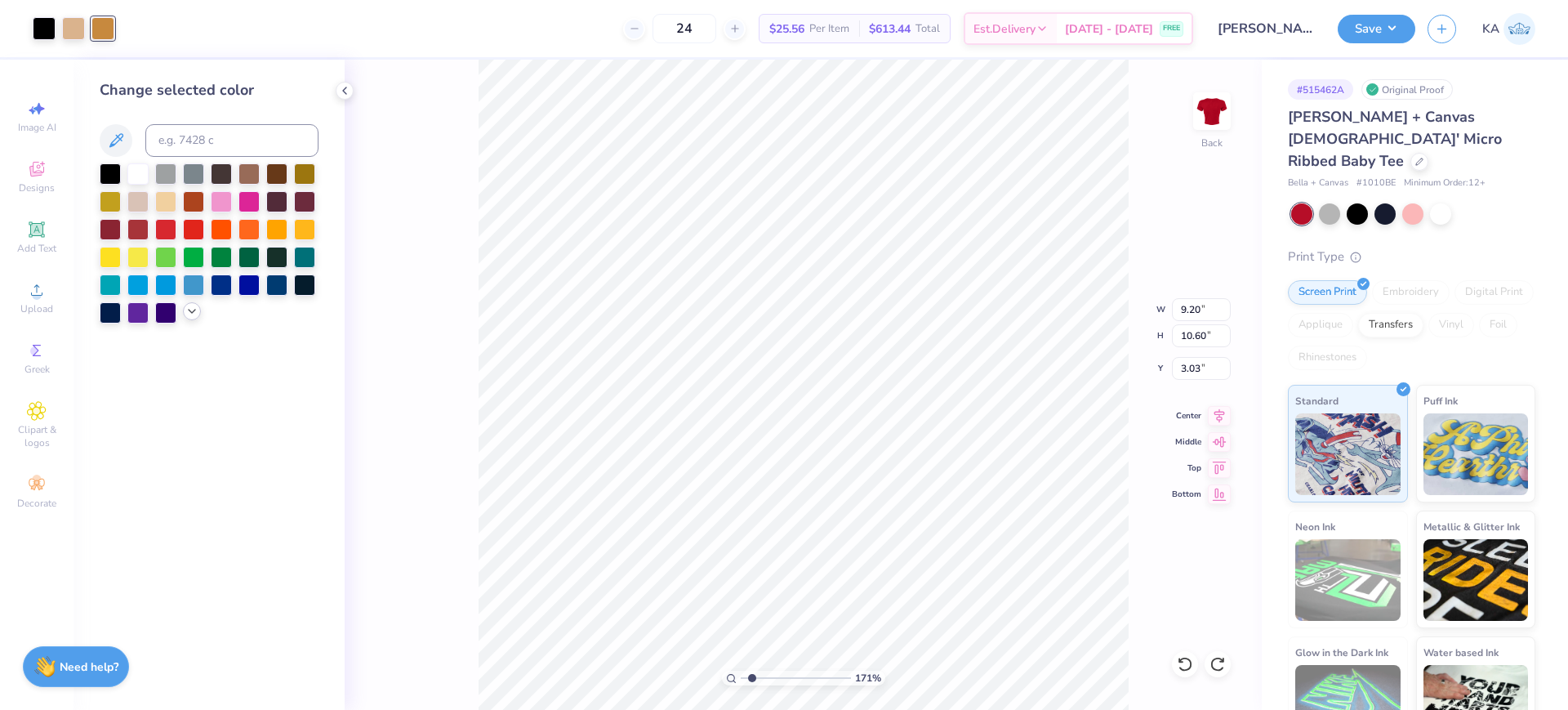
click at [196, 312] on icon at bounding box center [192, 311] width 13 height 13
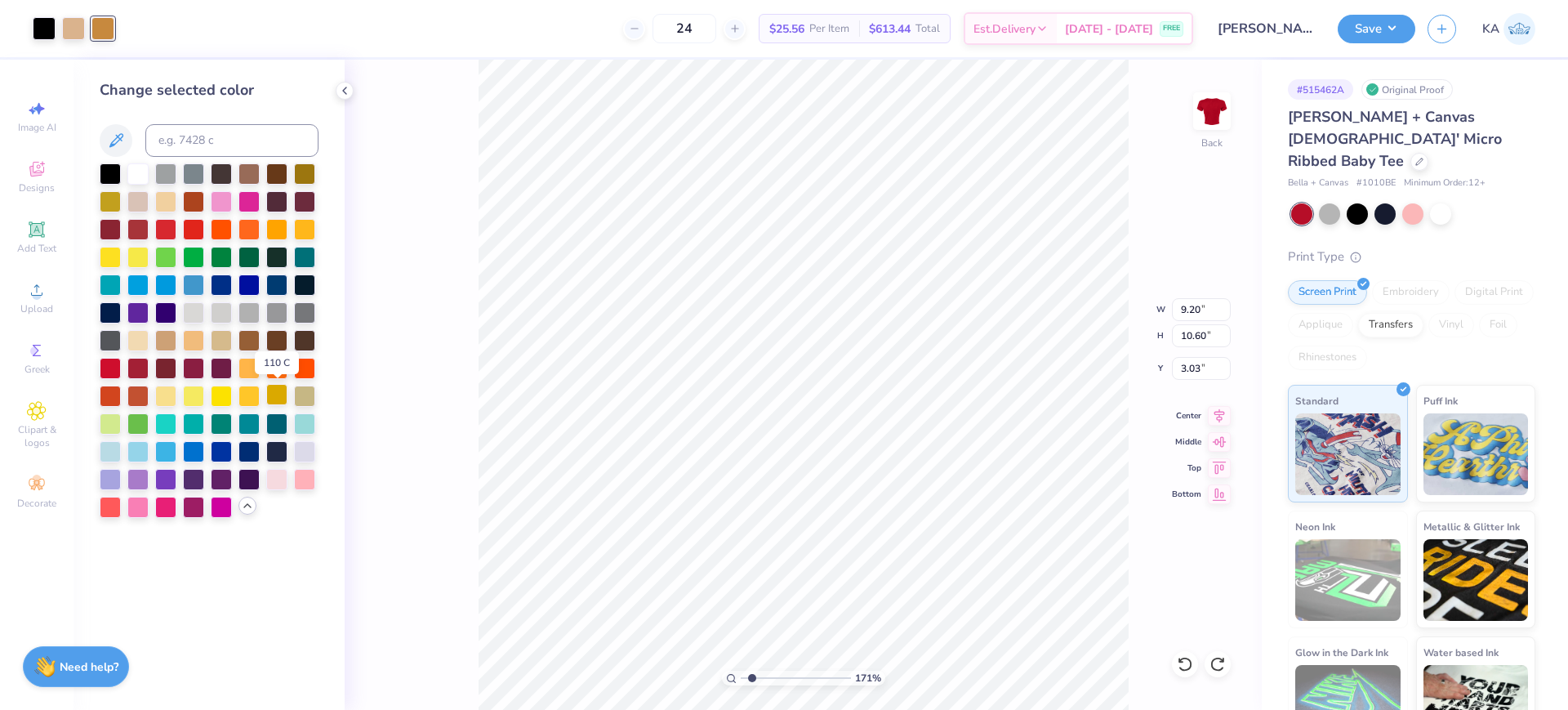
click at [277, 393] on div at bounding box center [276, 394] width 21 height 21
click at [1192, 660] on icon at bounding box center [1185, 664] width 16 height 16
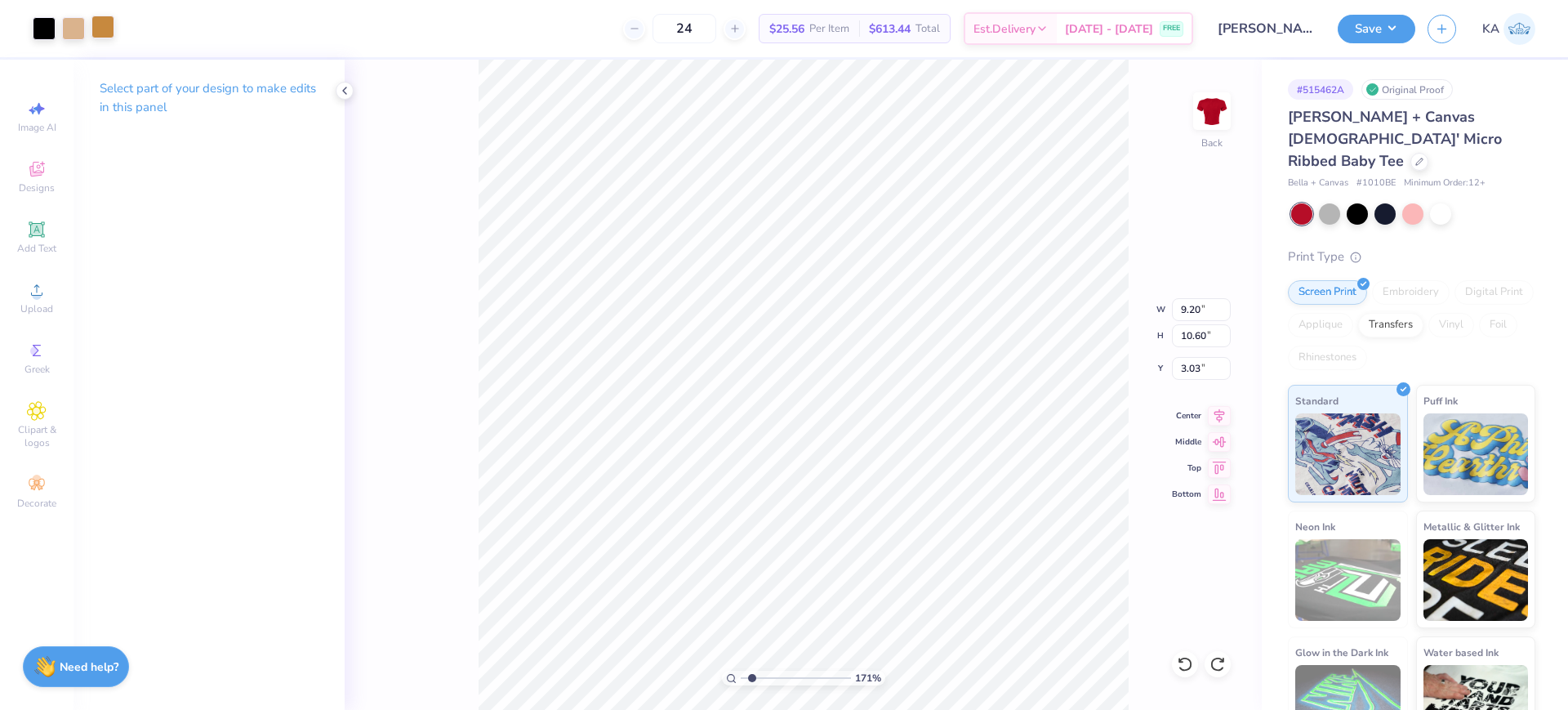
click at [104, 18] on div at bounding box center [102, 27] width 23 height 23
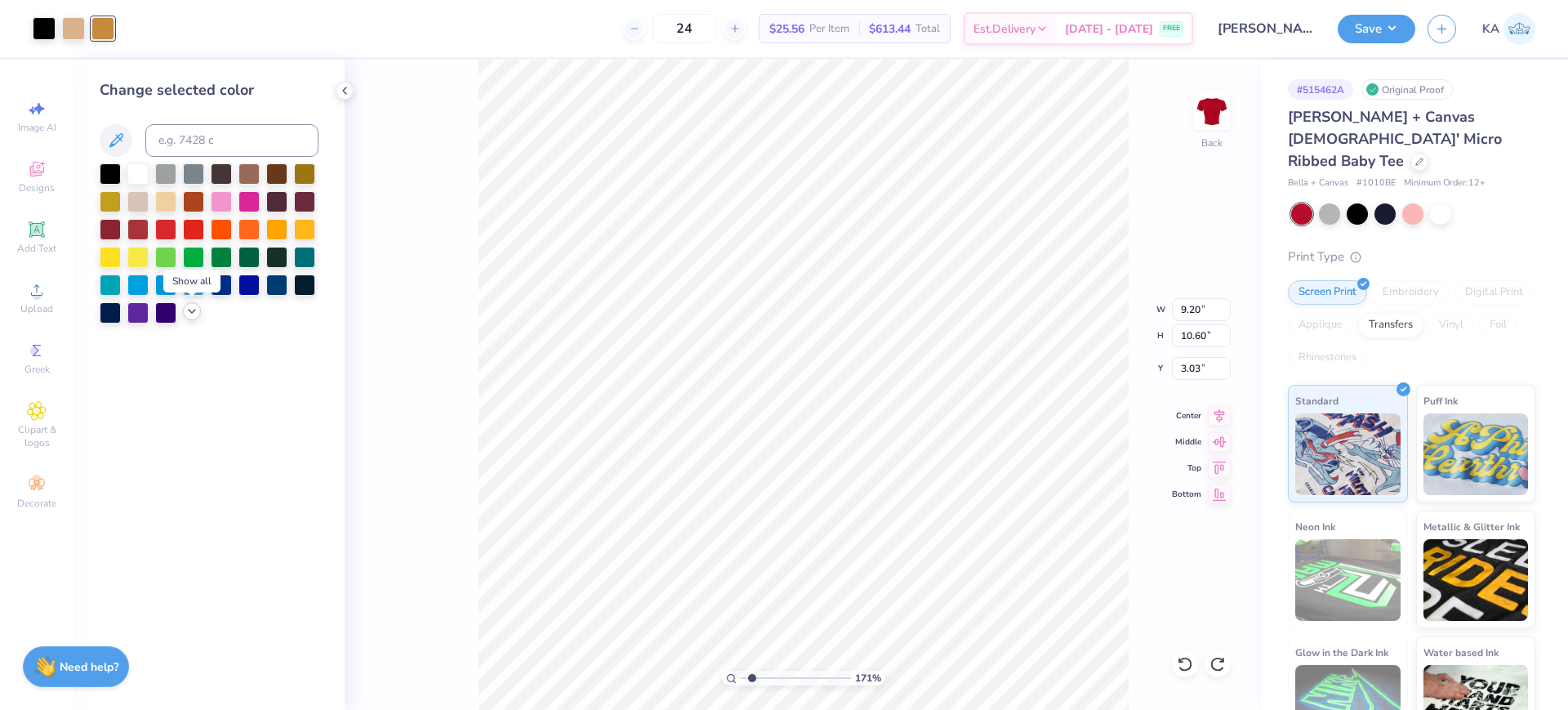
click at [194, 315] on icon at bounding box center [192, 311] width 13 height 13
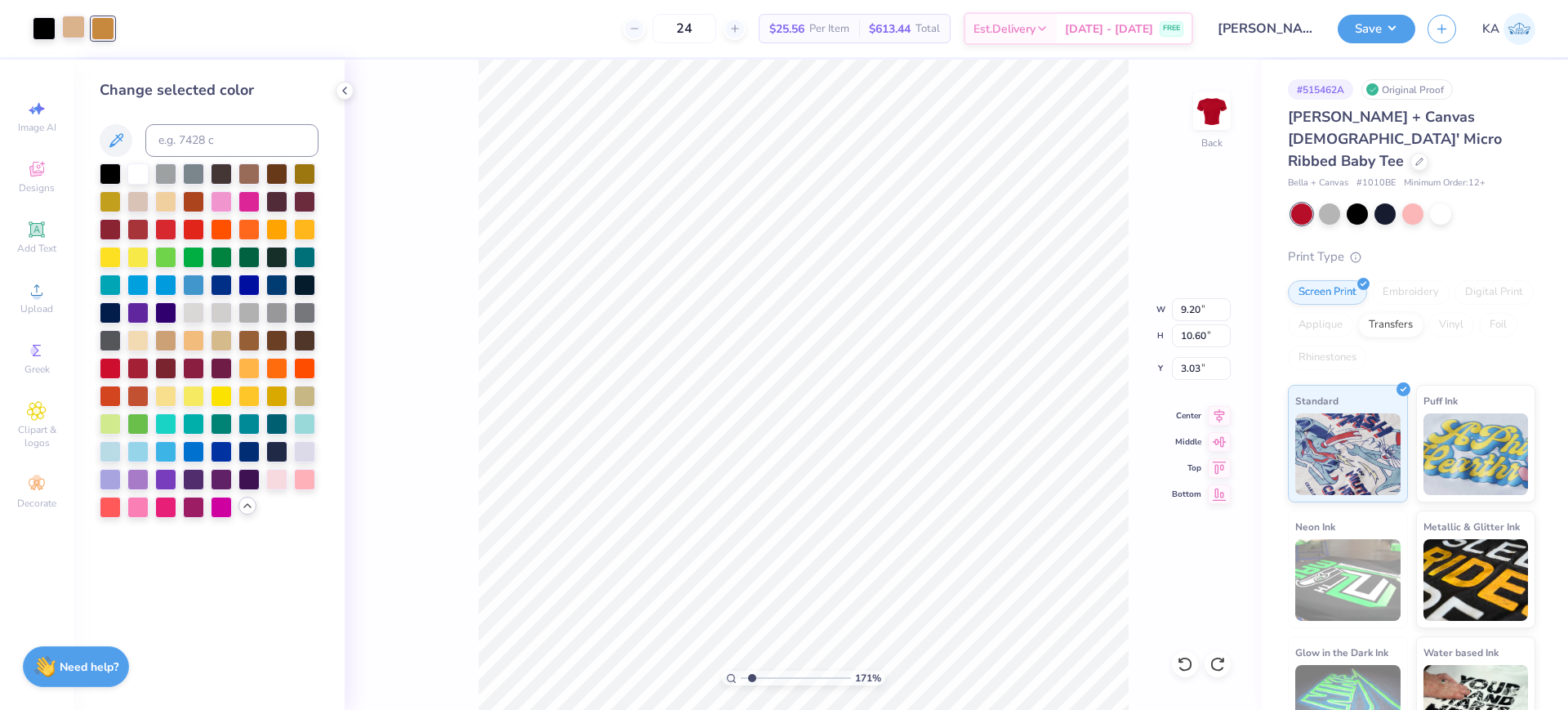
click at [74, 30] on div at bounding box center [73, 27] width 23 height 23
click at [139, 340] on div at bounding box center [137, 339] width 21 height 21
click at [1181, 658] on icon at bounding box center [1185, 664] width 16 height 16
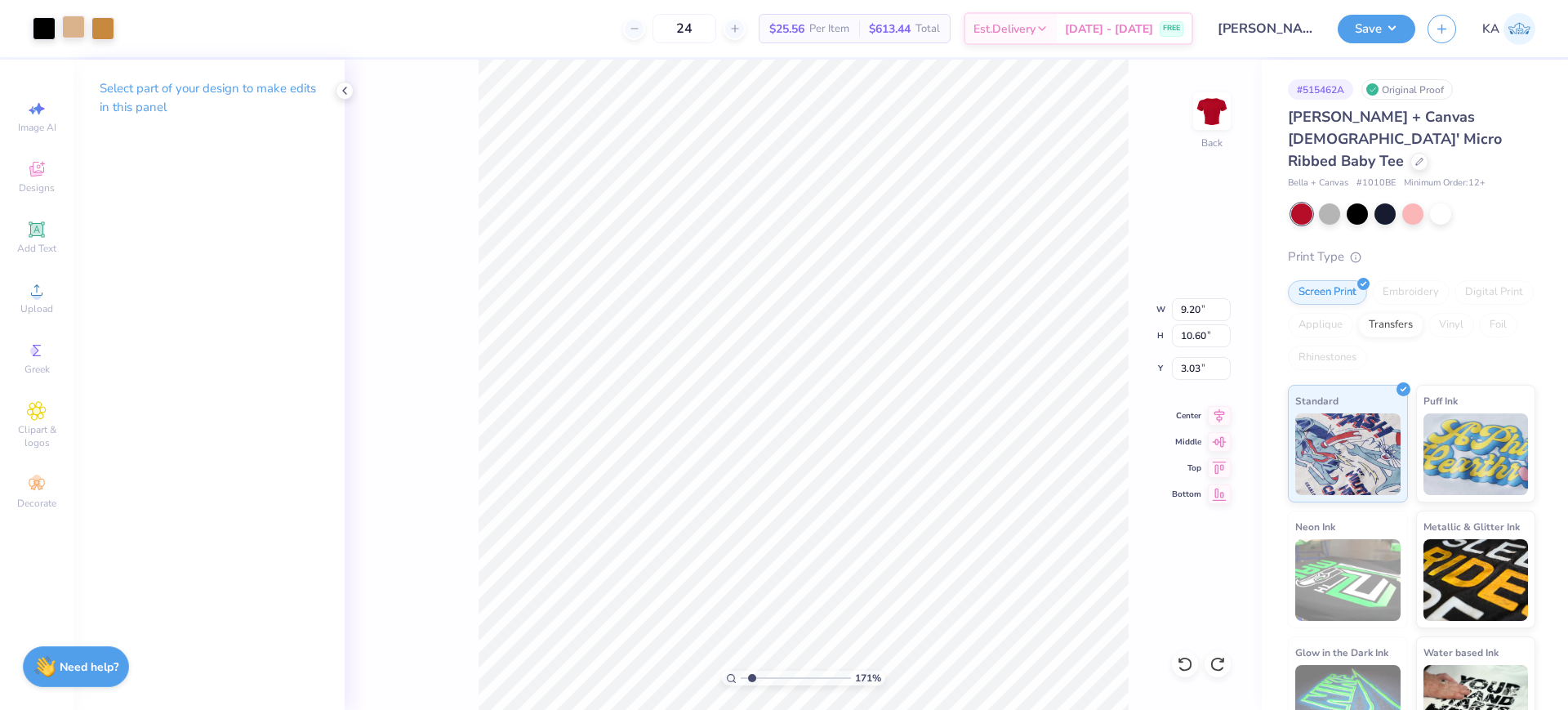
click at [83, 31] on div at bounding box center [73, 27] width 23 height 23
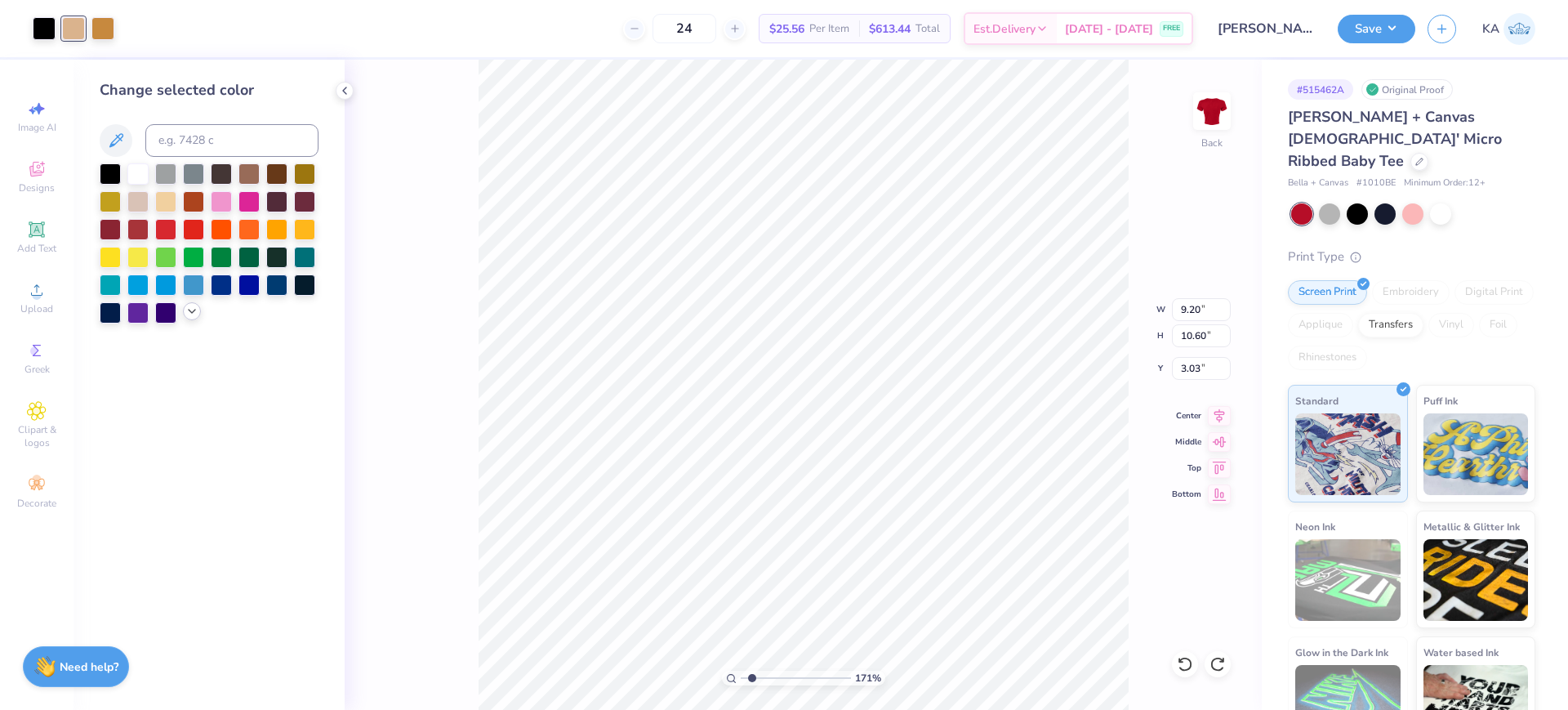
click at [193, 308] on icon at bounding box center [192, 311] width 13 height 13
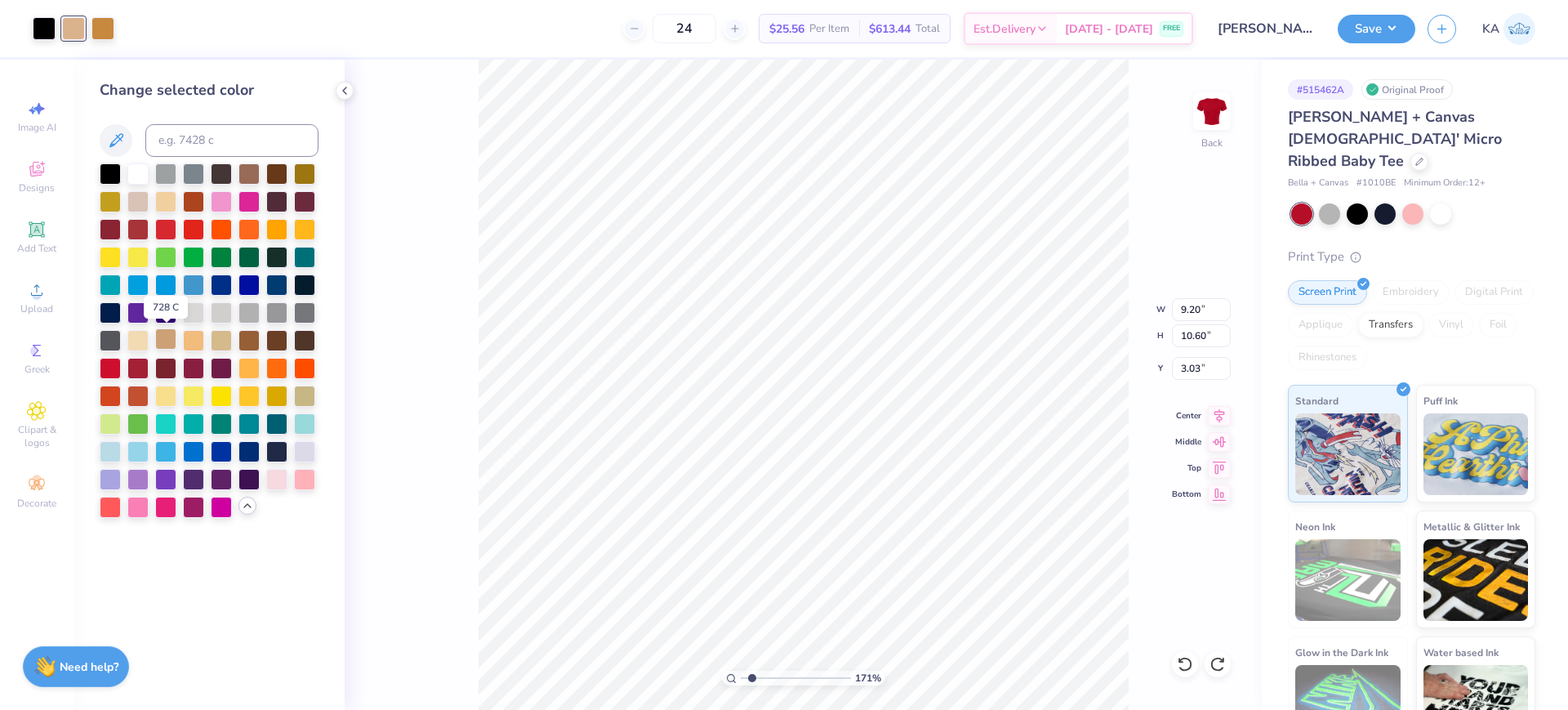
click at [160, 337] on div at bounding box center [165, 339] width 21 height 21
click at [104, 23] on div at bounding box center [102, 27] width 23 height 23
click at [250, 340] on div at bounding box center [248, 339] width 21 height 21
click at [273, 396] on div at bounding box center [276, 394] width 21 height 21
click at [1184, 666] on icon at bounding box center [1185, 664] width 16 height 16
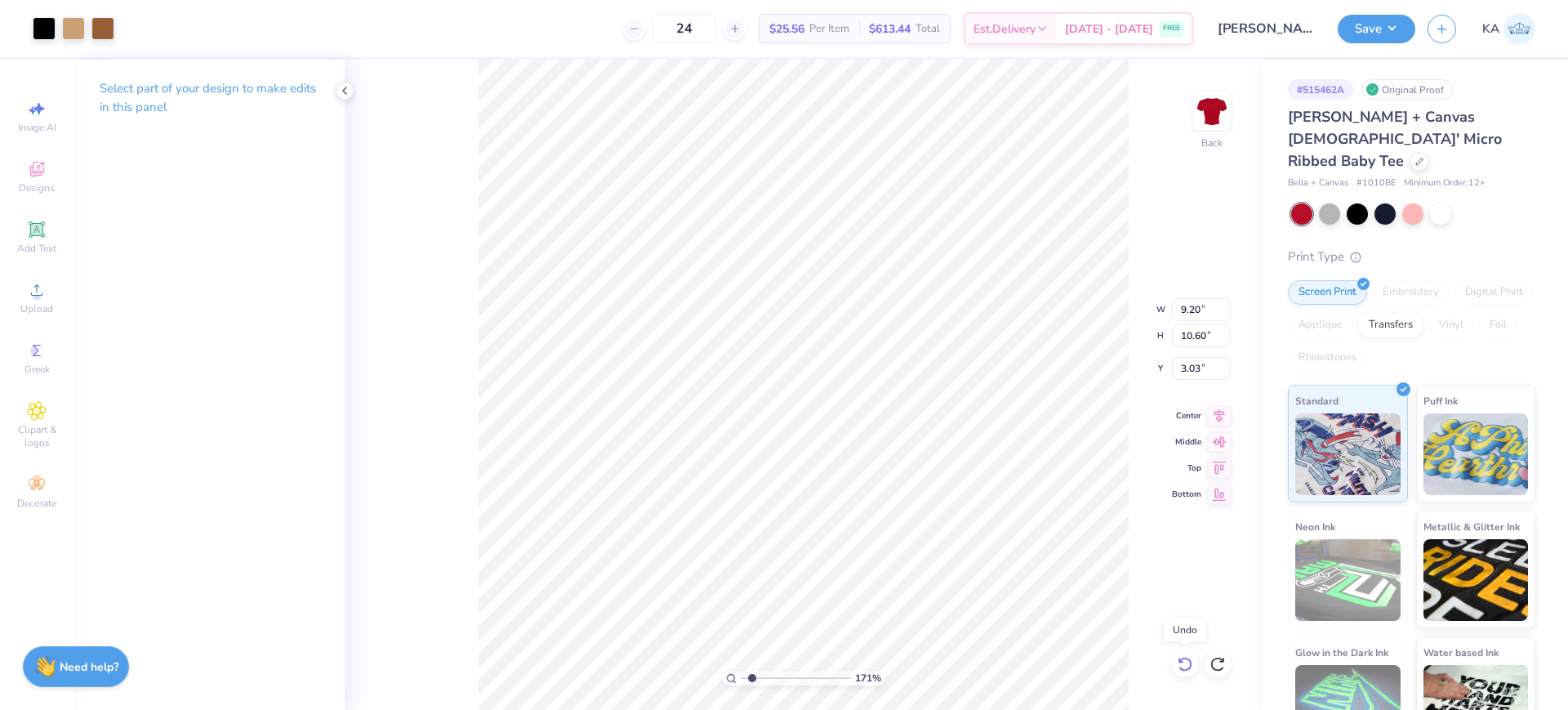
click at [1184, 666] on icon at bounding box center [1185, 664] width 16 height 16
click at [1223, 663] on icon at bounding box center [1218, 664] width 16 height 16
click at [1206, 317] on input "9.20" at bounding box center [1201, 309] width 59 height 23
type input "8.00"
type input "9.22"
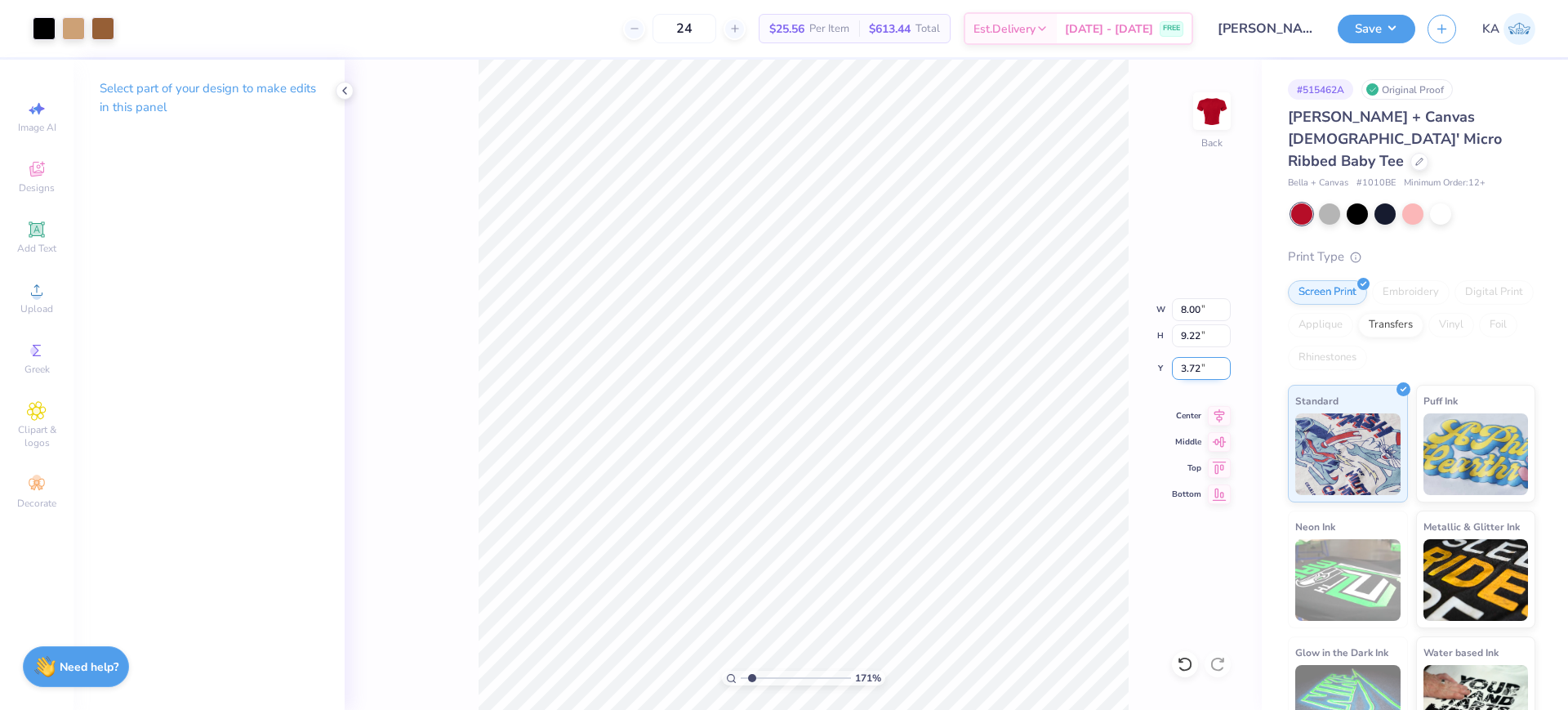
drag, startPoint x: 1181, startPoint y: 372, endPoint x: 1172, endPoint y: 372, distance: 9.0
click at [1172, 372] on input "3.72" at bounding box center [1201, 368] width 59 height 23
type input "3.00"
drag, startPoint x: 724, startPoint y: 680, endPoint x: 717, endPoint y: 681, distance: 7.1
type input "1"
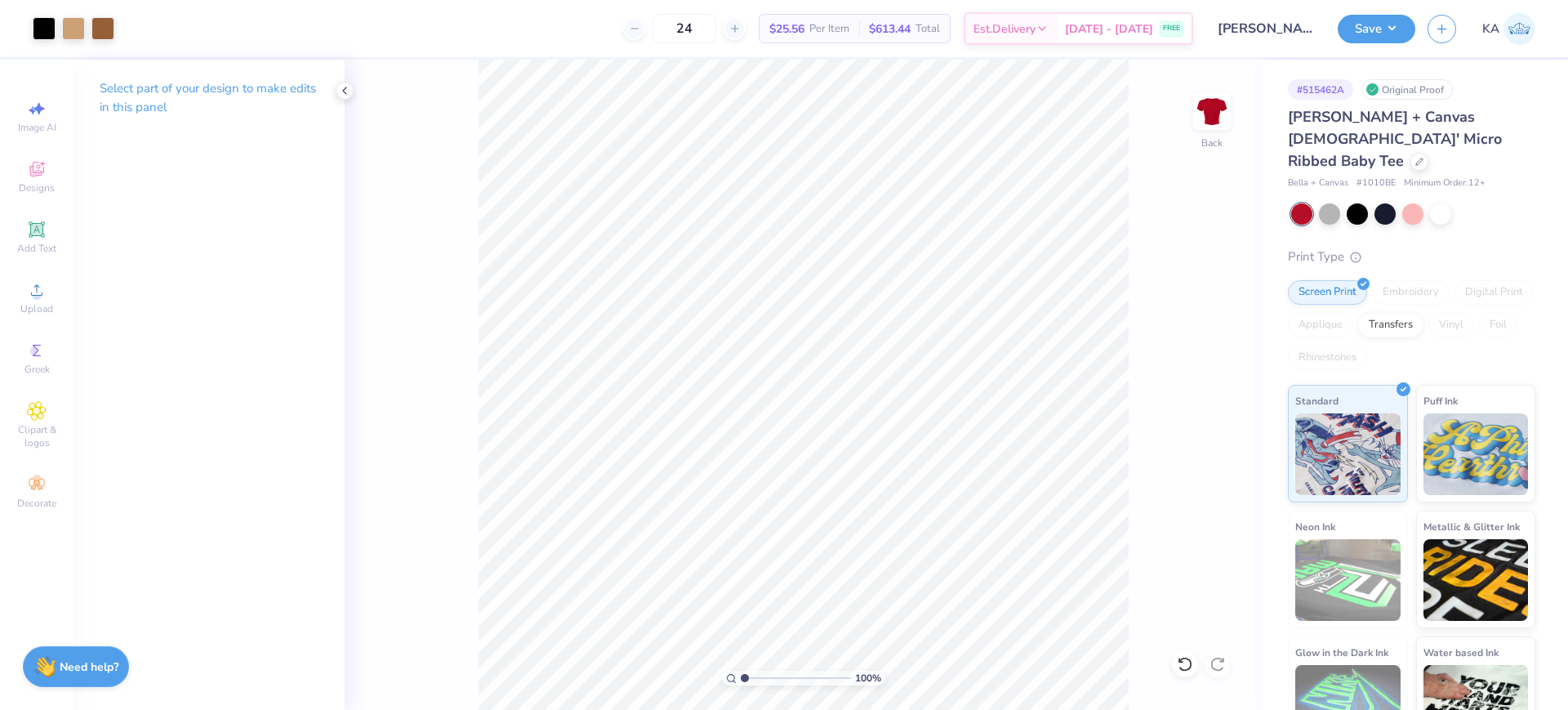
click at [741, 681] on input "range" at bounding box center [796, 678] width 110 height 15
click at [1216, 416] on icon at bounding box center [1219, 414] width 23 height 20
click at [1190, 314] on input "8.00" at bounding box center [1201, 309] width 59 height 23
type input "8.68"
type input "10.00"
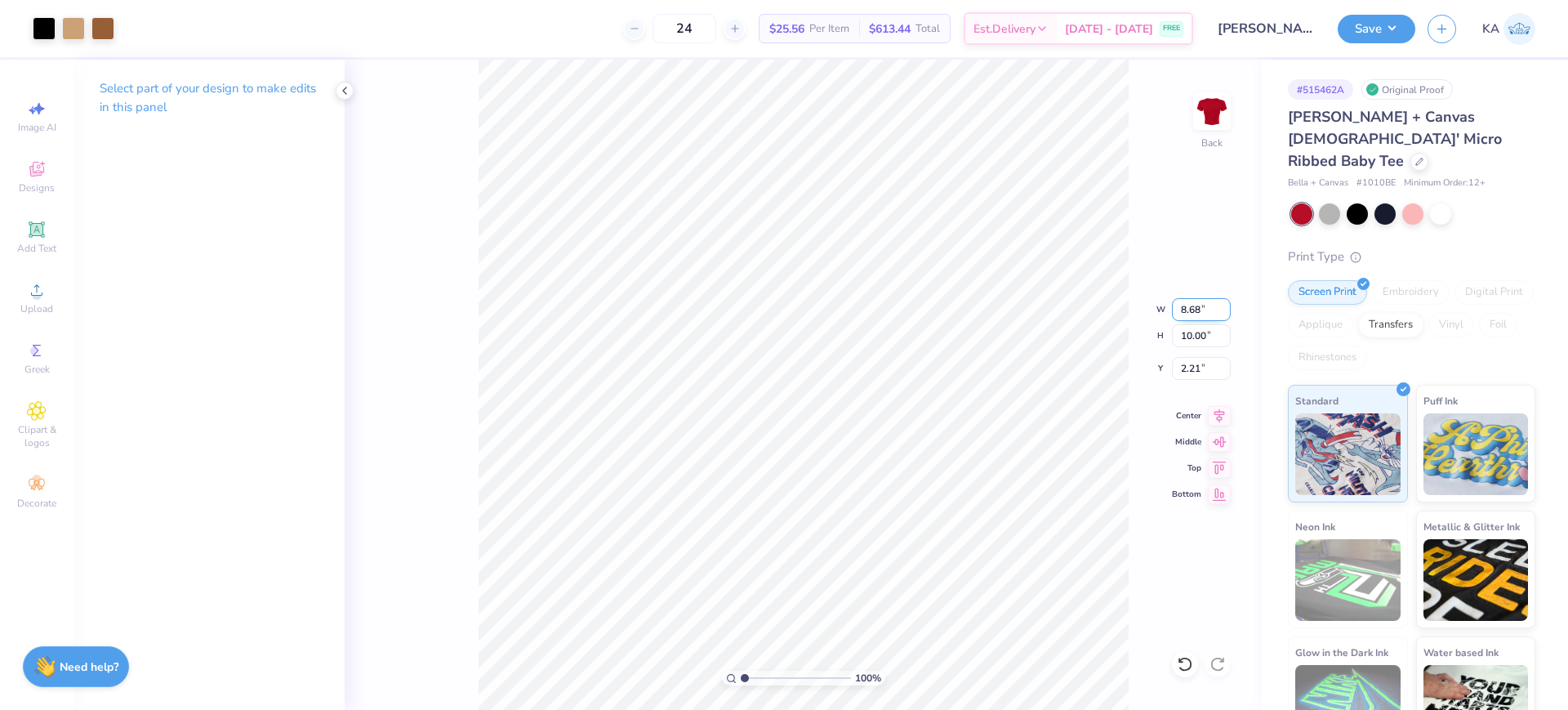
type input "2.21"
click at [1207, 311] on input "8.68" at bounding box center [1201, 309] width 59 height 23
type input "9.00"
type input "10.37"
type input "2.03"
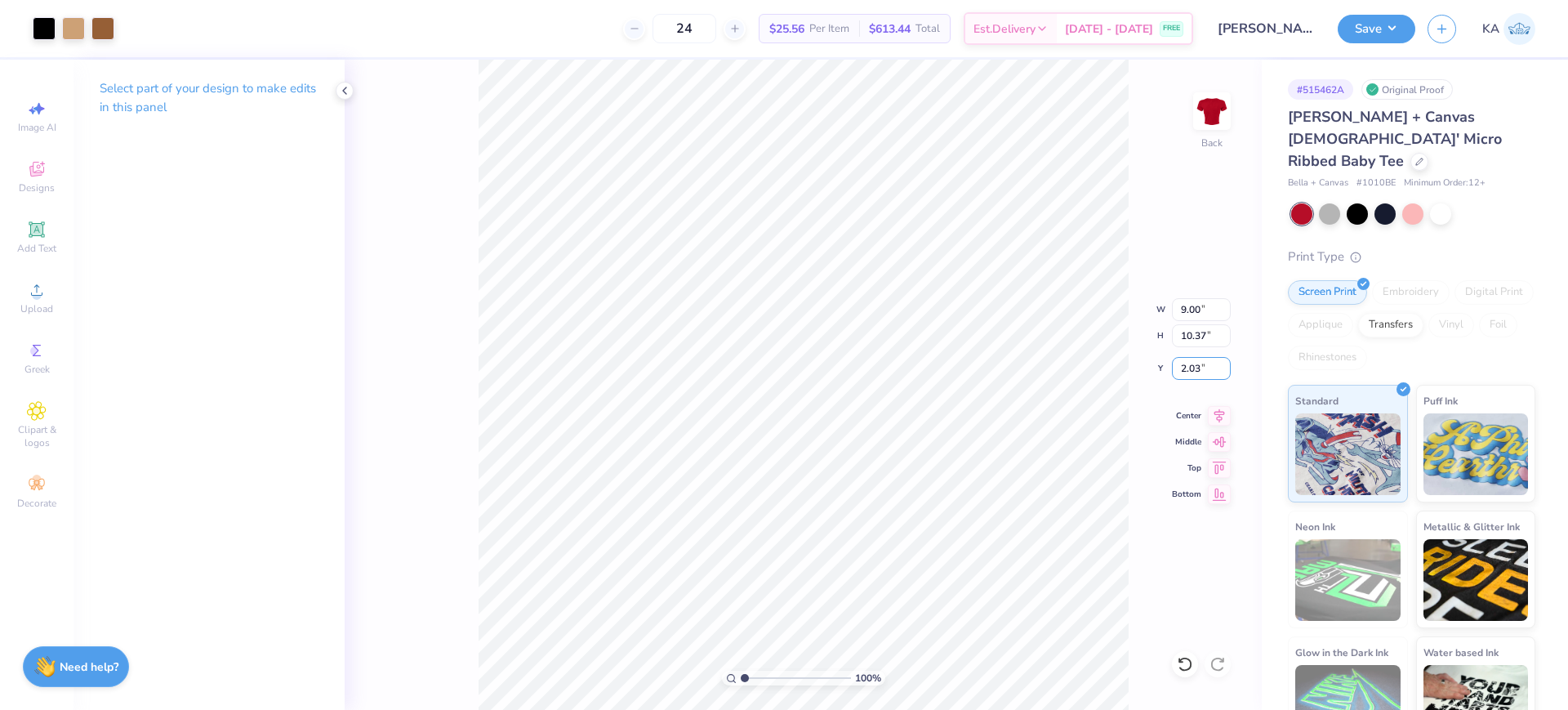
drag, startPoint x: 1177, startPoint y: 367, endPoint x: 1152, endPoint y: 369, distance: 25.1
click at [1152, 369] on div "100 % Back W 9.00 9.00 " H 10.37 10.37 " Y 2.03 2.03 " Center Middle Top Bottom" at bounding box center [803, 384] width 917 height 650
drag, startPoint x: 1210, startPoint y: 367, endPoint x: 1167, endPoint y: 372, distance: 43.3
click at [1167, 372] on div "100 % Back W 9.00 9.00 " H 10.37 10.37 " Y 2.03 2.03 " Center Middle Top Bottom" at bounding box center [803, 384] width 917 height 650
click at [1201, 367] on input "2.03" at bounding box center [1201, 368] width 59 height 23
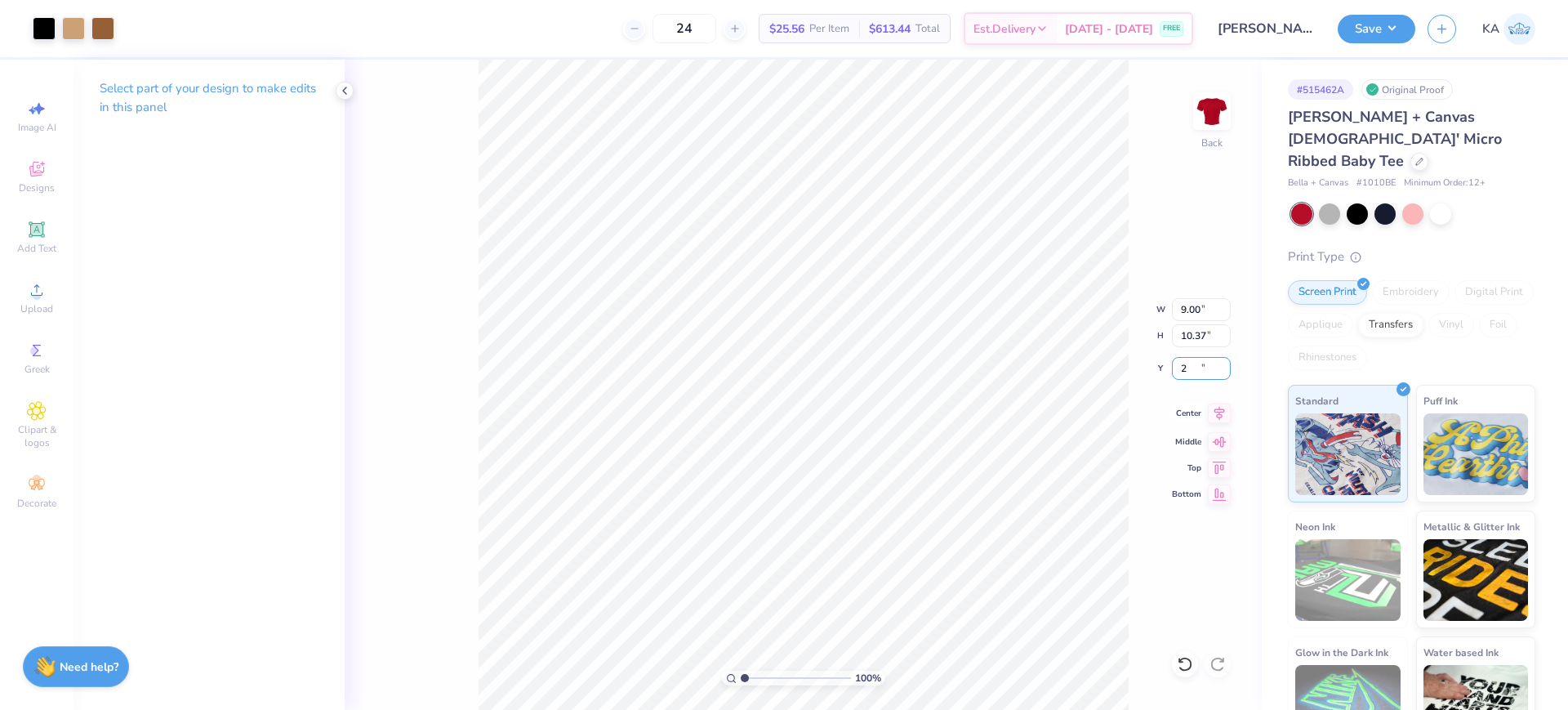
type input "2.00"
click at [1222, 411] on icon at bounding box center [1220, 413] width 11 height 14
type input "5.10"
click at [1370, 29] on button "Save" at bounding box center [1376, 26] width 77 height 29
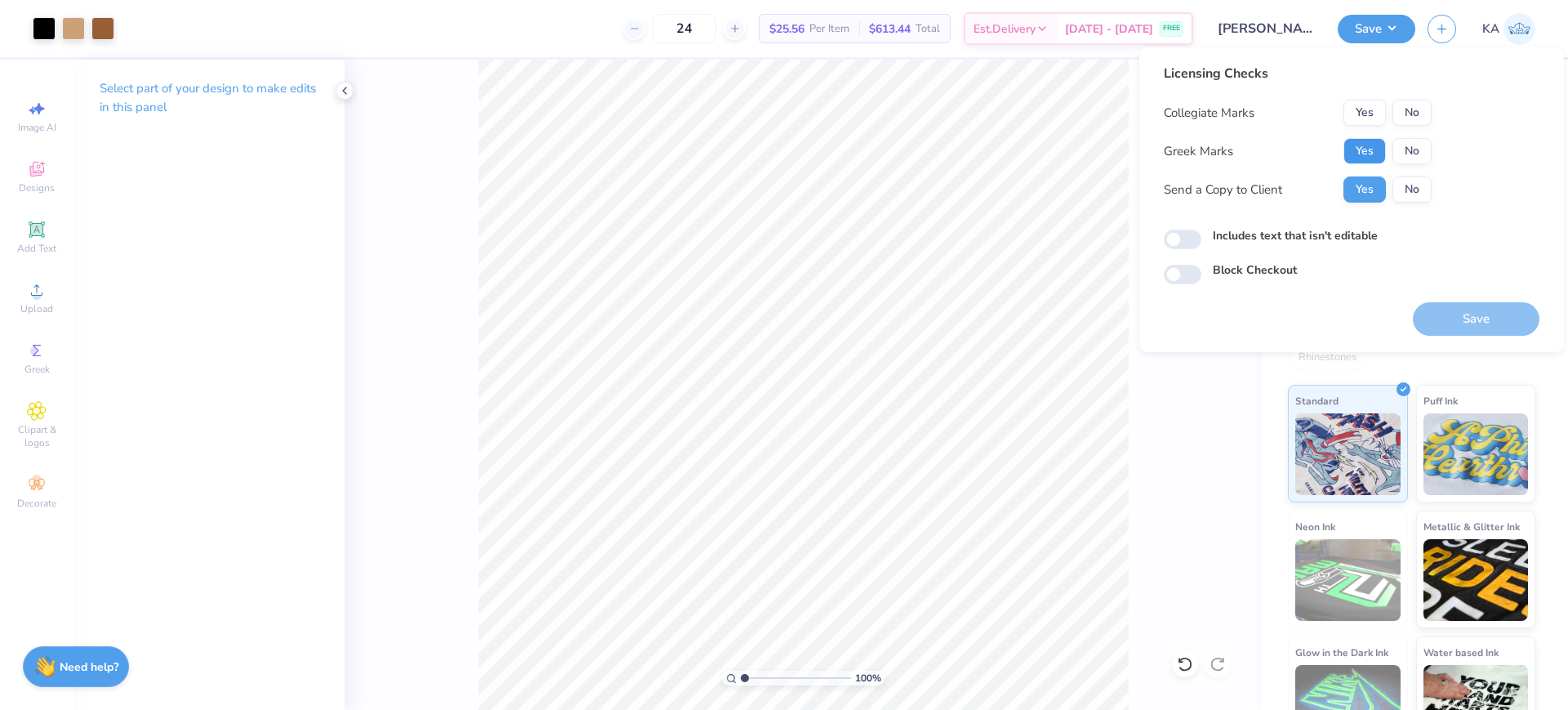
click at [1378, 159] on button "Yes" at bounding box center [1365, 151] width 43 height 26
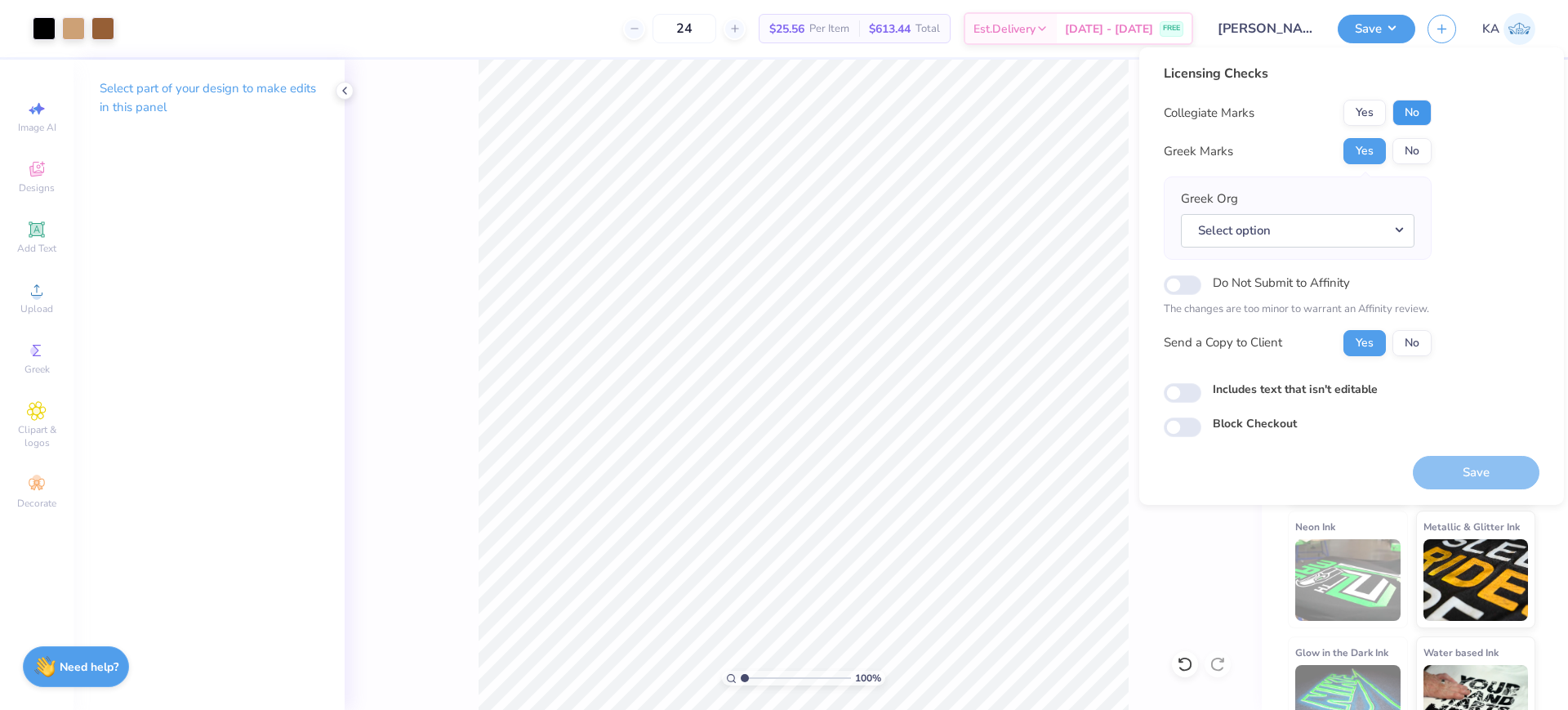
click at [1424, 110] on button "No" at bounding box center [1413, 112] width 40 height 26
click at [1257, 229] on button "Select option" at bounding box center [1297, 231] width 233 height 34
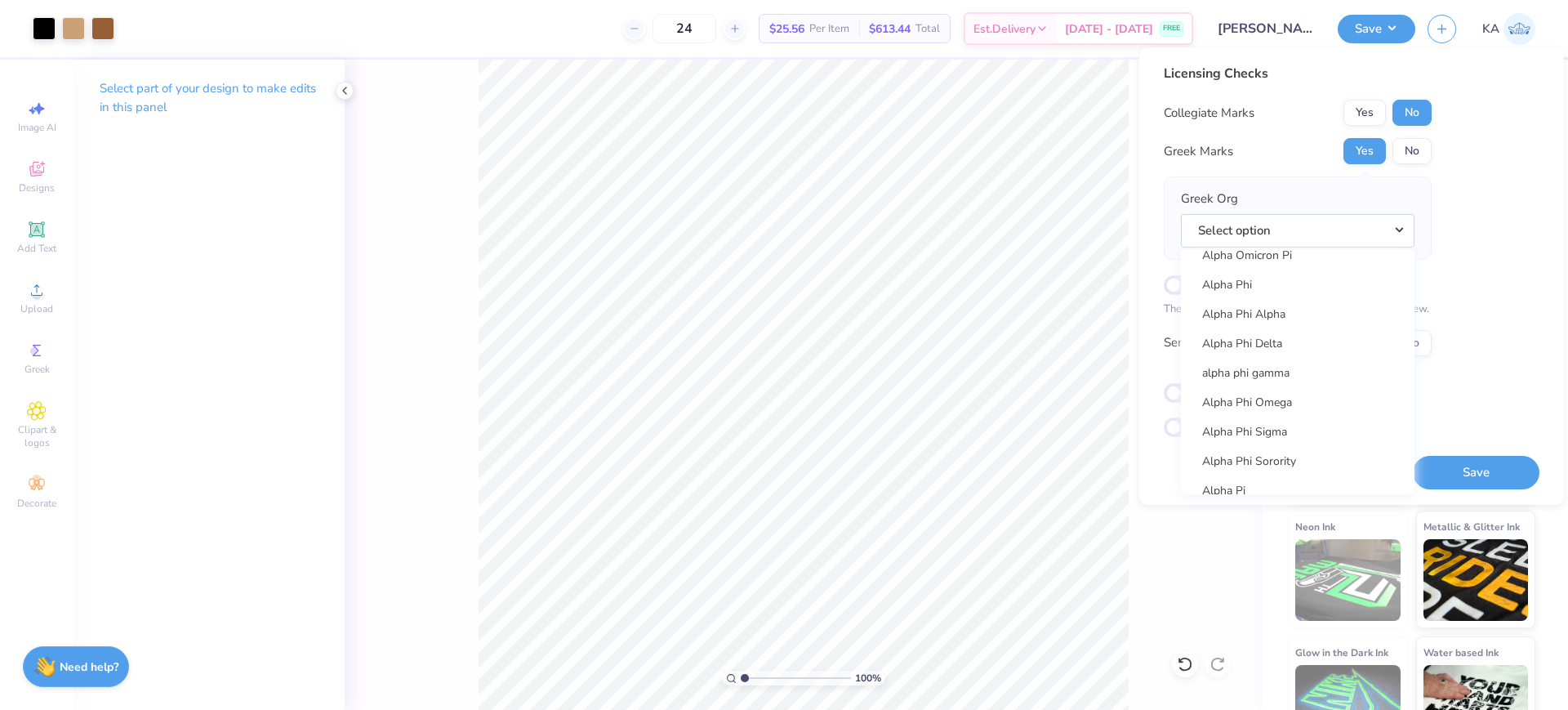
scroll to position [1022, 0]
click at [1243, 279] on link "Alpha Phi" at bounding box center [1298, 277] width 220 height 27
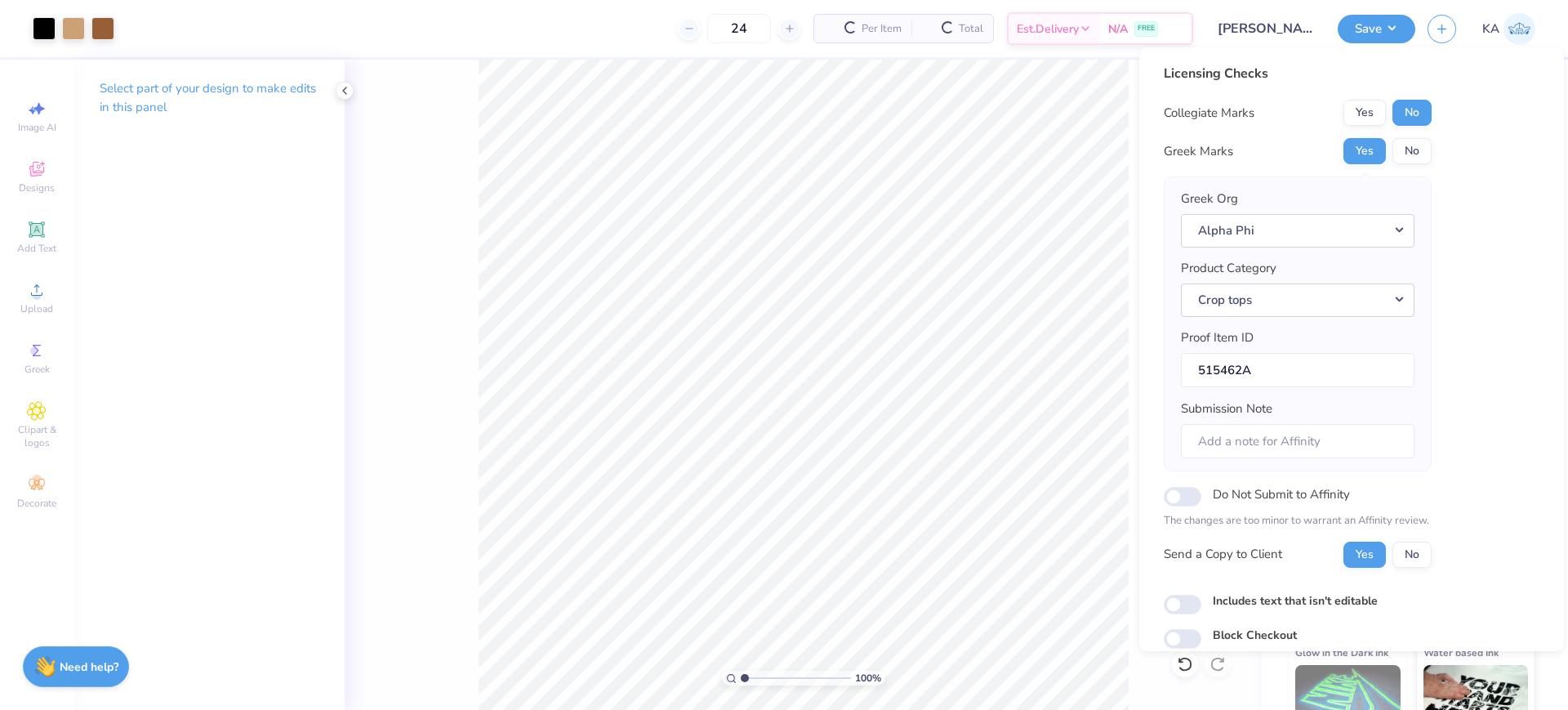
click at [1191, 592] on div "Licensing Checks Collegiate Marks Yes No Greek Marks Yes No Greek Org Alpha Phi…" at bounding box center [1352, 355] width 376 height 585
click at [1191, 599] on input "Includes text that isn't editable" at bounding box center [1183, 605] width 38 height 20
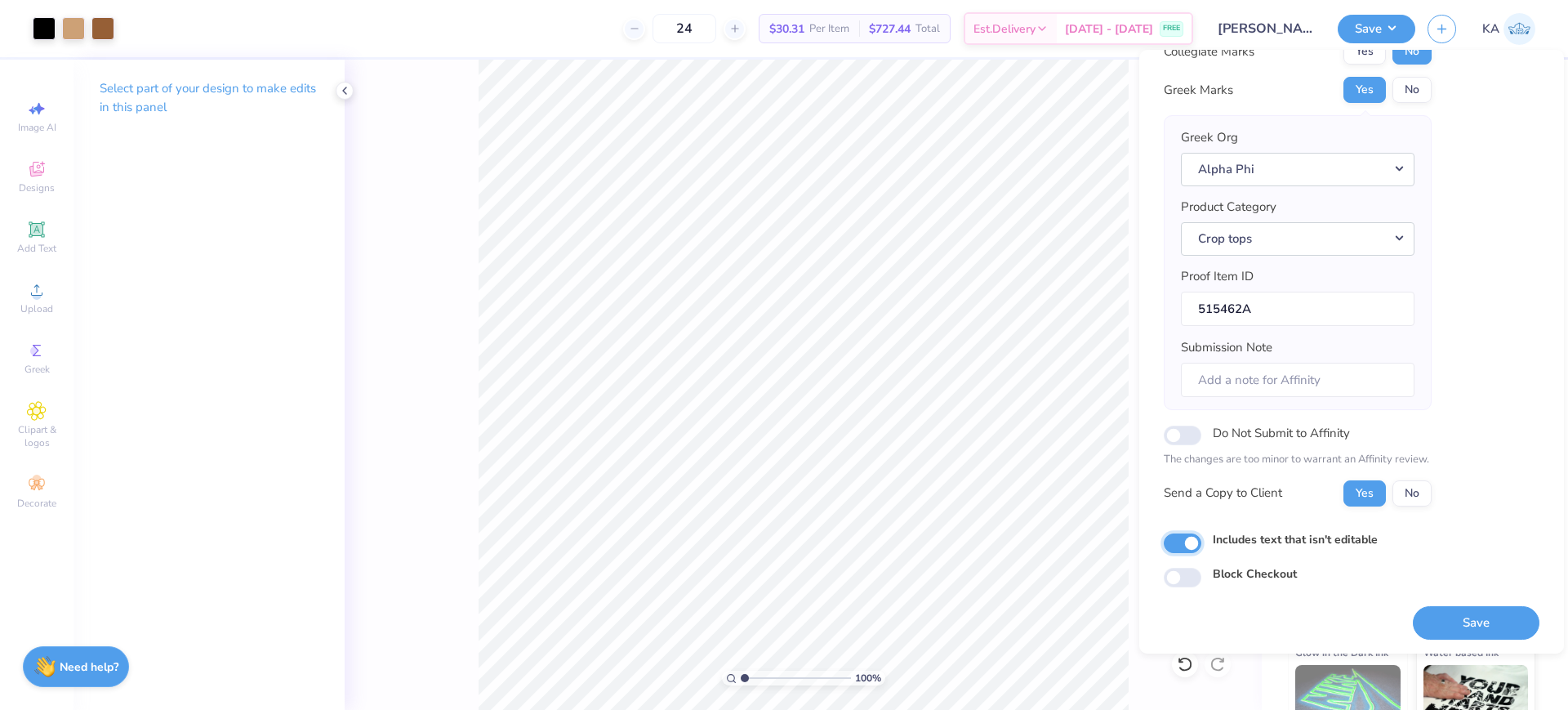
scroll to position [66, 0]
click at [1171, 547] on input "Includes text that isn't editable" at bounding box center [1183, 542] width 38 height 20
checkbox input "false"
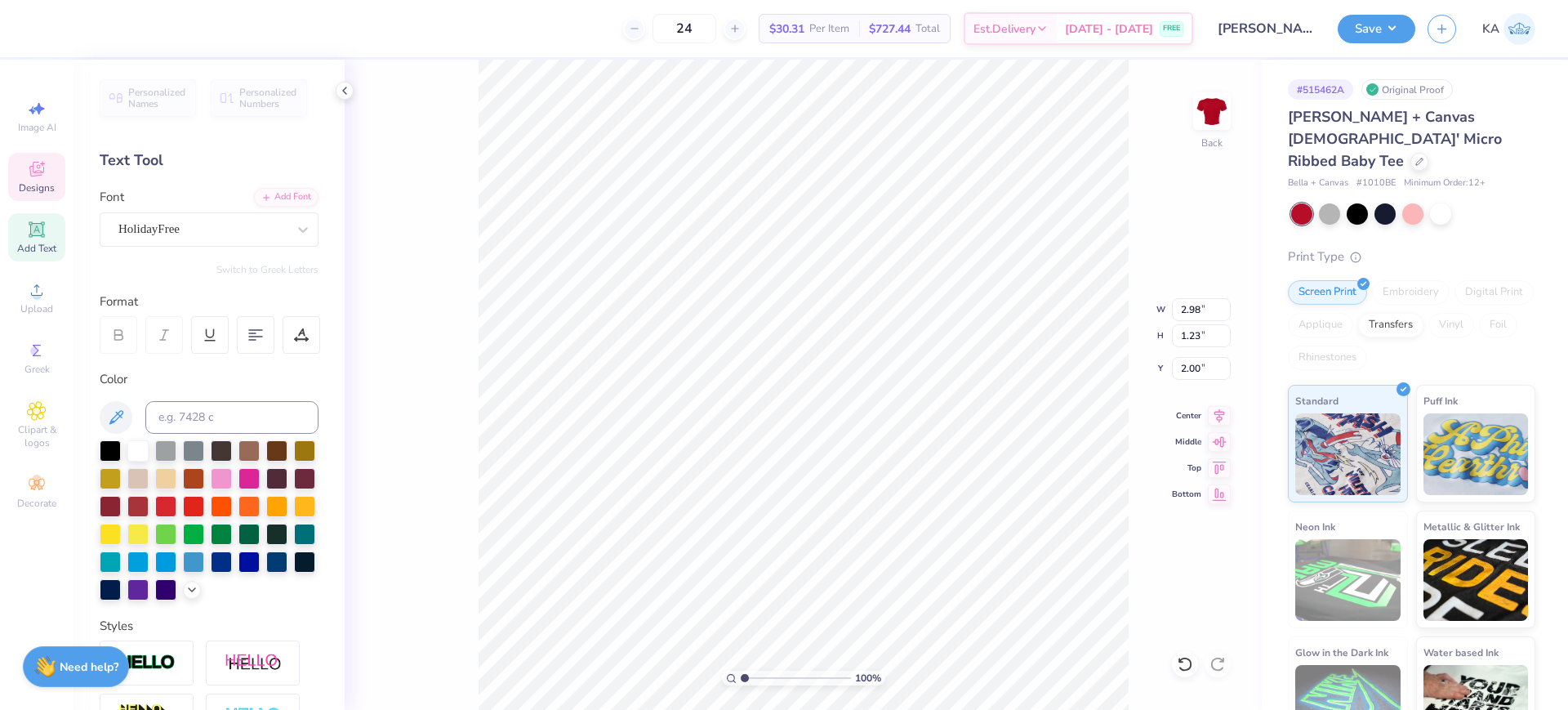
type input "2.00"
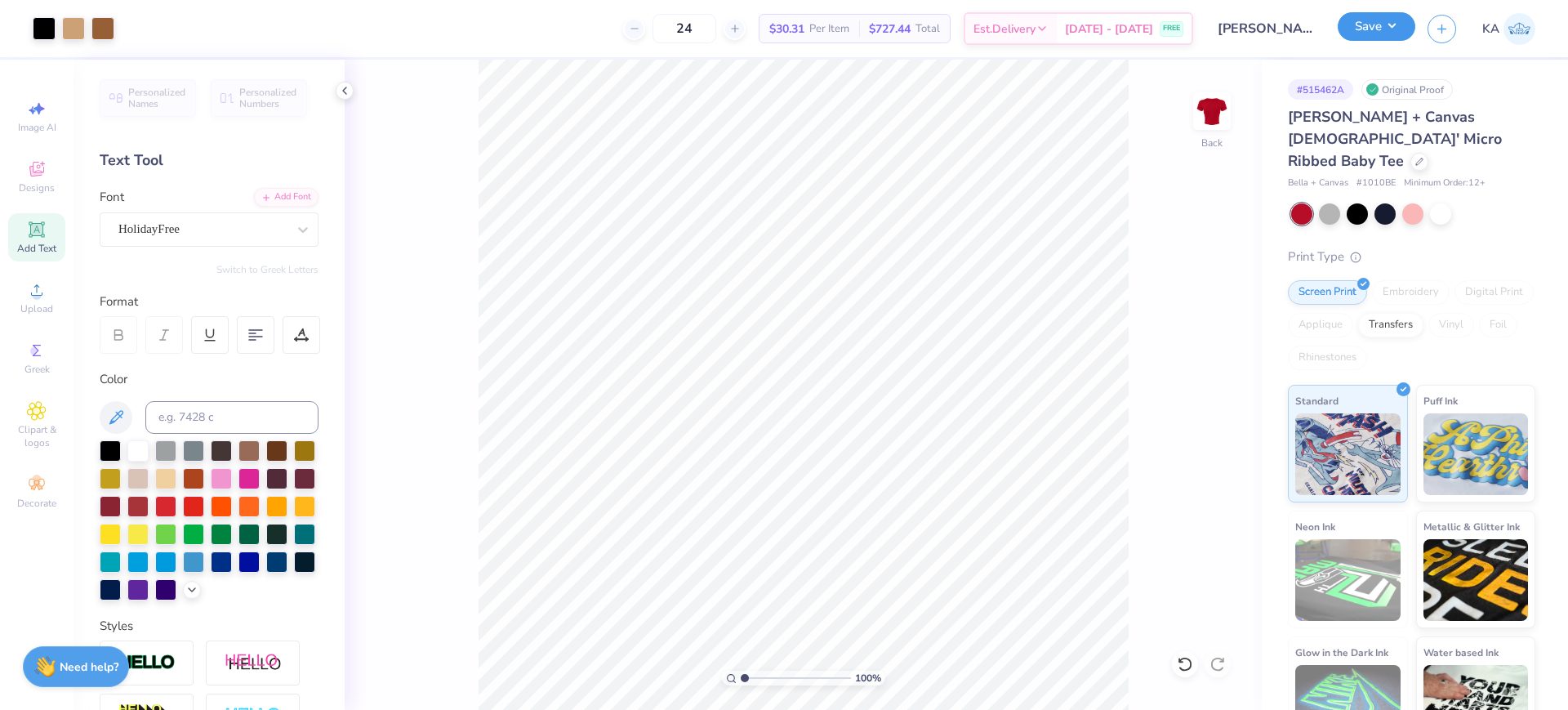
click at [1379, 28] on button "Save" at bounding box center [1376, 26] width 77 height 29
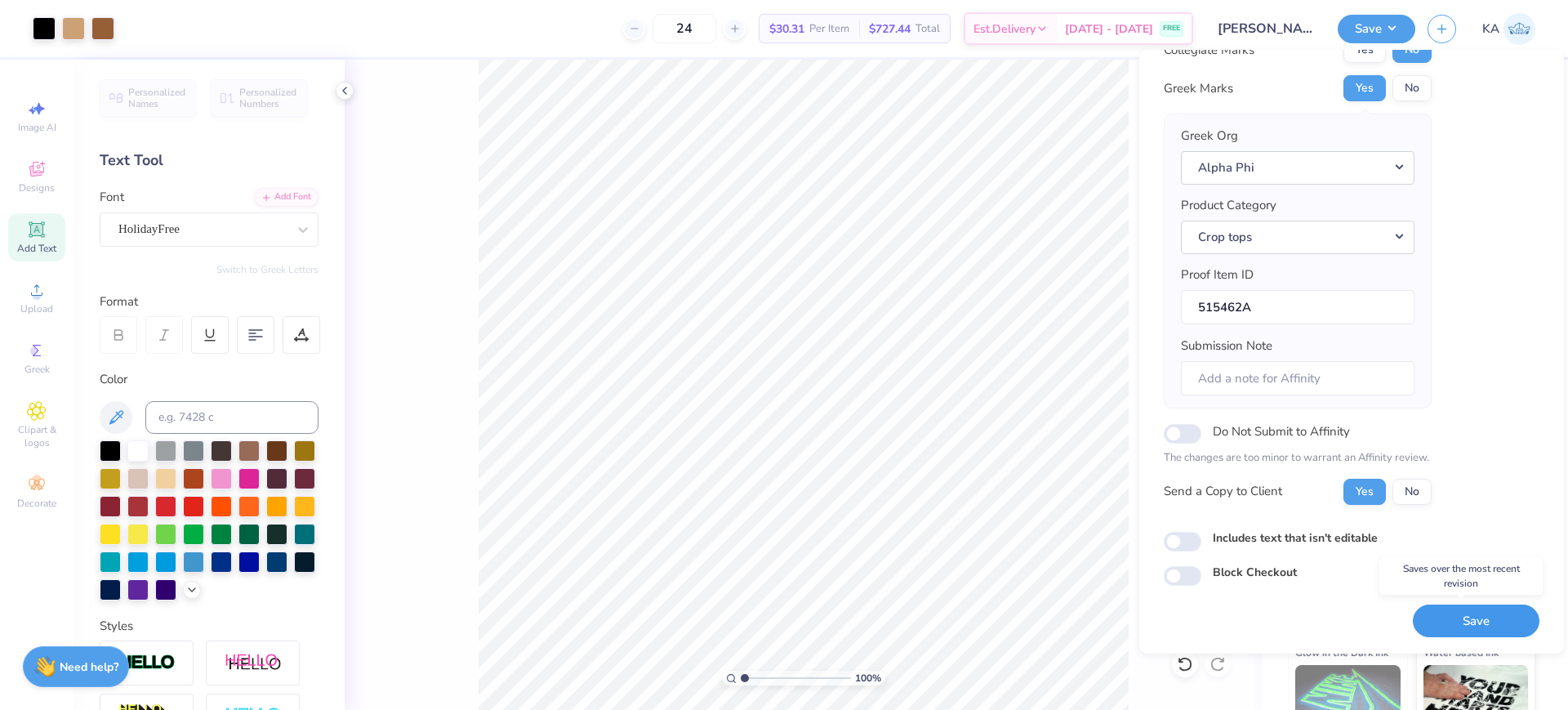
click at [1468, 626] on button "Save" at bounding box center [1477, 622] width 127 height 34
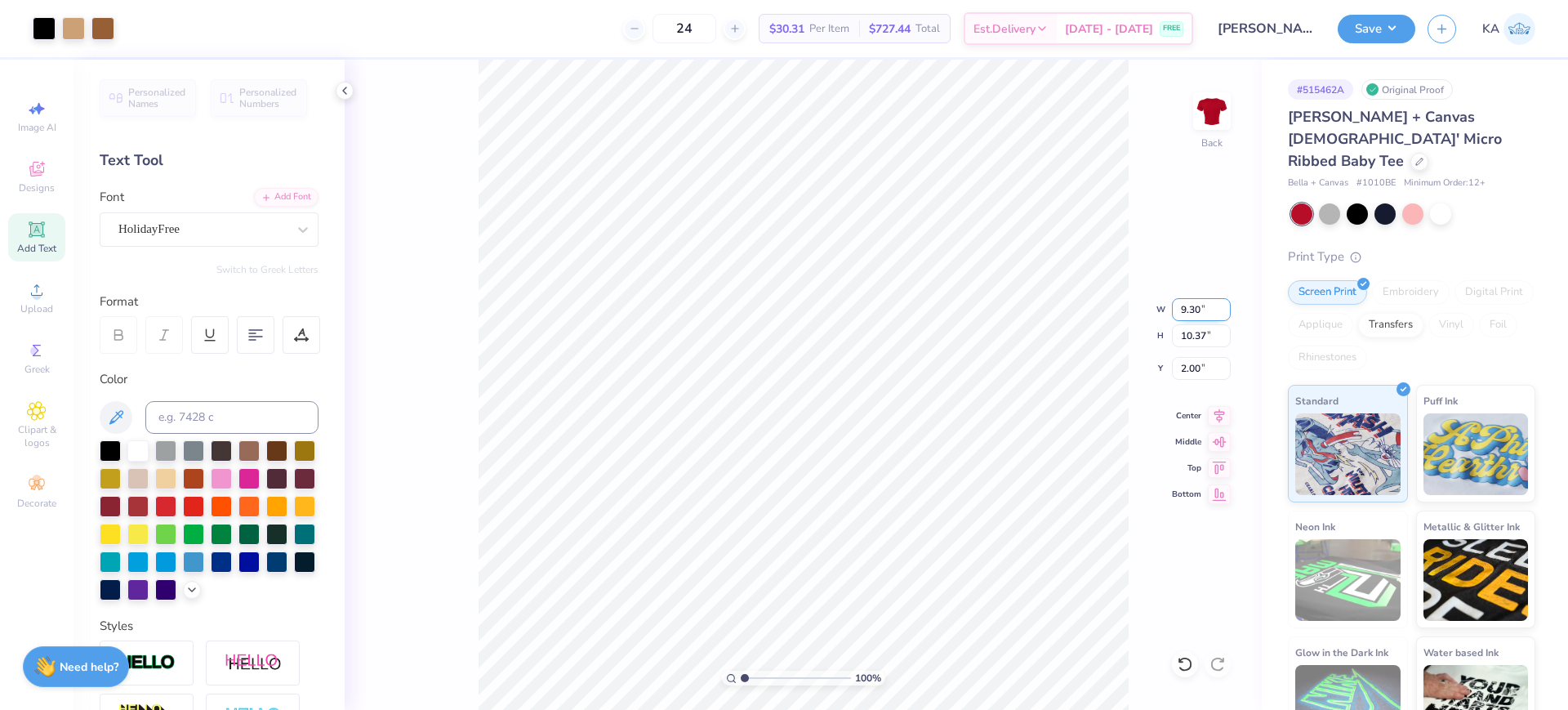
drag, startPoint x: 1213, startPoint y: 311, endPoint x: 1180, endPoint y: 312, distance: 33.0
click at [1180, 312] on input "9.30" at bounding box center [1201, 309] width 59 height 23
type input "9.00"
type input "10.03"
type input "2.17"
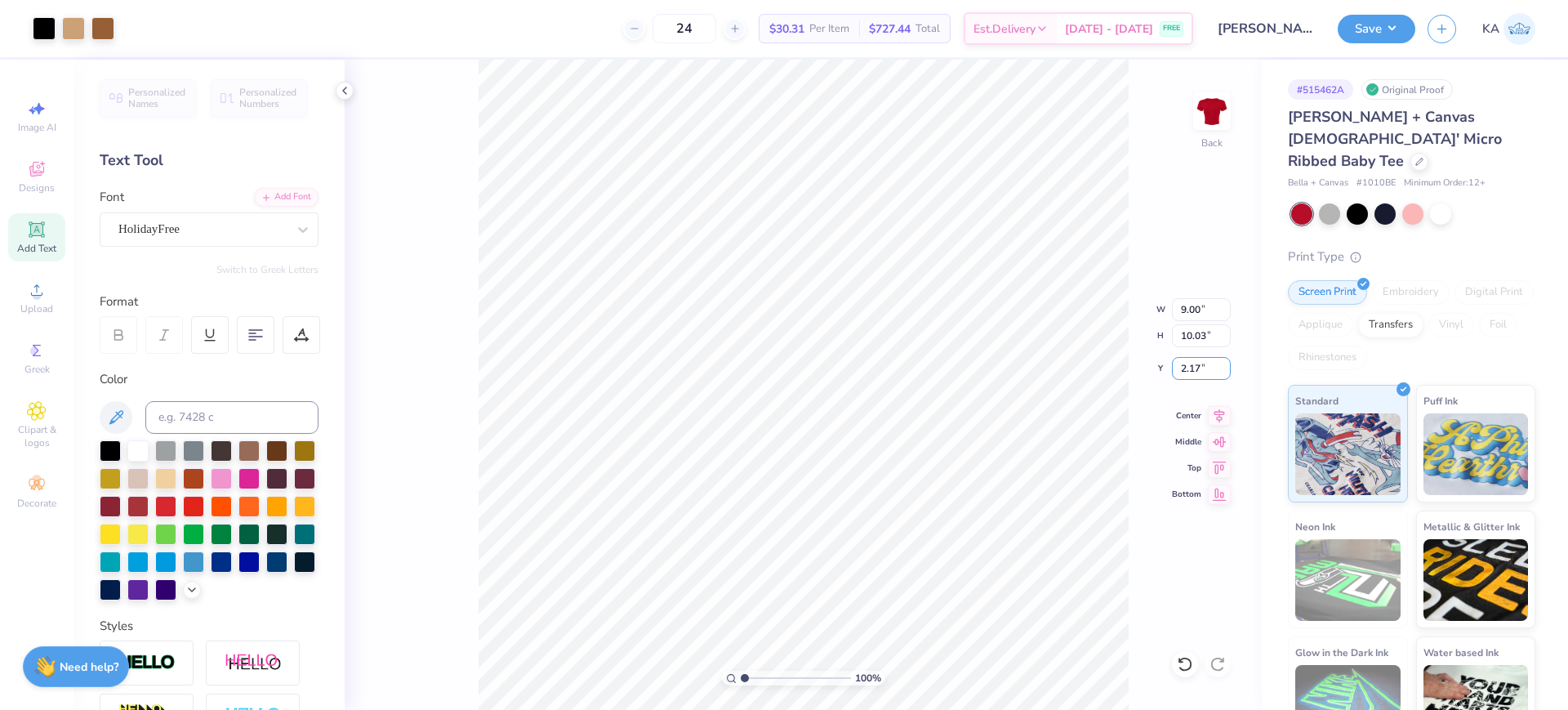
drag, startPoint x: 1212, startPoint y: 371, endPoint x: 1171, endPoint y: 370, distance: 41.0
click at [1171, 370] on div "100 % Back W 9.00 9.00 " H 10.03 10.03 " Y 2.17 2.17 " Center Middle Top Bottom" at bounding box center [803, 384] width 917 height 650
drag, startPoint x: 1198, startPoint y: 372, endPoint x: 1185, endPoint y: 372, distance: 13.0
click at [1185, 372] on input "2.17" at bounding box center [1201, 368] width 59 height 23
drag, startPoint x: 1177, startPoint y: 369, endPoint x: 1199, endPoint y: 370, distance: 22.0
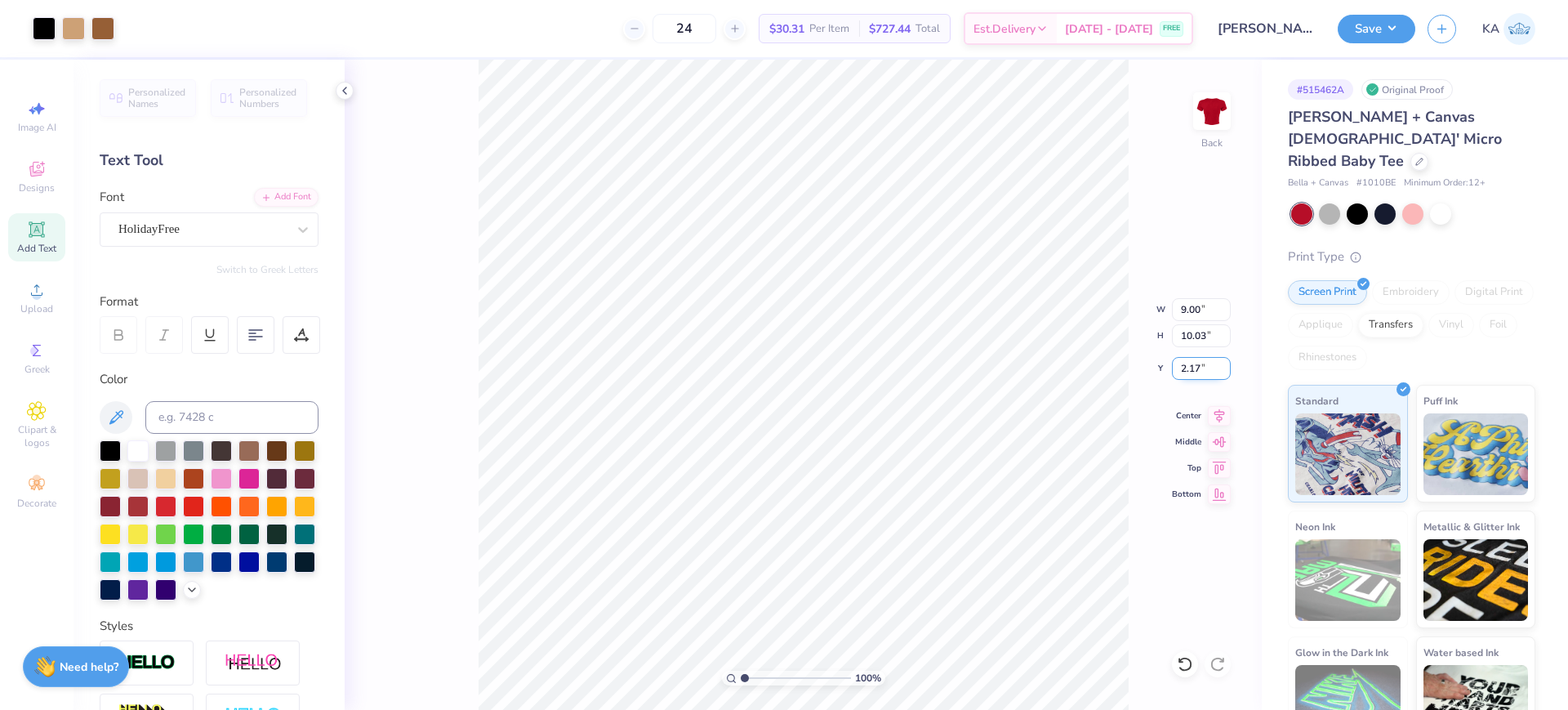
click at [1199, 370] on input "2.17" at bounding box center [1201, 368] width 59 height 23
type input "2.00"
click at [1390, 14] on button "Save" at bounding box center [1376, 26] width 77 height 29
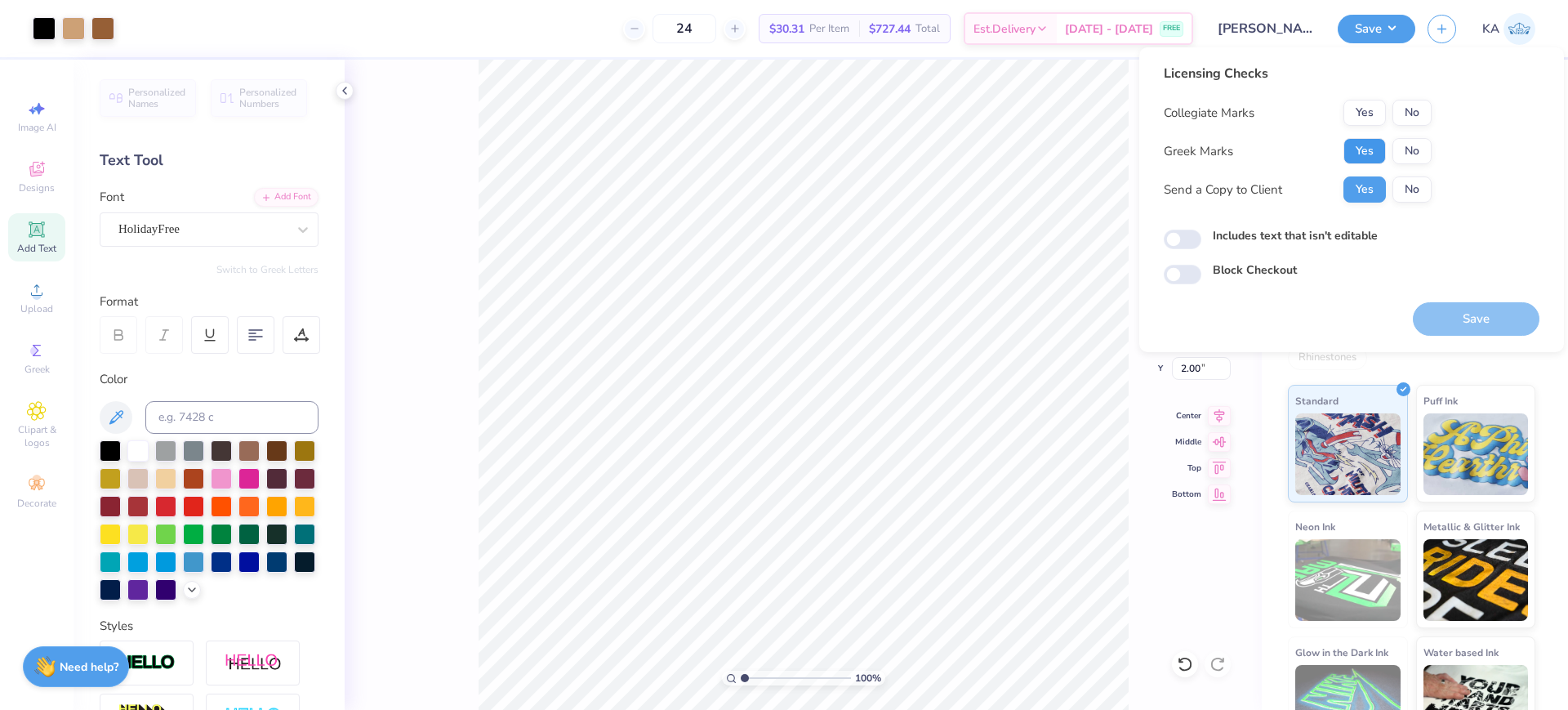
click at [1368, 155] on button "Yes" at bounding box center [1365, 151] width 43 height 26
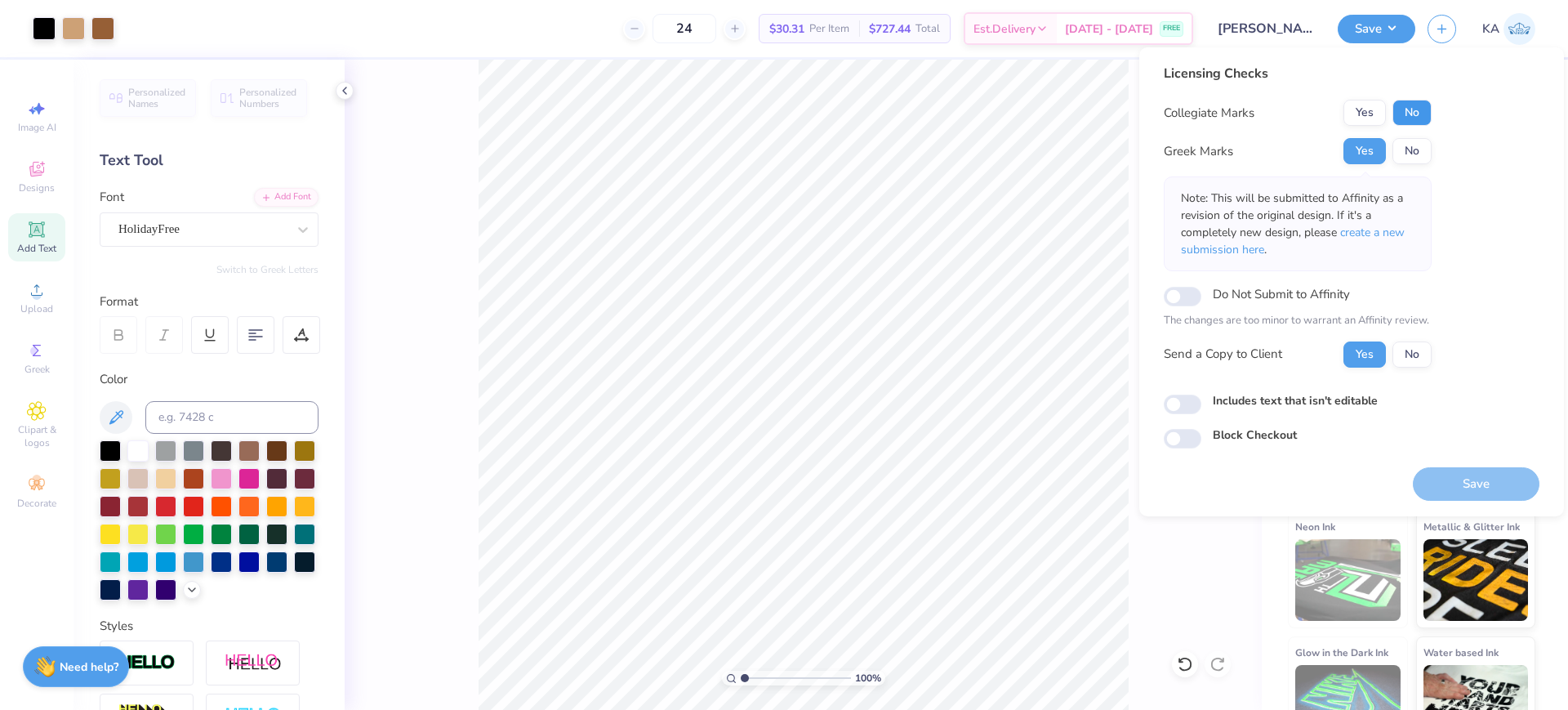
click at [1393, 119] on button "No" at bounding box center [1413, 112] width 40 height 26
click at [1475, 482] on button "Save" at bounding box center [1477, 485] width 127 height 34
